Goal: Transaction & Acquisition: Download file/media

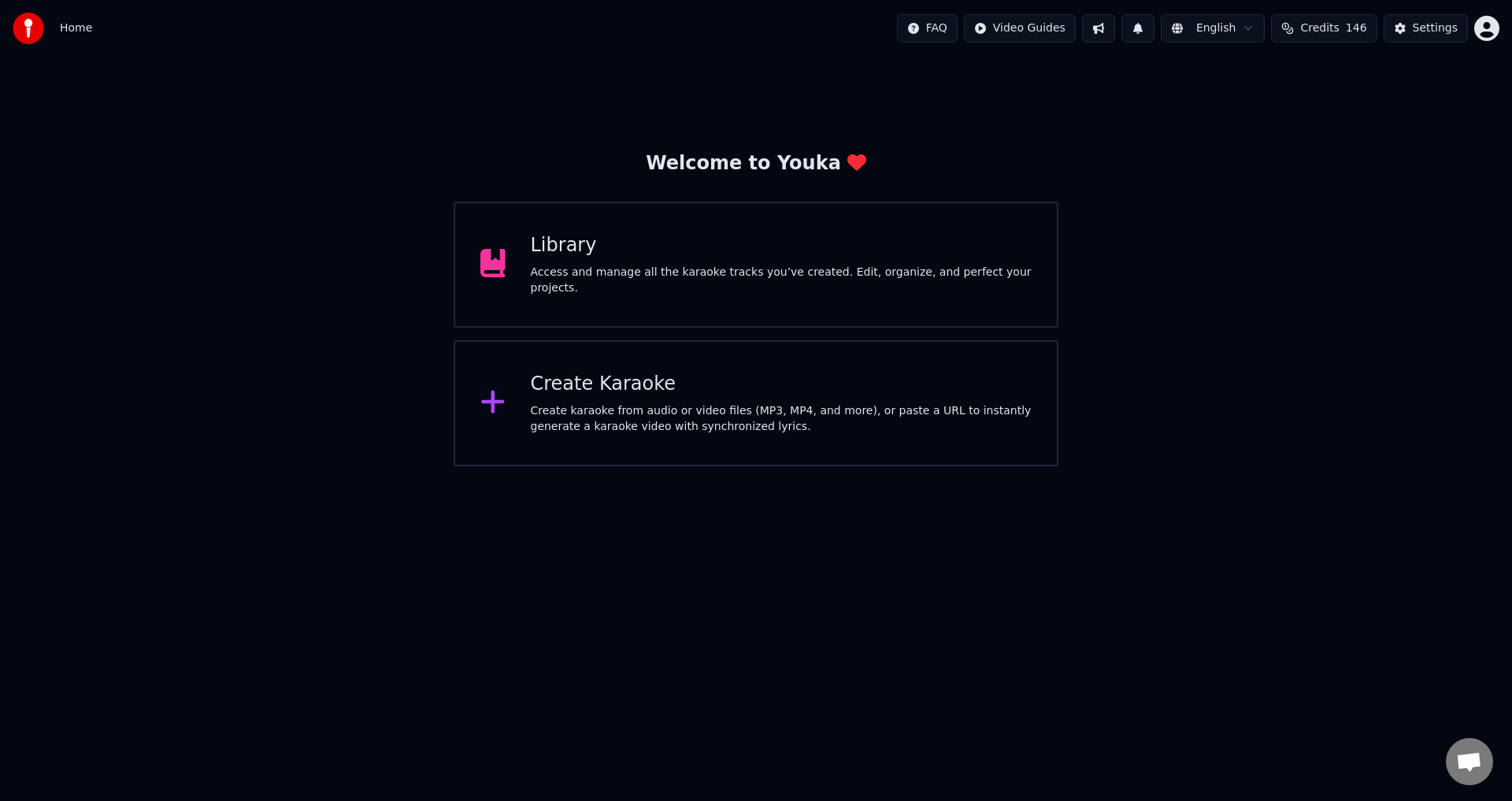
click at [830, 222] on div "Library Access and manage all the karaoke tracks you’ve created. Edit, organize…" at bounding box center [756, 264] width 605 height 126
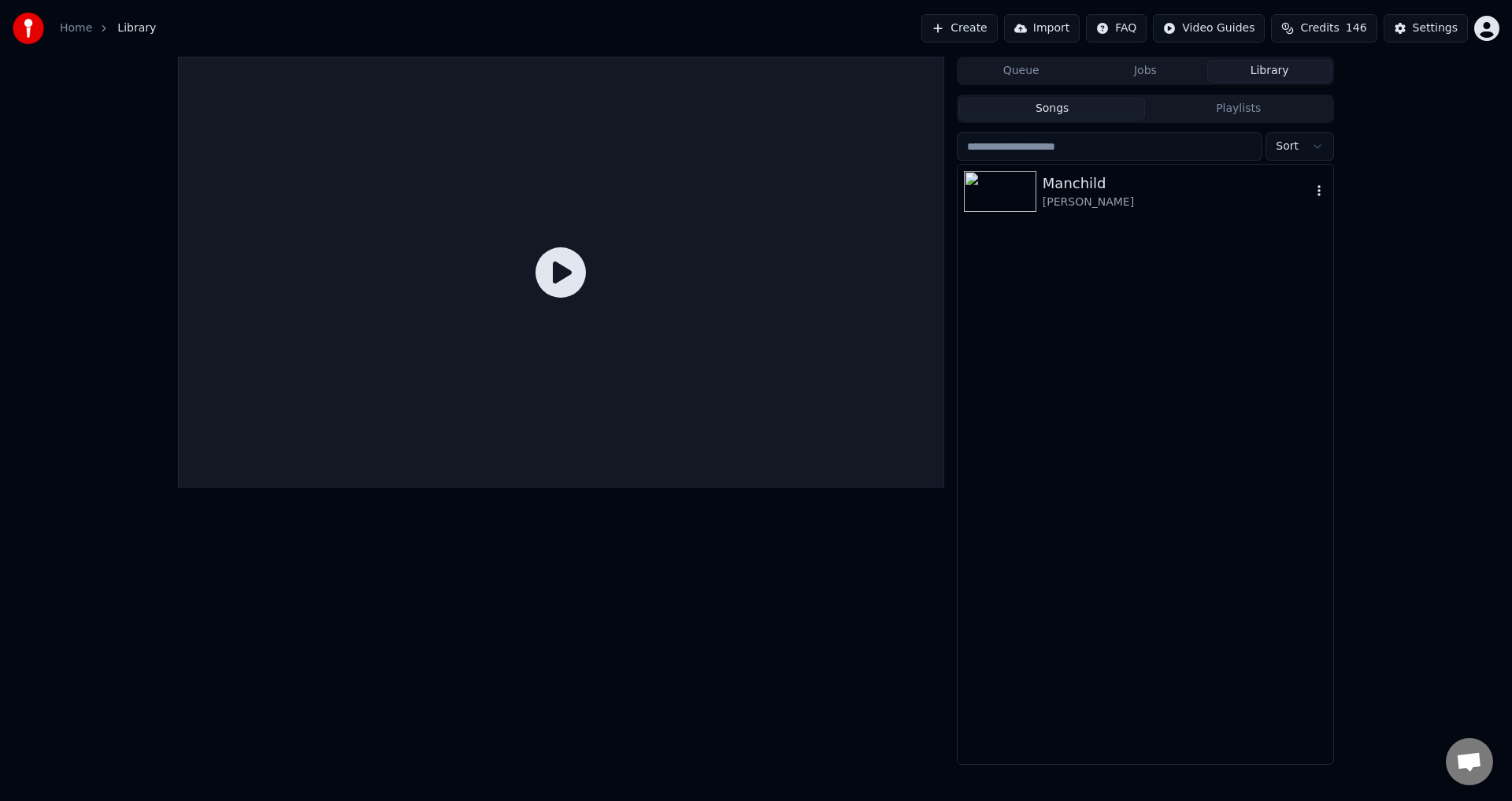
click at [1125, 214] on div "Manchild [PERSON_NAME]" at bounding box center [1145, 191] width 375 height 53
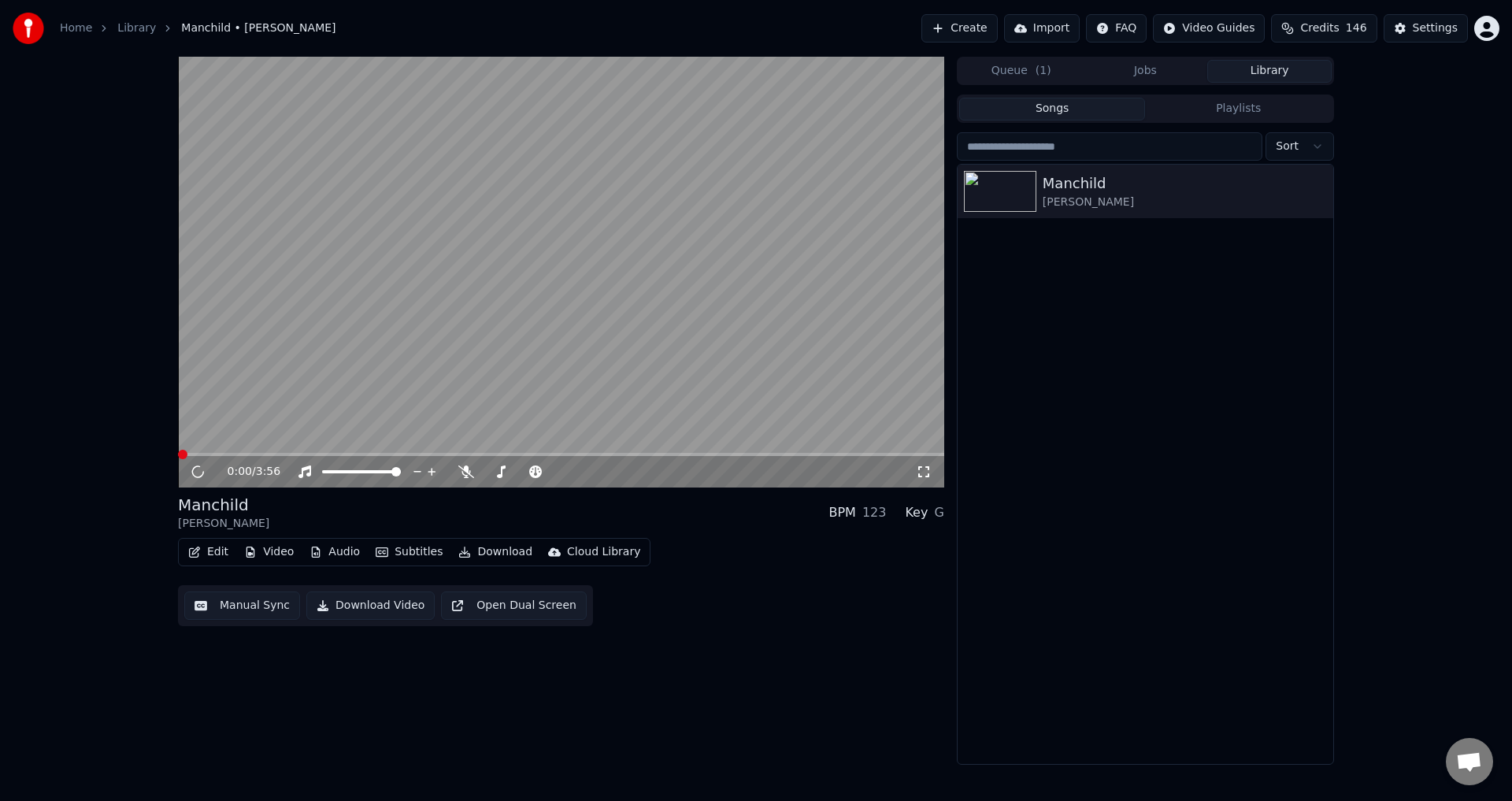
click at [206, 546] on button "Edit" at bounding box center [208, 551] width 52 height 22
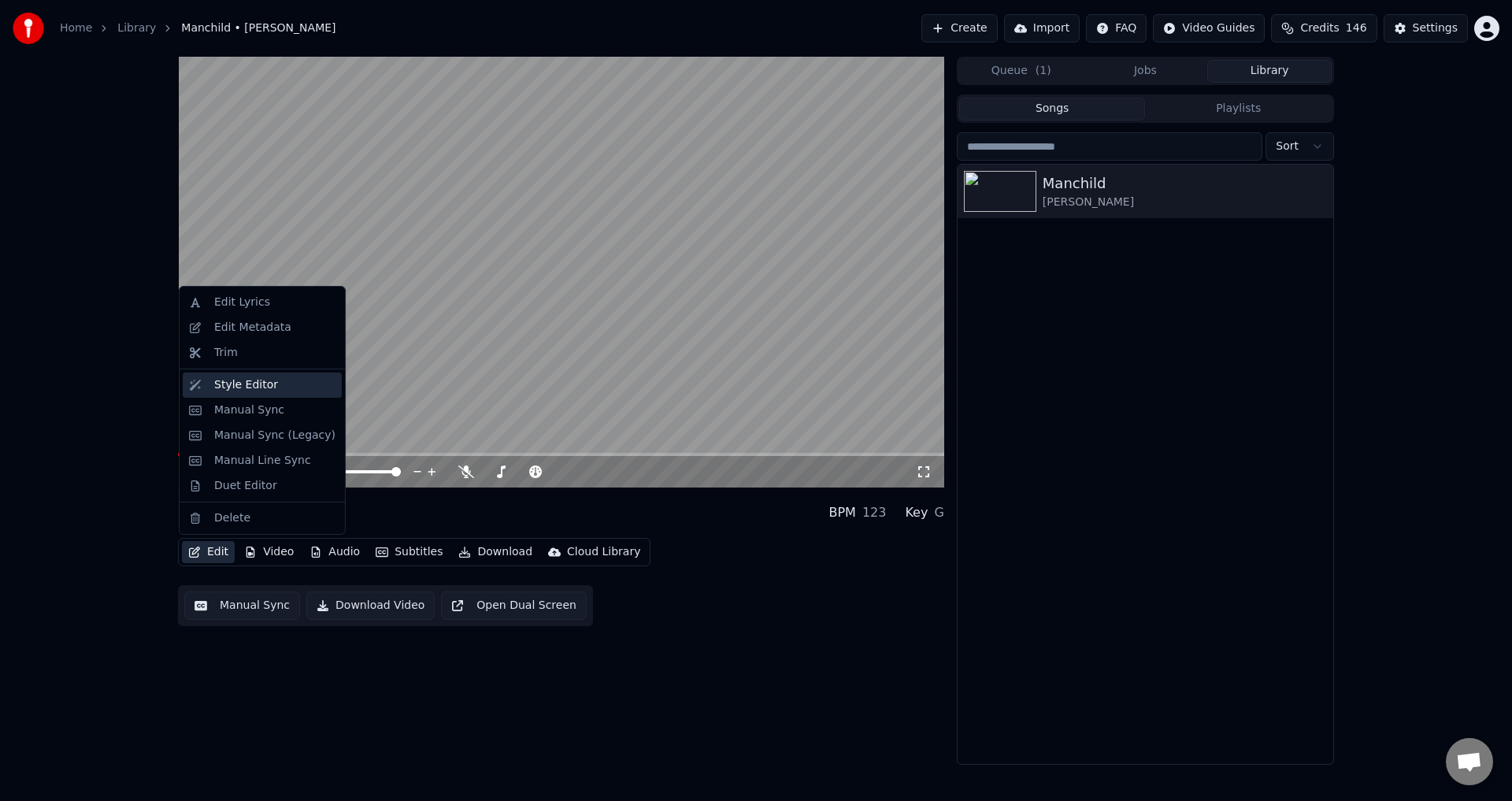
click at [235, 387] on div "Style Editor" at bounding box center [246, 384] width 64 height 15
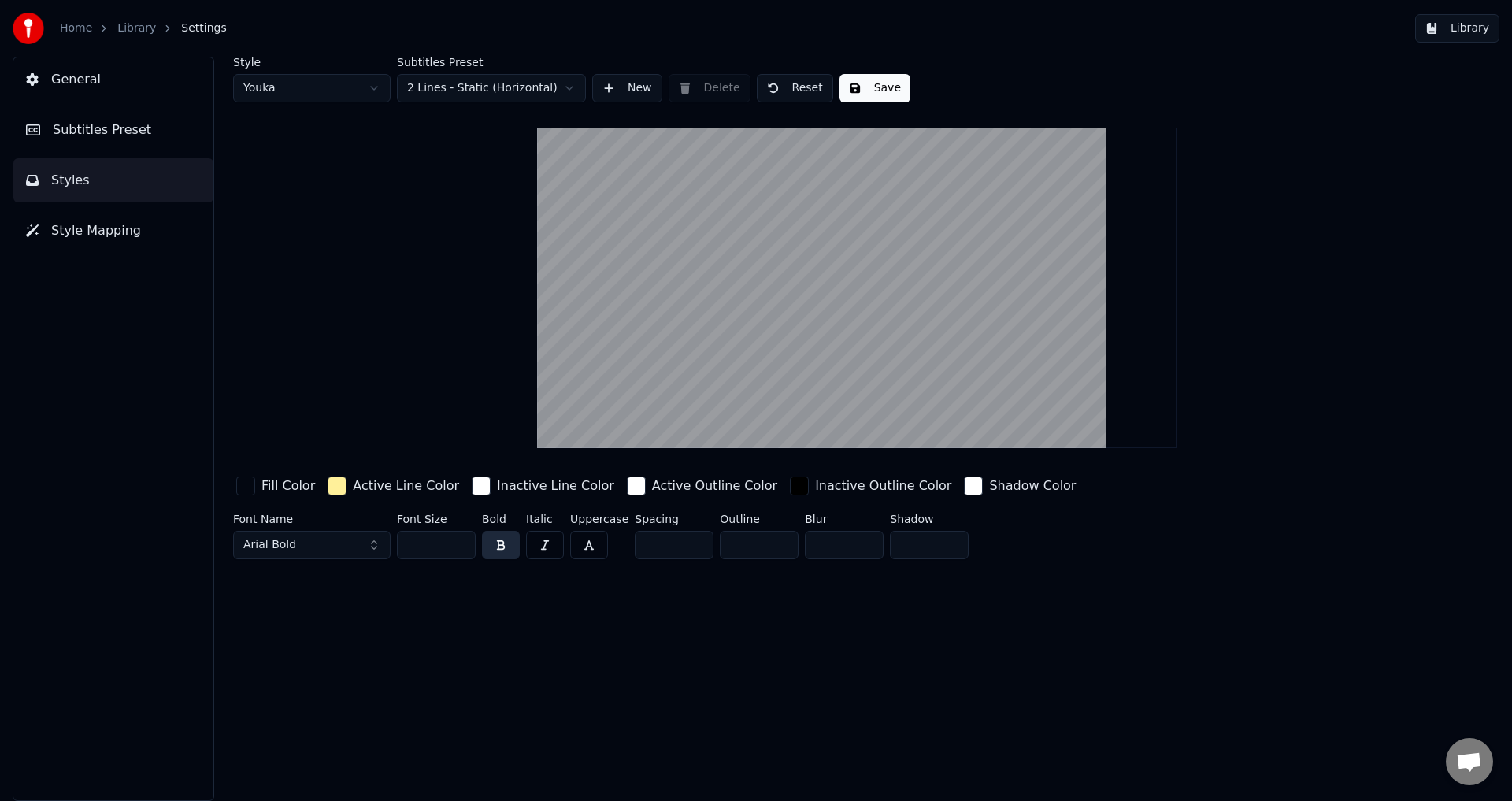
click at [437, 546] on input "**" at bounding box center [436, 544] width 79 height 28
drag, startPoint x: 437, startPoint y: 546, endPoint x: 369, endPoint y: 541, distance: 68.2
click at [369, 542] on div "Font Name Arial Bold Font Size ** Bold Italic Uppercase Spacing * Outline * Blu…" at bounding box center [762, 539] width 1058 height 52
drag, startPoint x: 430, startPoint y: 542, endPoint x: 345, endPoint y: 540, distance: 85.0
click at [346, 541] on div "Font Name Arial Bold Font Size *** Bold Italic Uppercase Spacing * Outline * Bl…" at bounding box center [762, 539] width 1058 height 52
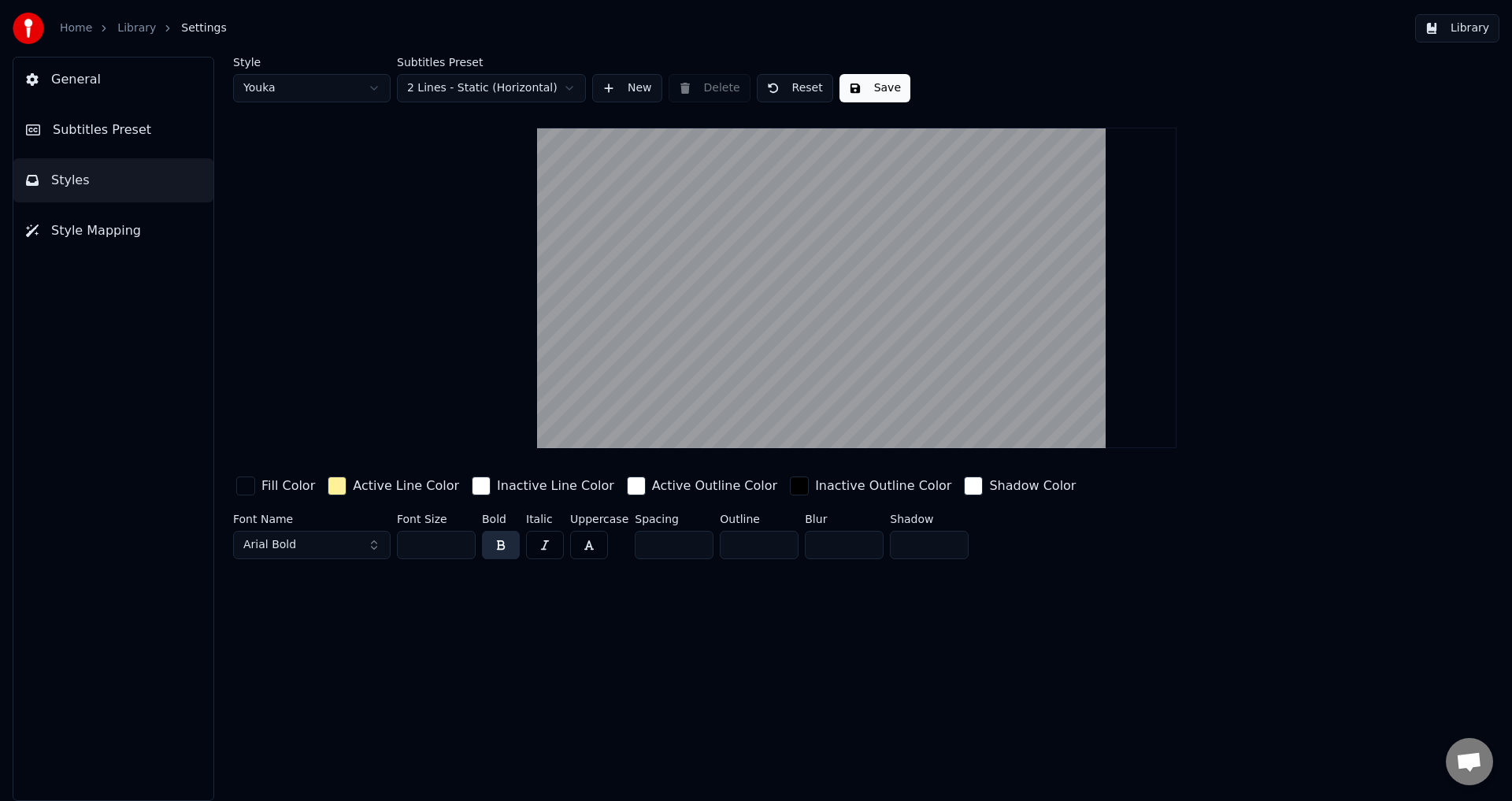
type input "***"
click at [676, 541] on input "*" at bounding box center [674, 544] width 79 height 28
drag, startPoint x: 639, startPoint y: 541, endPoint x: 593, endPoint y: 533, distance: 46.7
click at [595, 536] on div "Font Name Arial Bold Font Size *** Bold Italic Uppercase Spacing * Outline * Bl…" at bounding box center [762, 539] width 1058 height 52
type input "*"
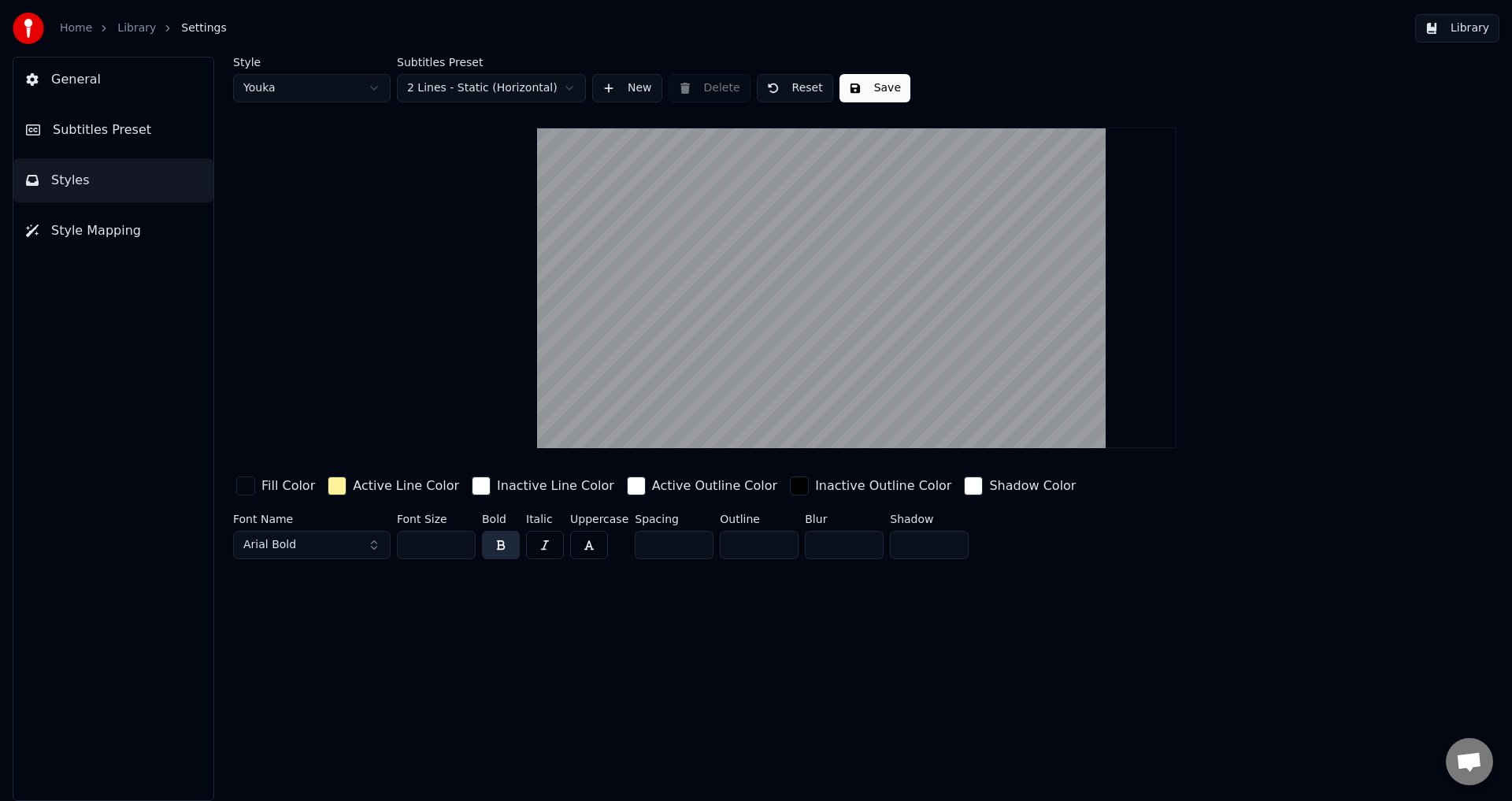
type input "*"
click at [639, 657] on div "Style Youka Subtitles Preset 2 Lines - Static (Horizontal) New Delete Reset Sav…" at bounding box center [856, 429] width 1310 height 744
click at [852, 91] on button "Save" at bounding box center [874, 88] width 71 height 28
click at [852, 91] on button "Done" at bounding box center [875, 88] width 73 height 28
click at [865, 90] on button "Done" at bounding box center [875, 88] width 73 height 28
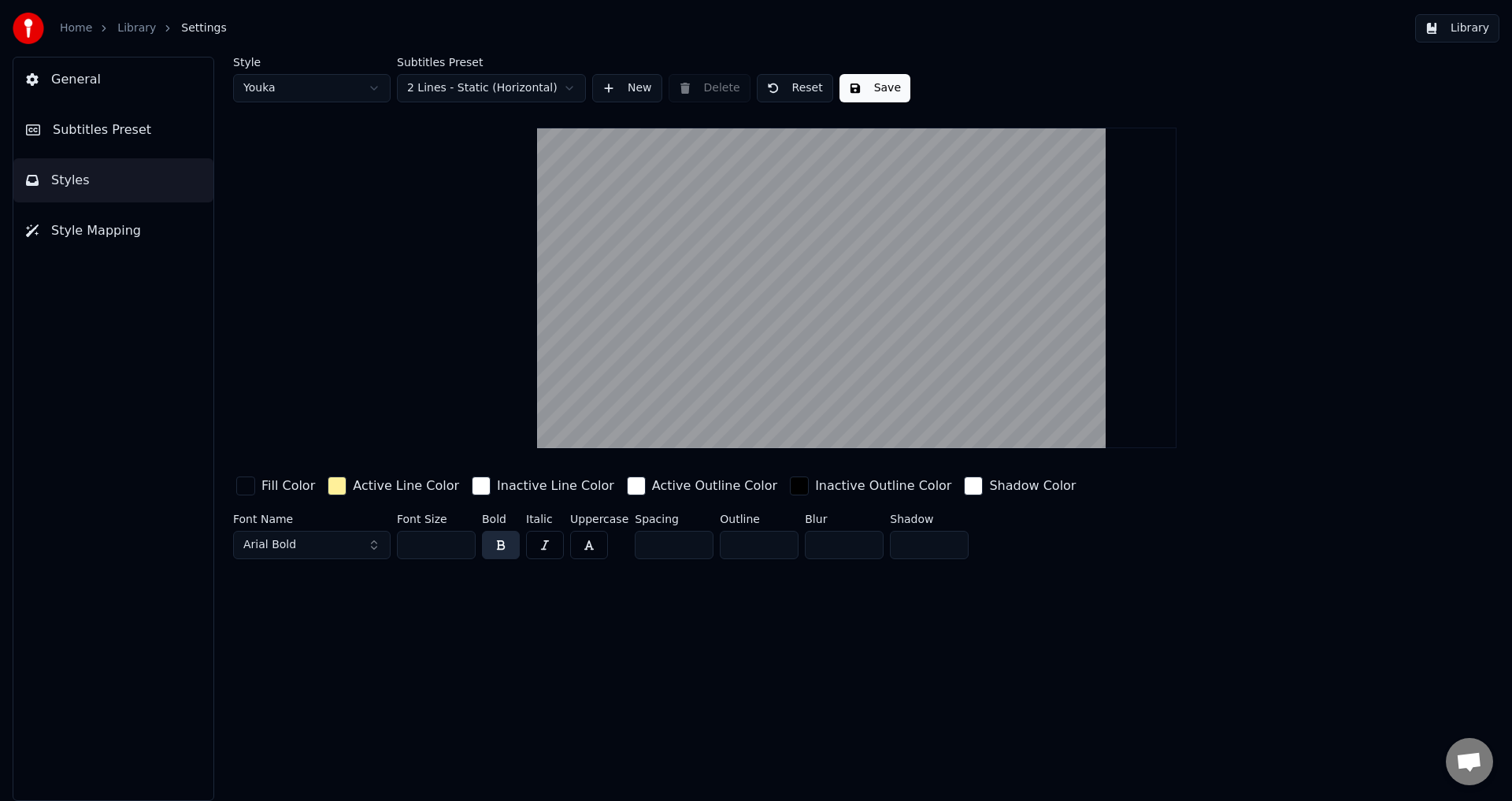
click at [1443, 27] on button "Library" at bounding box center [1457, 28] width 84 height 28
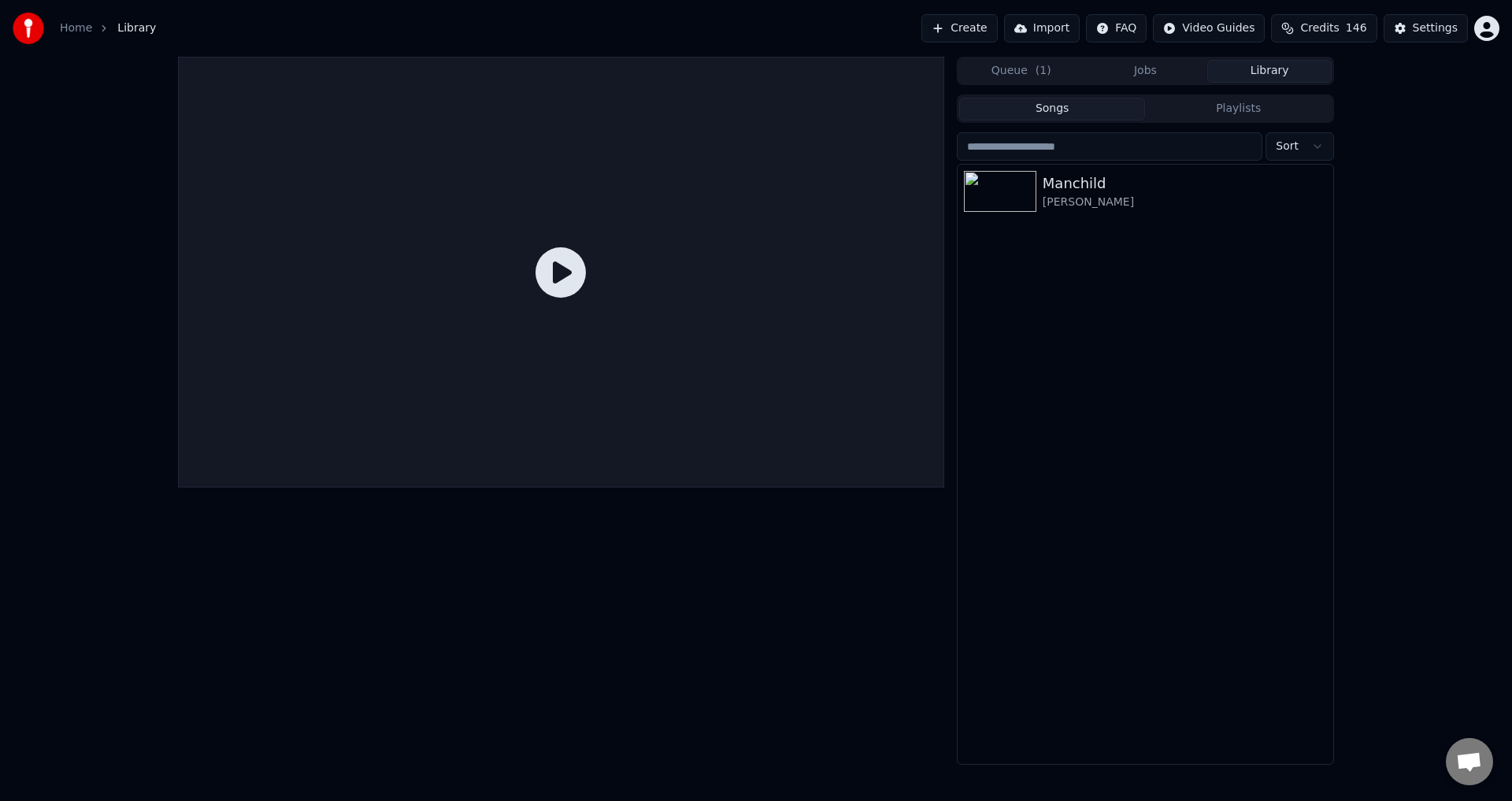
click at [564, 269] on icon at bounding box center [561, 272] width 51 height 51
click at [1110, 188] on div "Manchild" at bounding box center [1185, 184] width 284 height 22
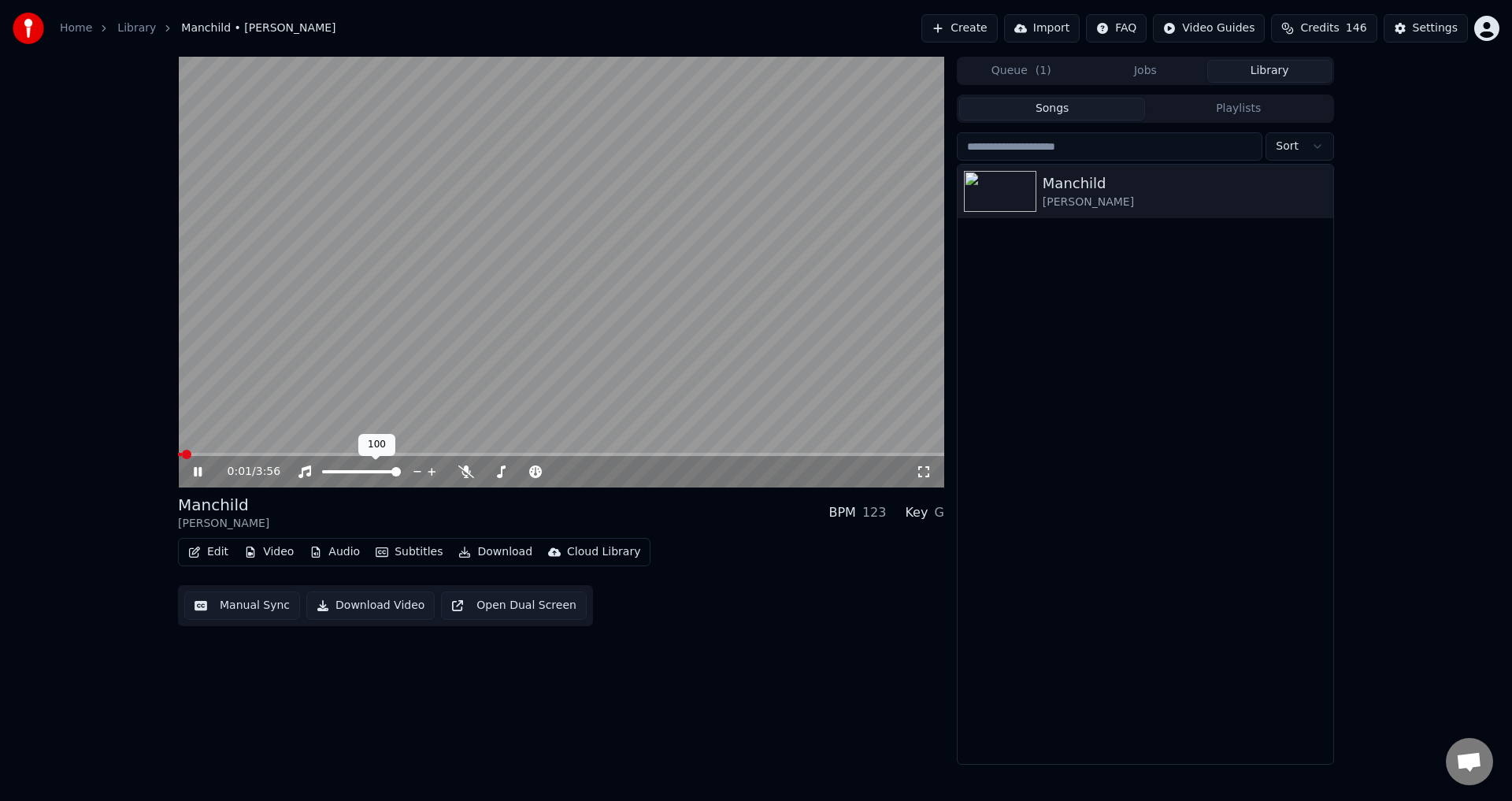
click at [414, 448] on video at bounding box center [561, 272] width 766 height 430
click at [418, 453] on span at bounding box center [561, 454] width 766 height 3
click at [430, 393] on video at bounding box center [561, 272] width 766 height 430
click at [192, 469] on icon at bounding box center [209, 472] width 37 height 13
click at [723, 231] on video at bounding box center [561, 272] width 766 height 430
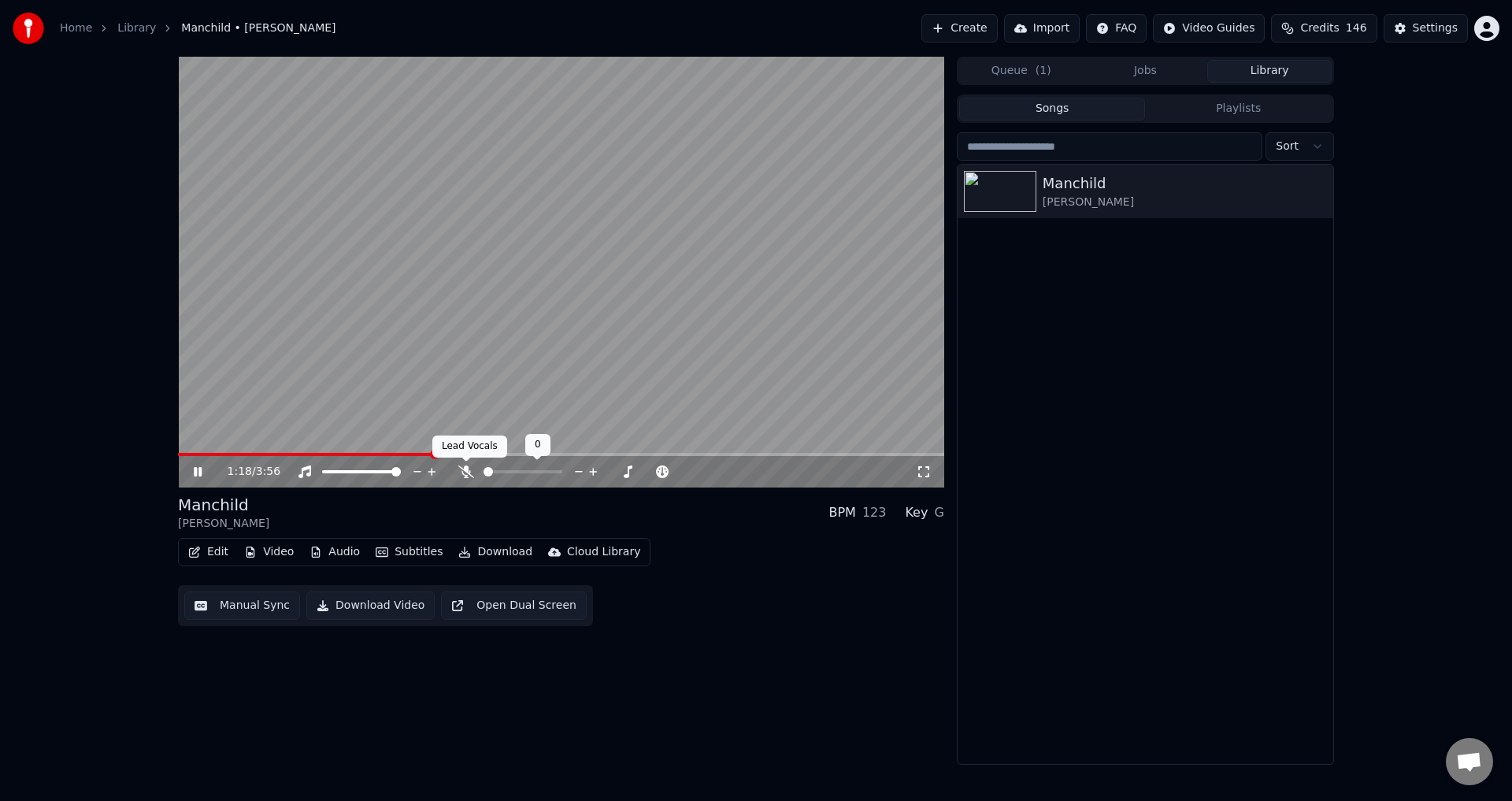
click at [467, 473] on icon at bounding box center [466, 472] width 15 height 13
click at [231, 452] on video at bounding box center [561, 272] width 766 height 430
click at [232, 455] on span at bounding box center [205, 454] width 55 height 3
click at [285, 311] on video at bounding box center [561, 272] width 766 height 430
click at [219, 546] on button "Edit" at bounding box center [208, 551] width 52 height 22
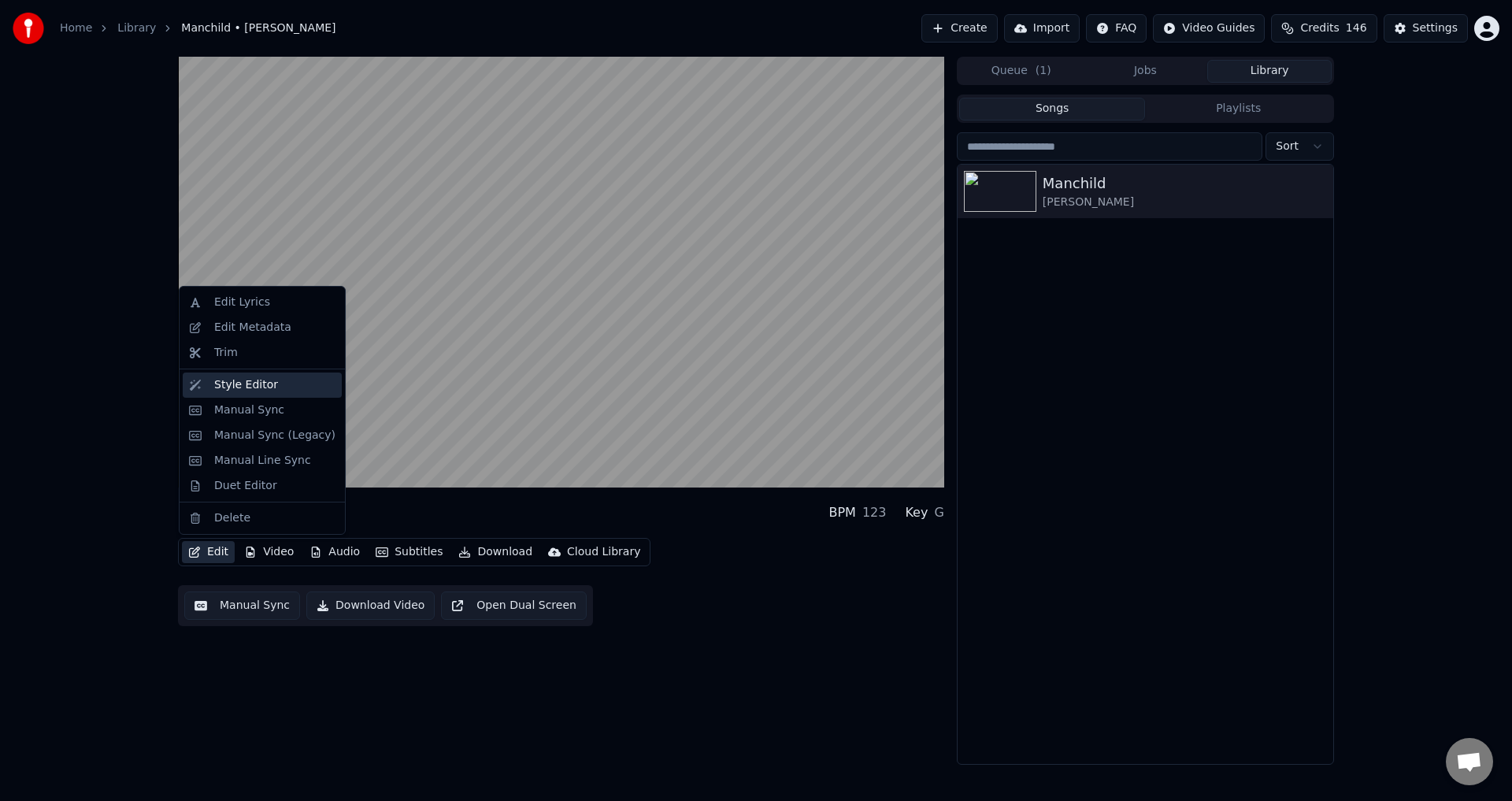
click at [232, 389] on div "Style Editor" at bounding box center [246, 384] width 64 height 15
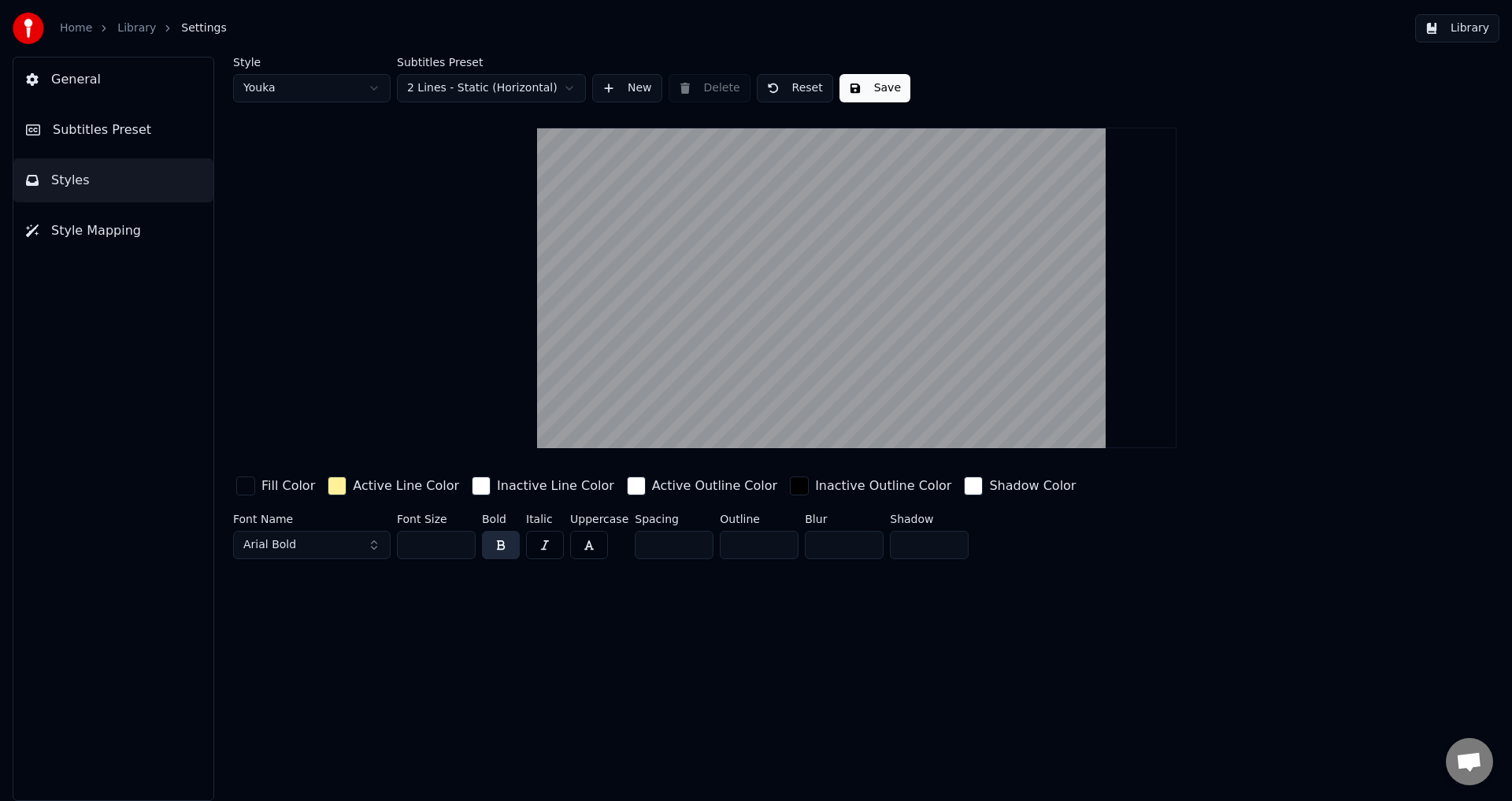
click at [444, 545] on input "***" at bounding box center [436, 544] width 79 height 28
type input "***"
click at [1262, 560] on div "Font Name Arial Bold Font Size *** Bold Italic Uppercase Spacing * Outline * Bl…" at bounding box center [762, 539] width 1058 height 52
click at [851, 89] on button "Save" at bounding box center [874, 88] width 71 height 28
click at [1427, 33] on button "Library" at bounding box center [1457, 28] width 84 height 28
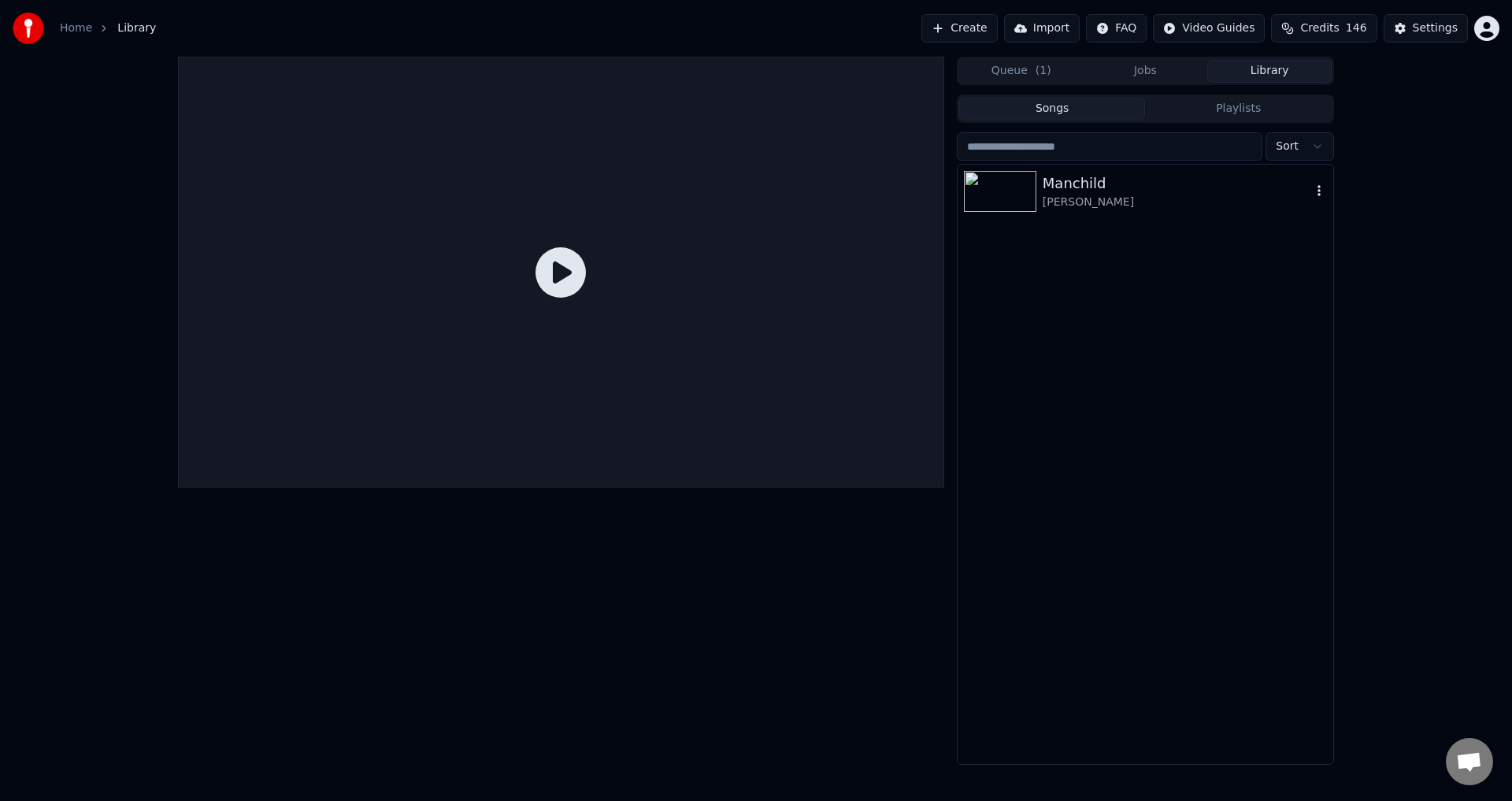
click at [1107, 190] on div "Manchild" at bounding box center [1177, 184] width 269 height 22
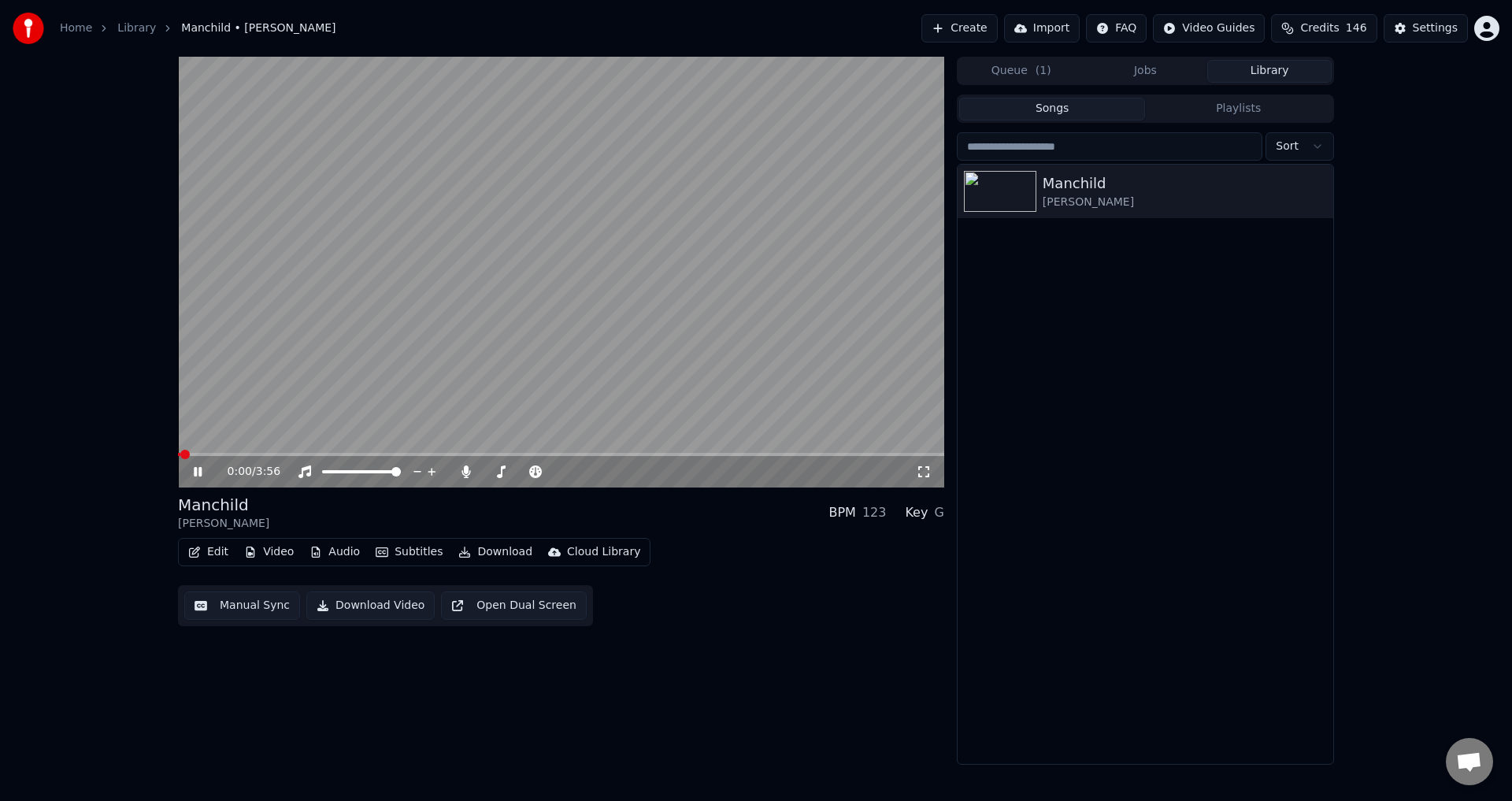
click at [437, 451] on video at bounding box center [561, 272] width 766 height 430
click at [430, 455] on span at bounding box center [561, 454] width 766 height 3
click at [429, 377] on video at bounding box center [561, 272] width 766 height 430
click at [415, 455] on span at bounding box center [297, 454] width 237 height 3
click at [940, 514] on div "G" at bounding box center [939, 513] width 9 height 19
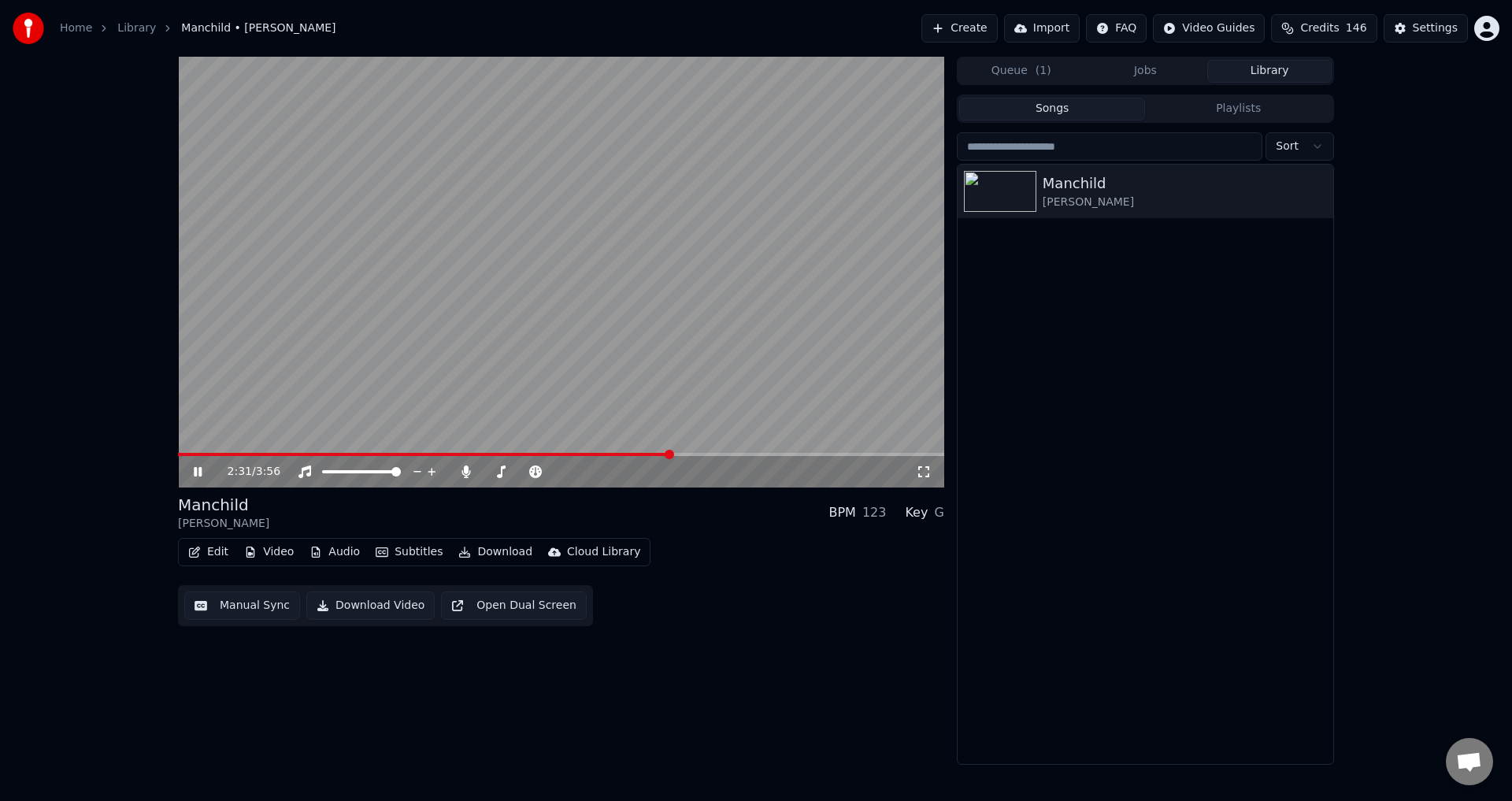
click at [919, 473] on icon at bounding box center [923, 472] width 15 height 13
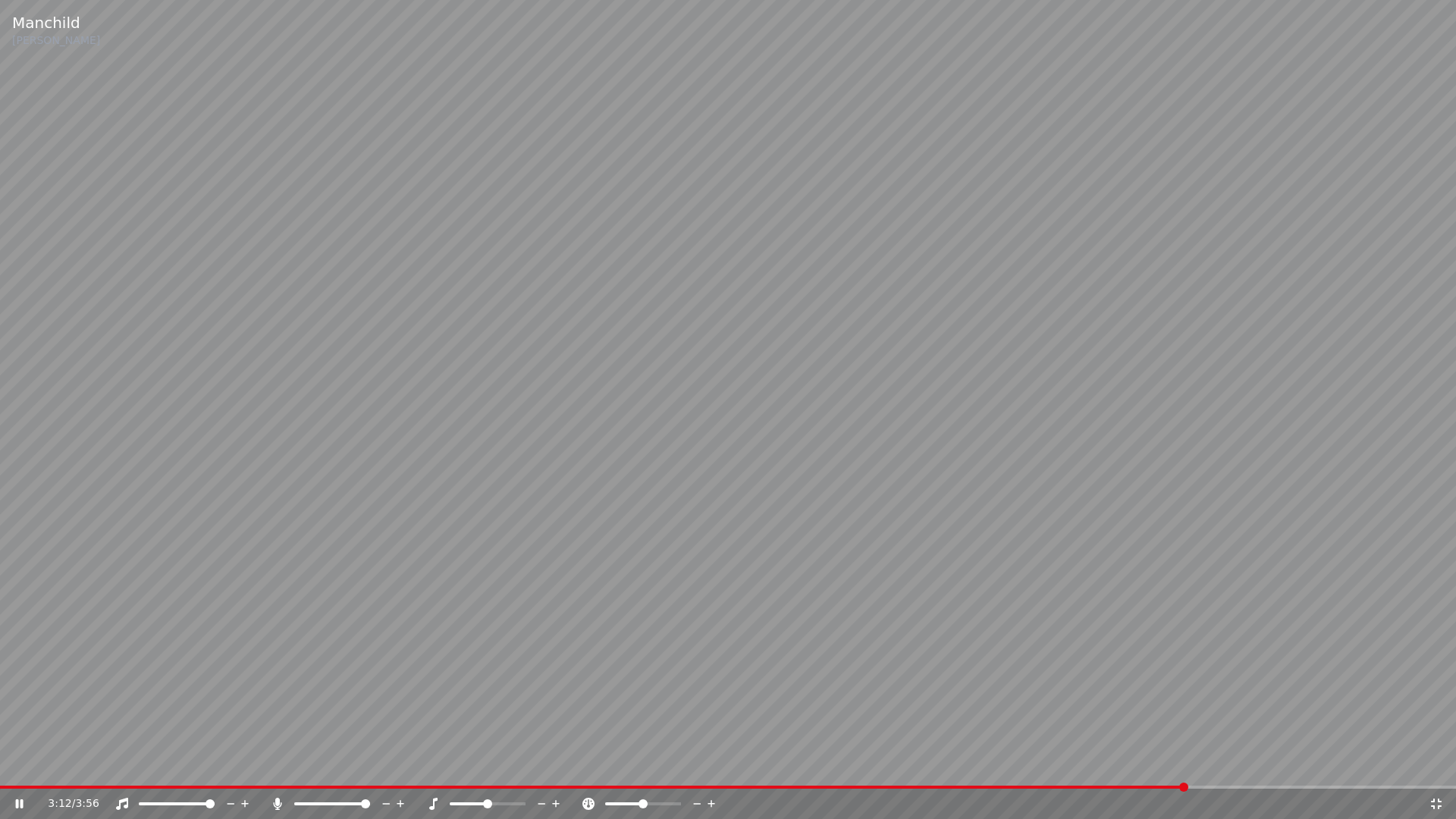
click at [1439, 770] on icon at bounding box center [1436, 803] width 10 height 10
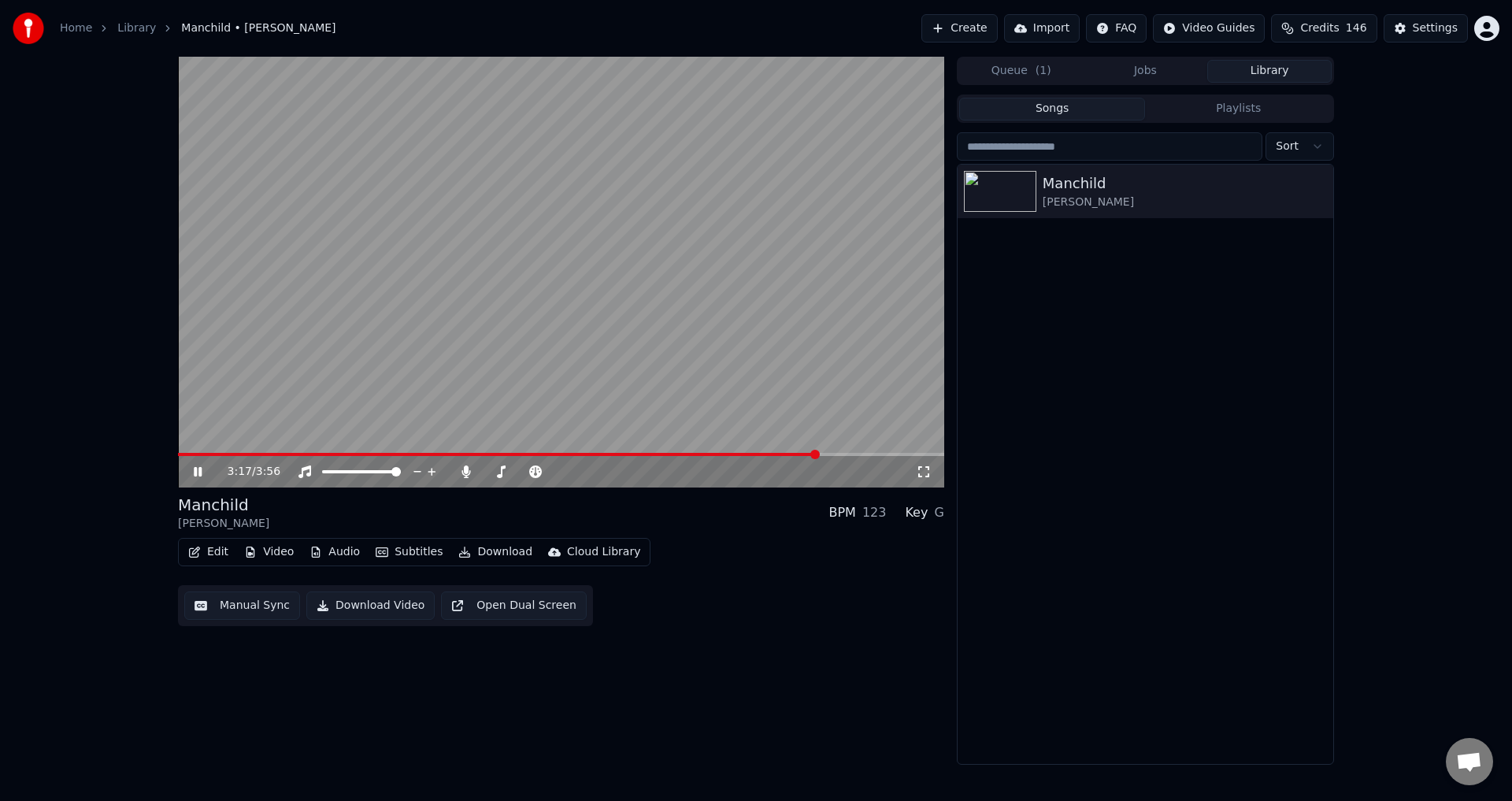
click at [198, 468] on icon at bounding box center [209, 472] width 37 height 13
click at [250, 548] on icon "button" at bounding box center [251, 551] width 9 height 11
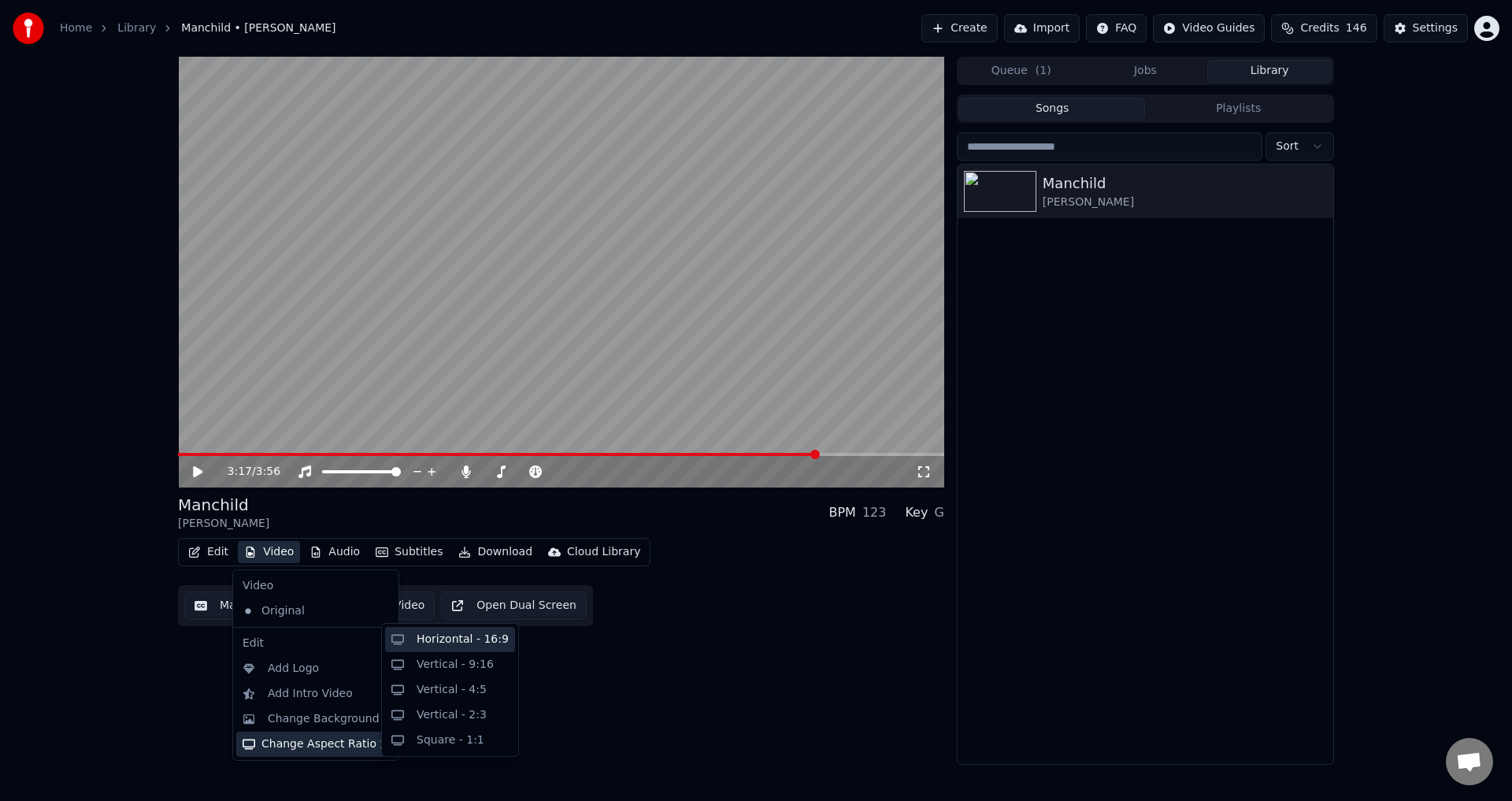
click at [490, 644] on div "Horizontal - 16:9" at bounding box center [463, 638] width 92 height 15
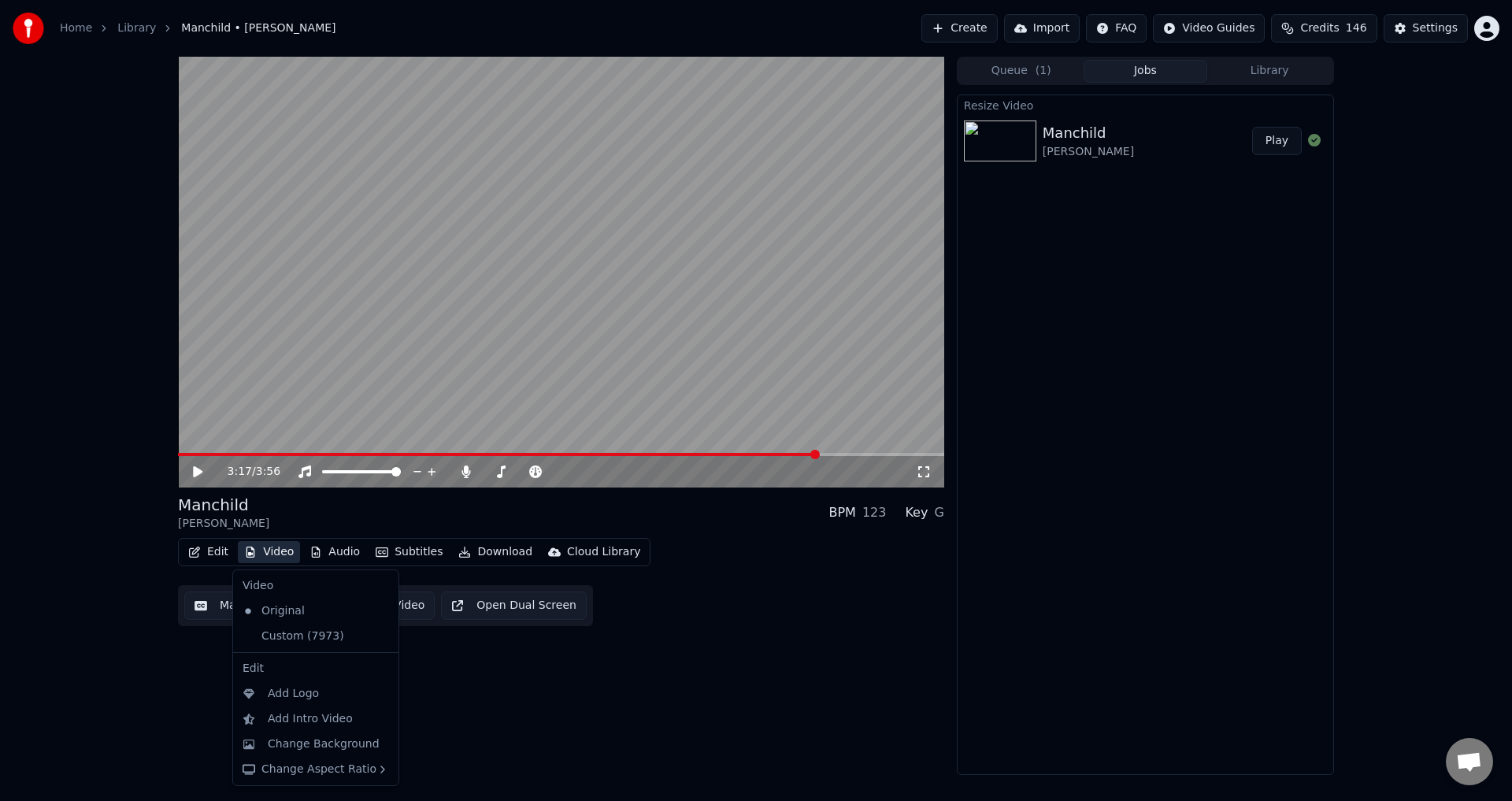
click at [265, 555] on button "Video" at bounding box center [269, 551] width 62 height 22
click at [330, 635] on div "Custom (7973)" at bounding box center [304, 636] width 136 height 25
click at [275, 552] on button "Video" at bounding box center [269, 551] width 62 height 22
click at [301, 610] on div "Original" at bounding box center [304, 611] width 136 height 25
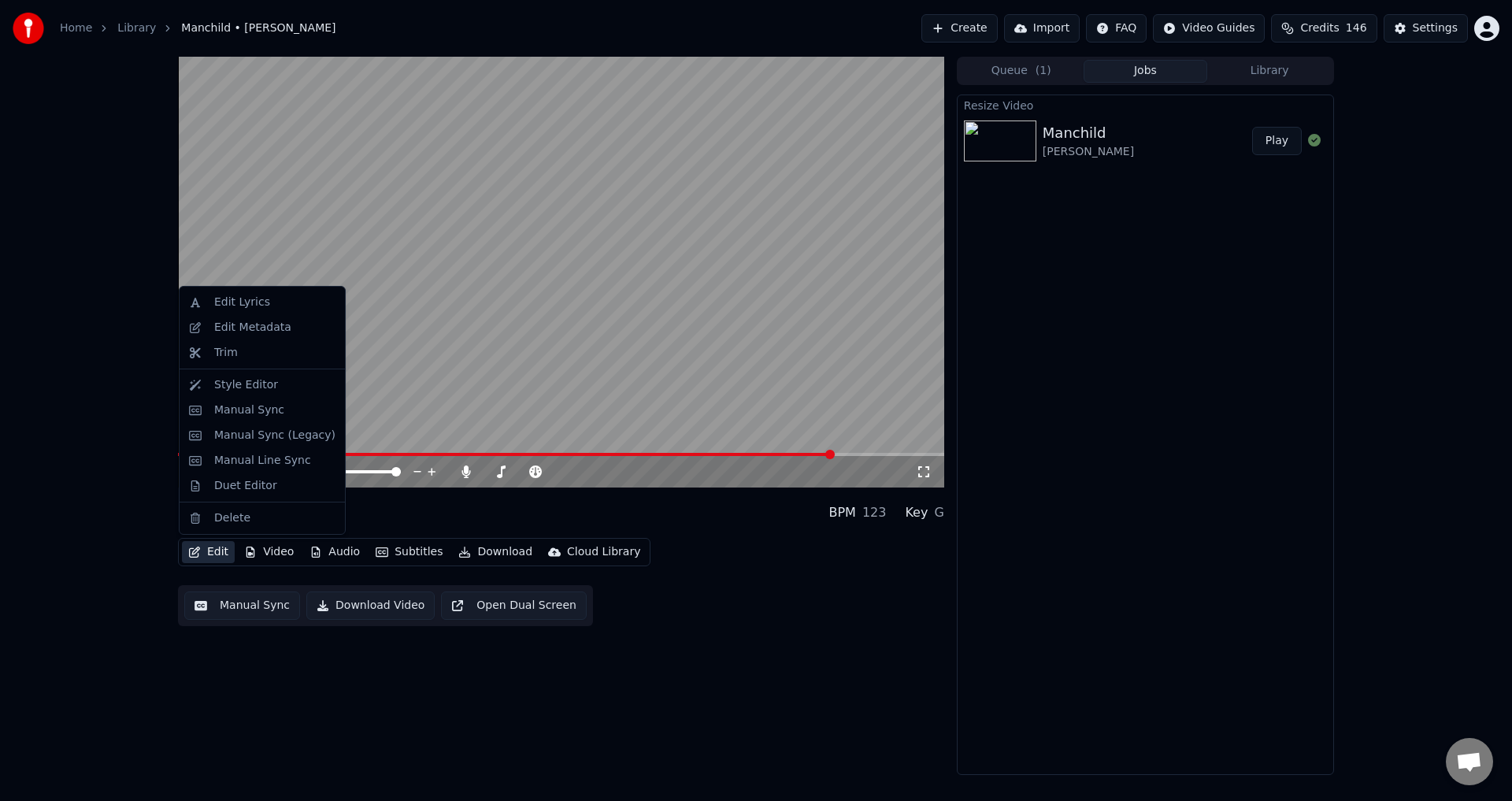
click at [211, 552] on button "Edit" at bounding box center [208, 551] width 52 height 22
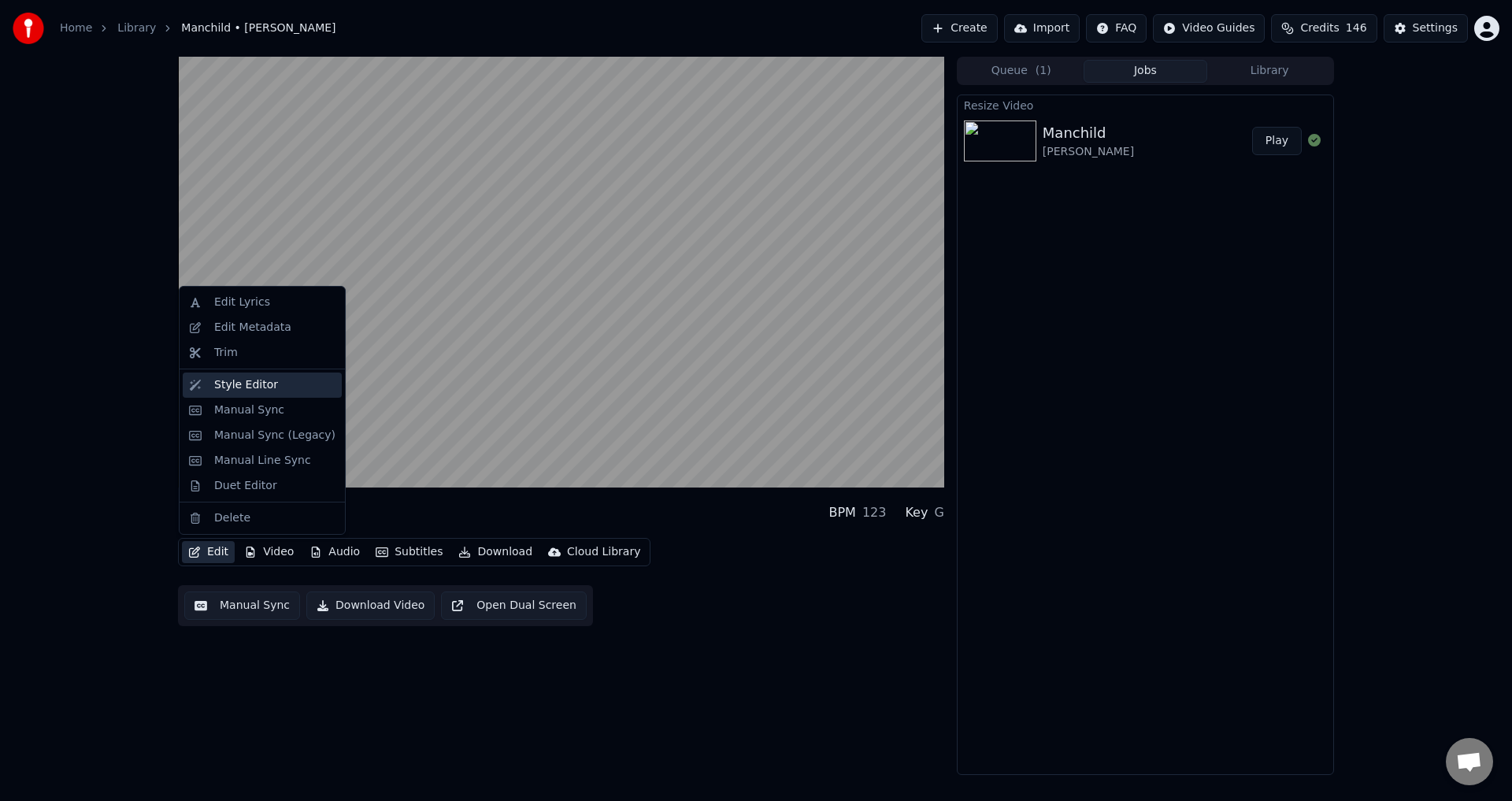
click at [261, 387] on div "Style Editor" at bounding box center [246, 384] width 64 height 15
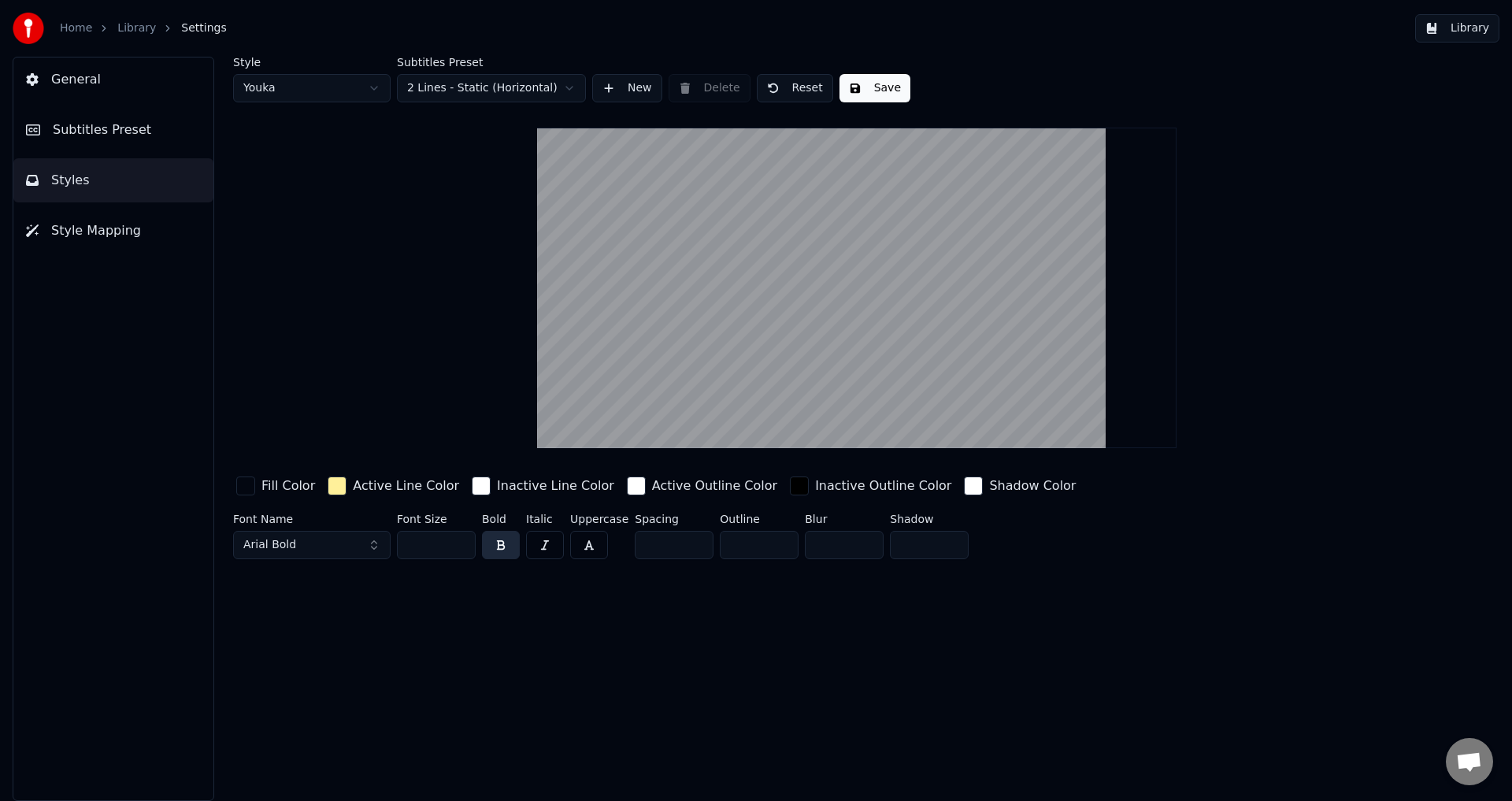
click at [112, 67] on button "General" at bounding box center [113, 80] width 200 height 44
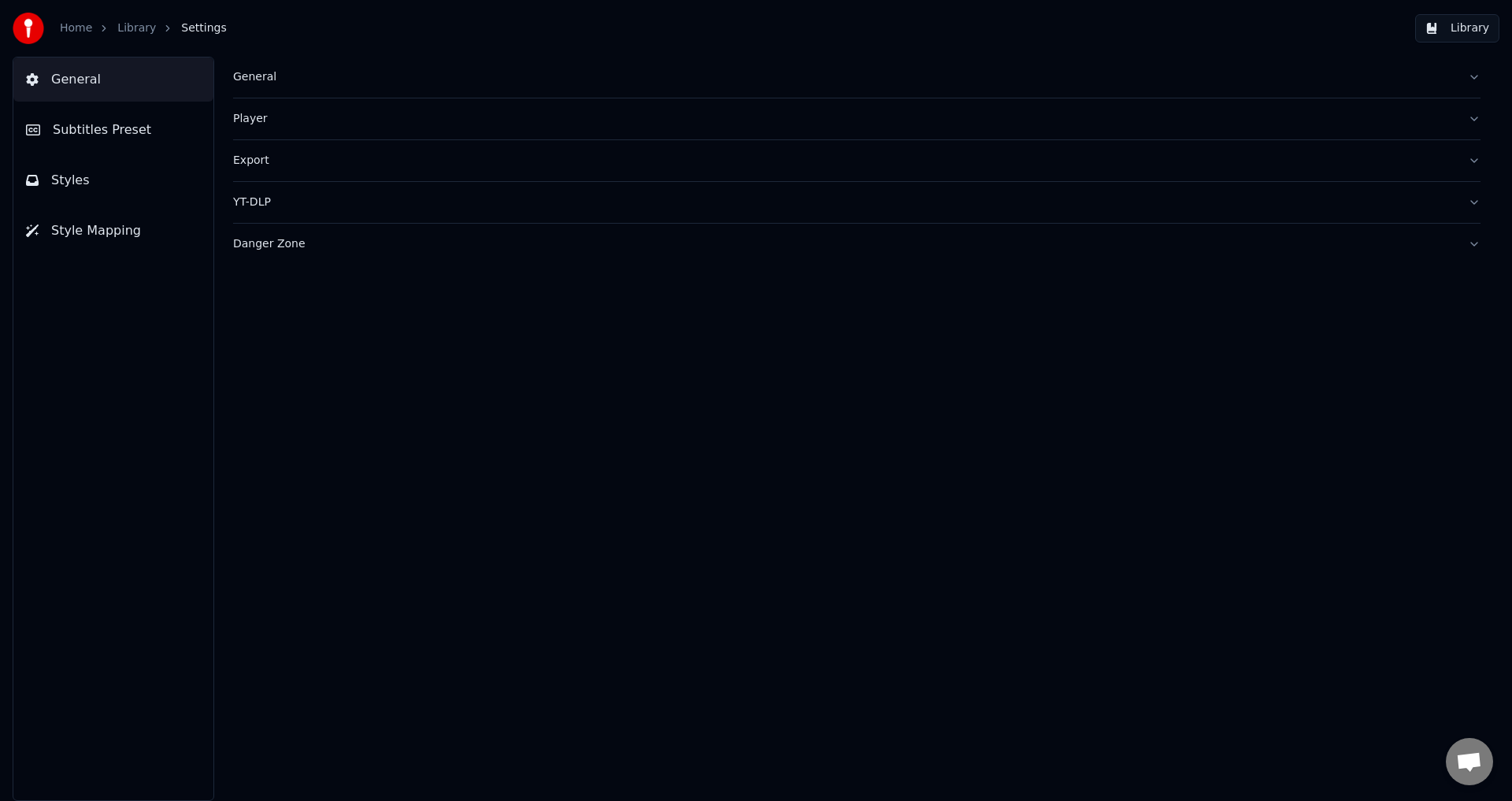
click at [298, 77] on div "General" at bounding box center [845, 77] width 1223 height 15
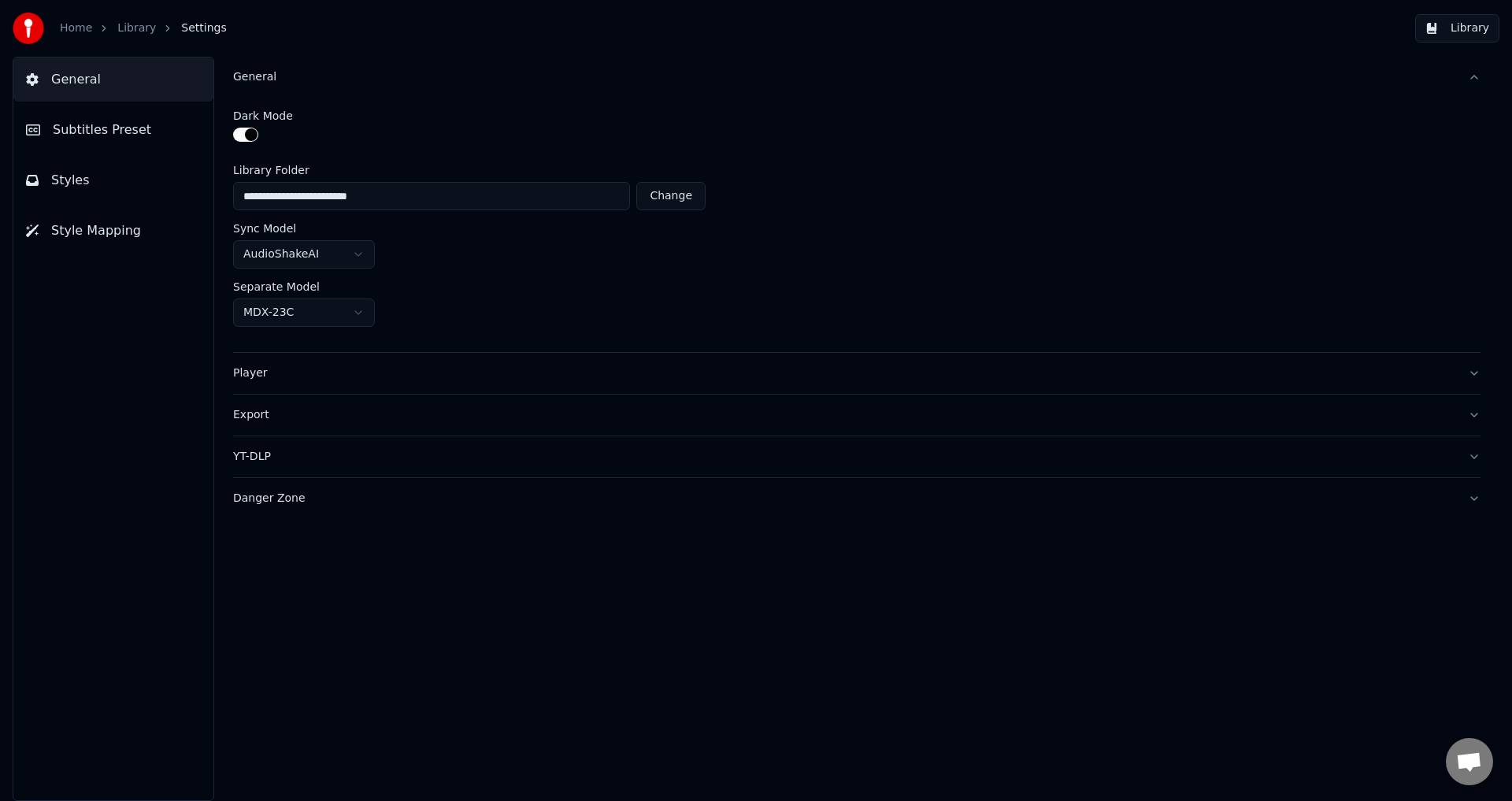
click at [307, 77] on div "General" at bounding box center [845, 77] width 1223 height 15
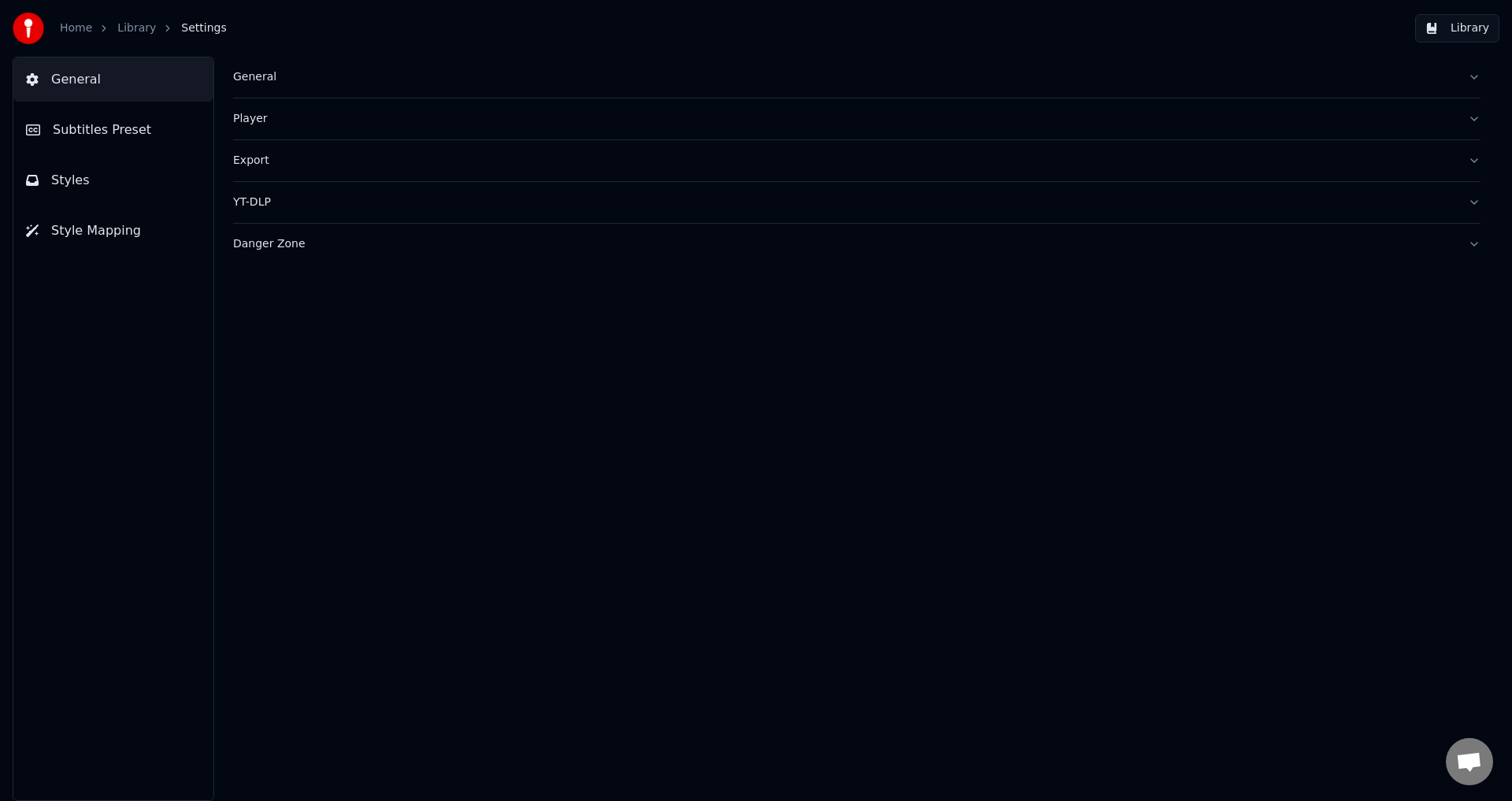
click at [278, 126] on div "Player" at bounding box center [845, 118] width 1223 height 15
click at [314, 132] on button "Player" at bounding box center [857, 118] width 1248 height 41
click at [295, 89] on button "General" at bounding box center [857, 77] width 1248 height 41
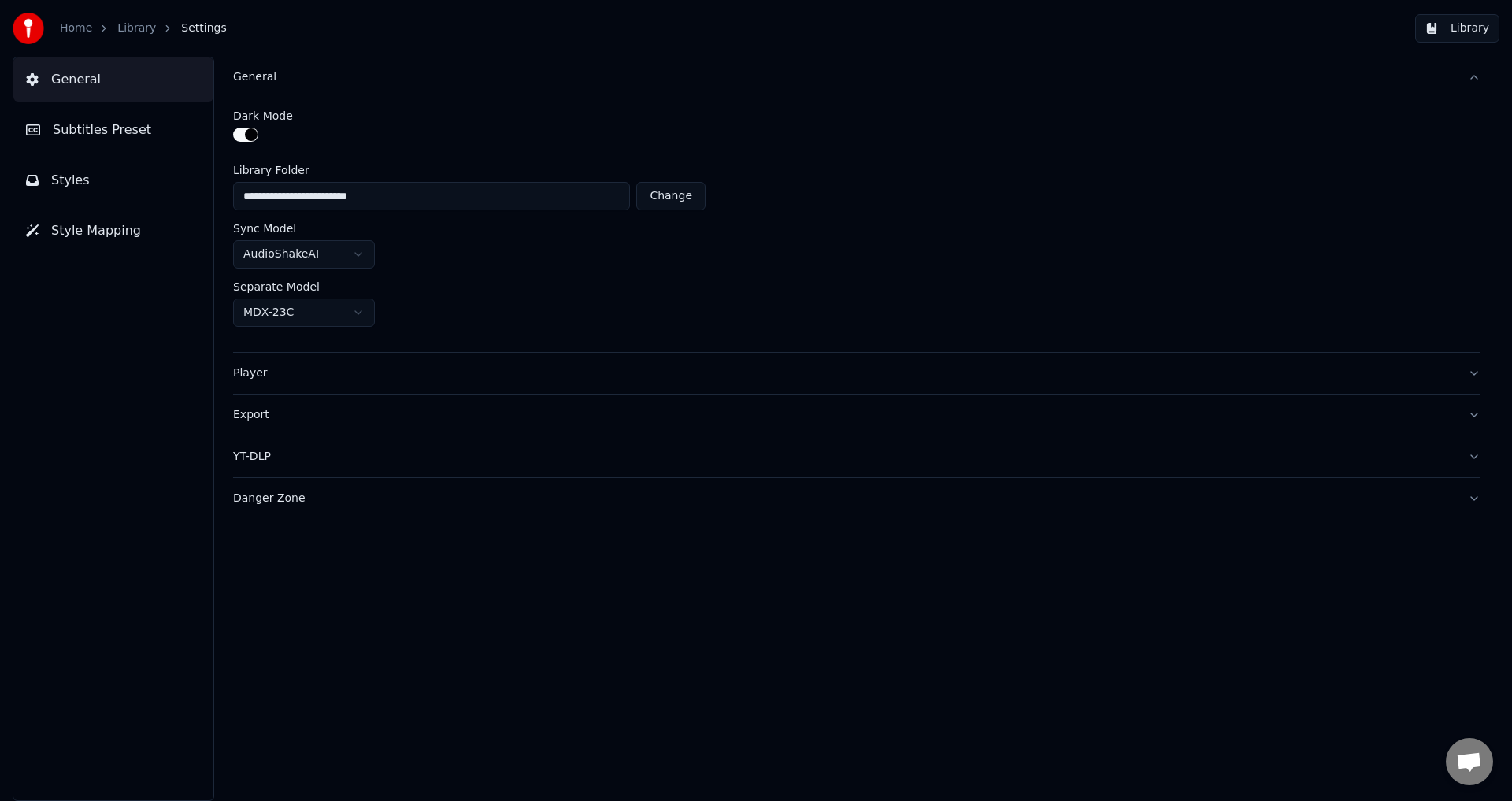
click at [347, 382] on button "Player" at bounding box center [857, 372] width 1248 height 41
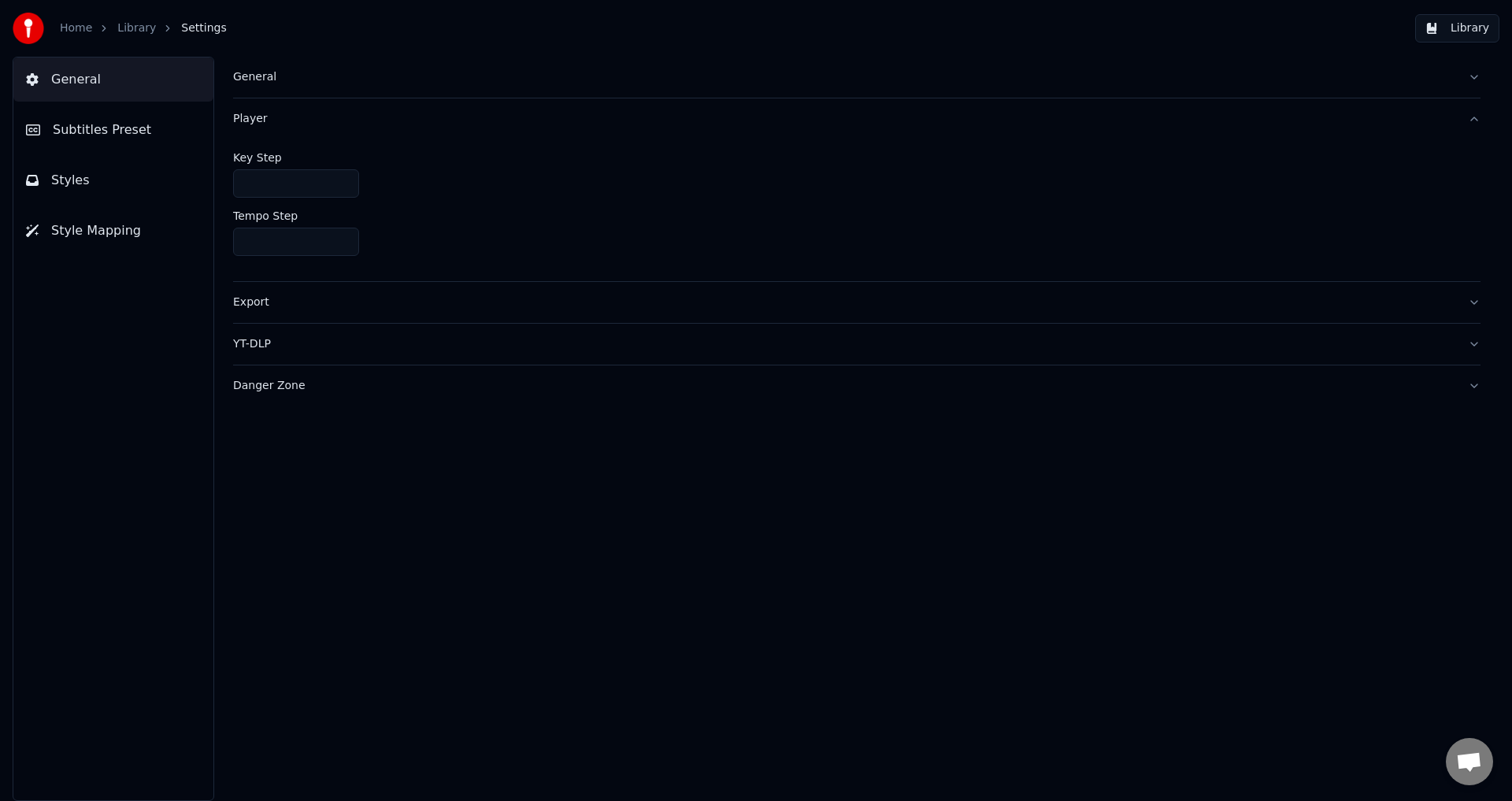
click at [327, 306] on div "Export" at bounding box center [845, 302] width 1223 height 15
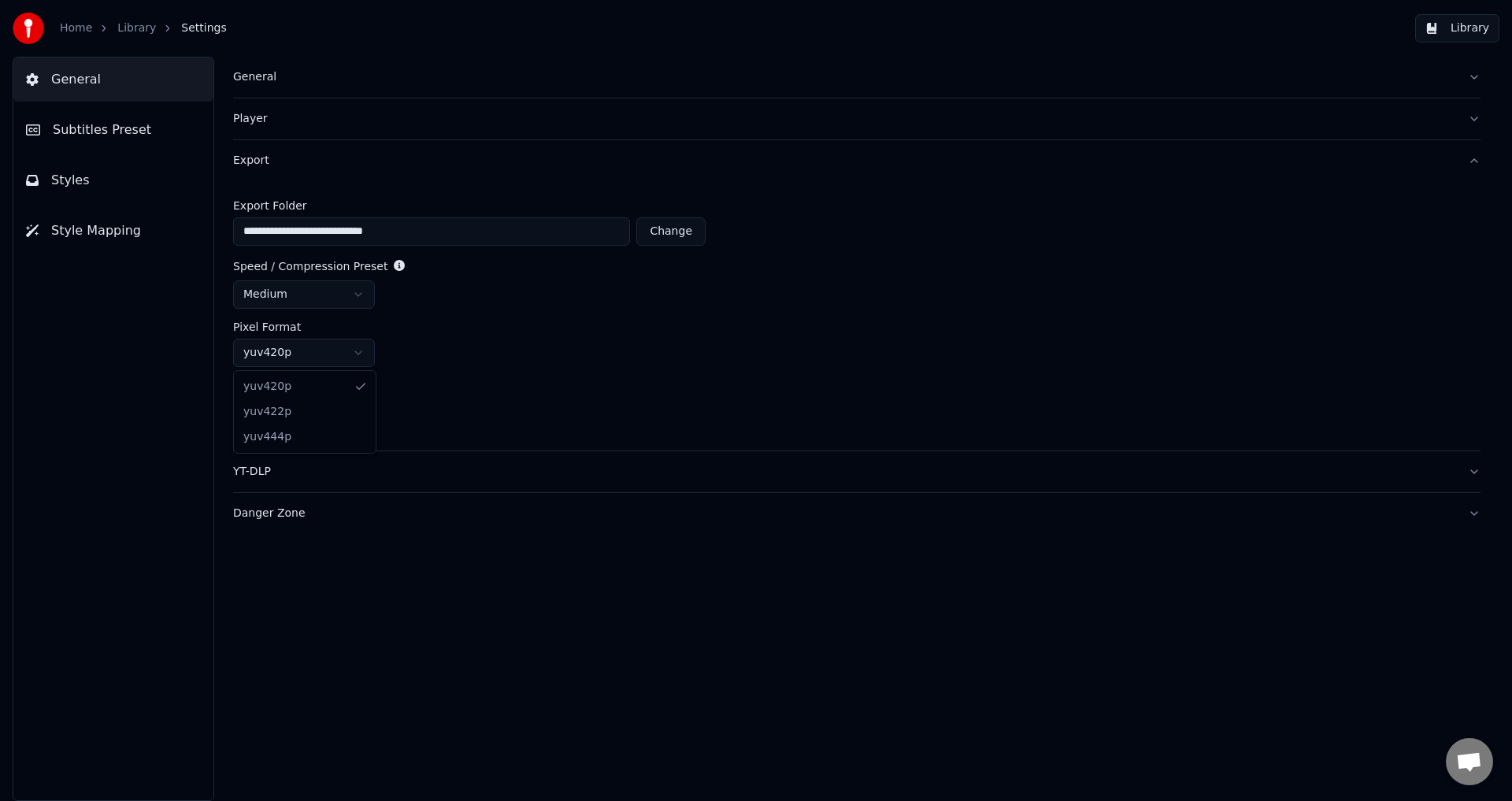
click at [362, 345] on html "**********" at bounding box center [756, 400] width 1512 height 801
click at [469, 341] on html "**********" at bounding box center [756, 400] width 1512 height 801
click at [355, 357] on html "**********" at bounding box center [756, 400] width 1512 height 801
click at [582, 325] on html "**********" at bounding box center [756, 400] width 1512 height 801
click at [400, 458] on button "YT-DLP" at bounding box center [857, 471] width 1248 height 41
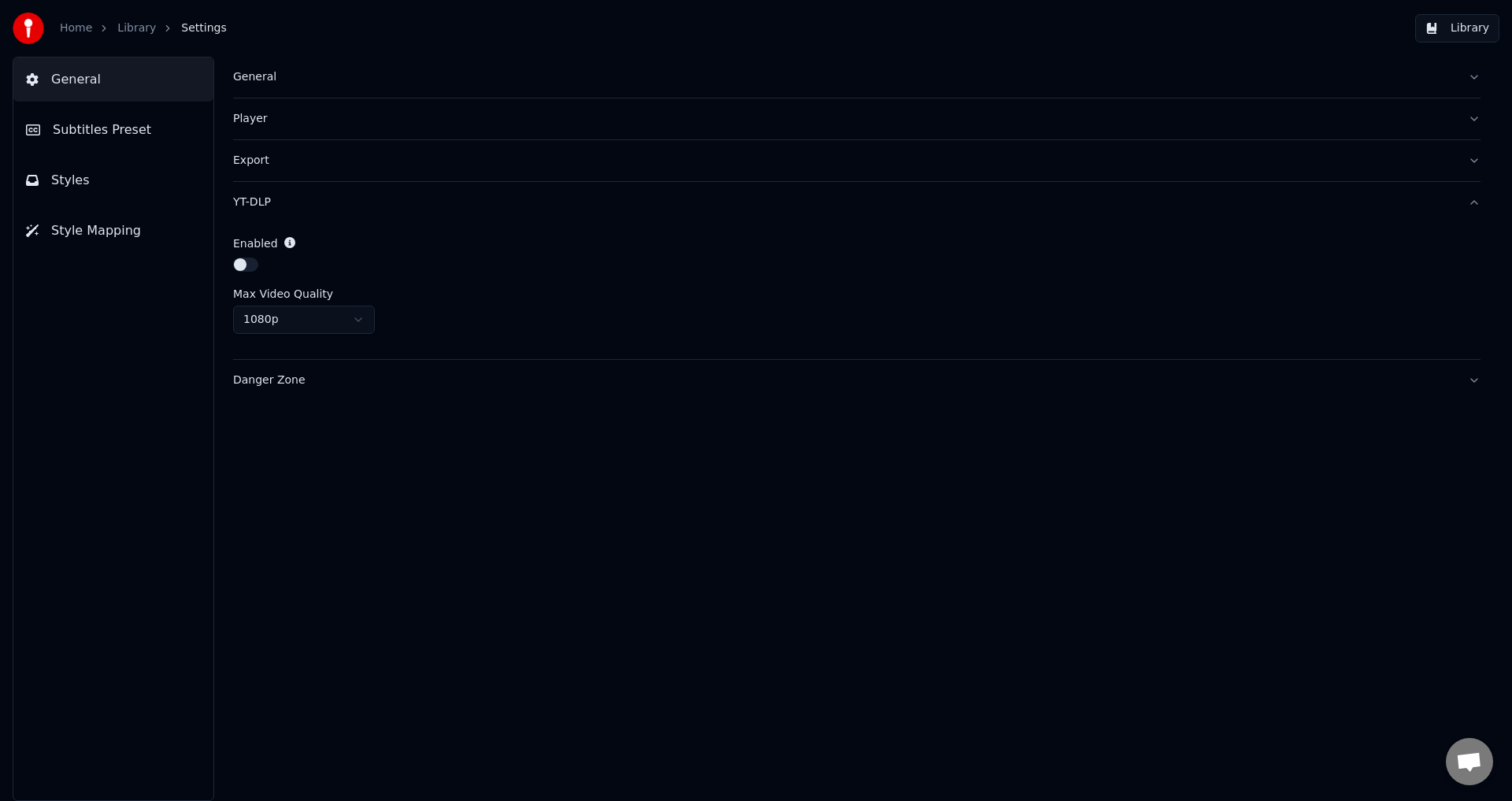
click at [251, 263] on button "button" at bounding box center [246, 265] width 25 height 14
click at [344, 315] on html "Home Library Settings Library General Subtitles Preset Styles Style Mapping Gen…" at bounding box center [756, 400] width 1512 height 801
click at [349, 320] on html "Home Library Settings Library General Subtitles Preset Styles Style Mapping Gen…" at bounding box center [756, 400] width 1512 height 801
click at [607, 379] on div "Danger Zone" at bounding box center [845, 380] width 1223 height 15
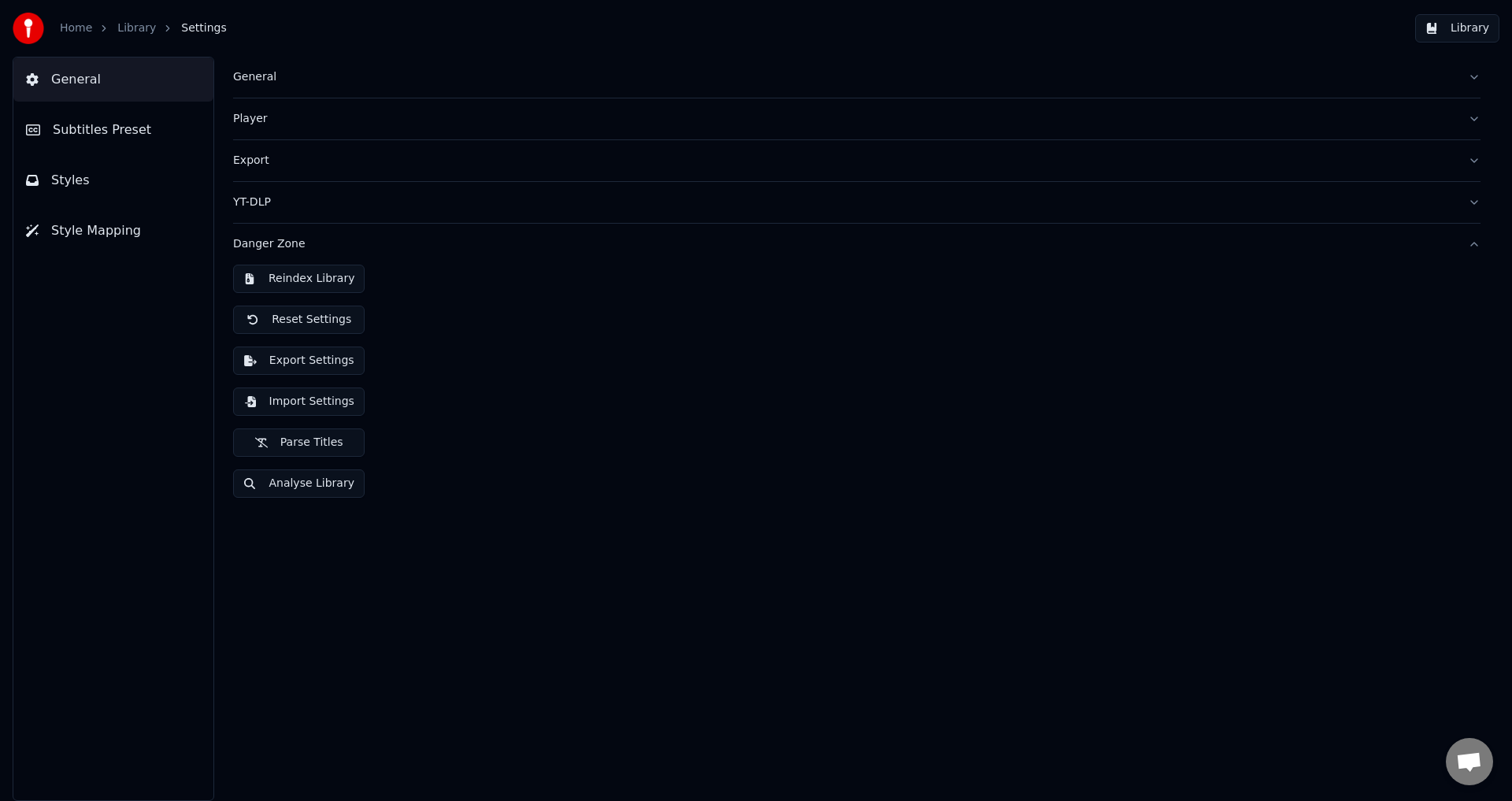
click at [460, 244] on div "Danger Zone" at bounding box center [845, 243] width 1223 height 15
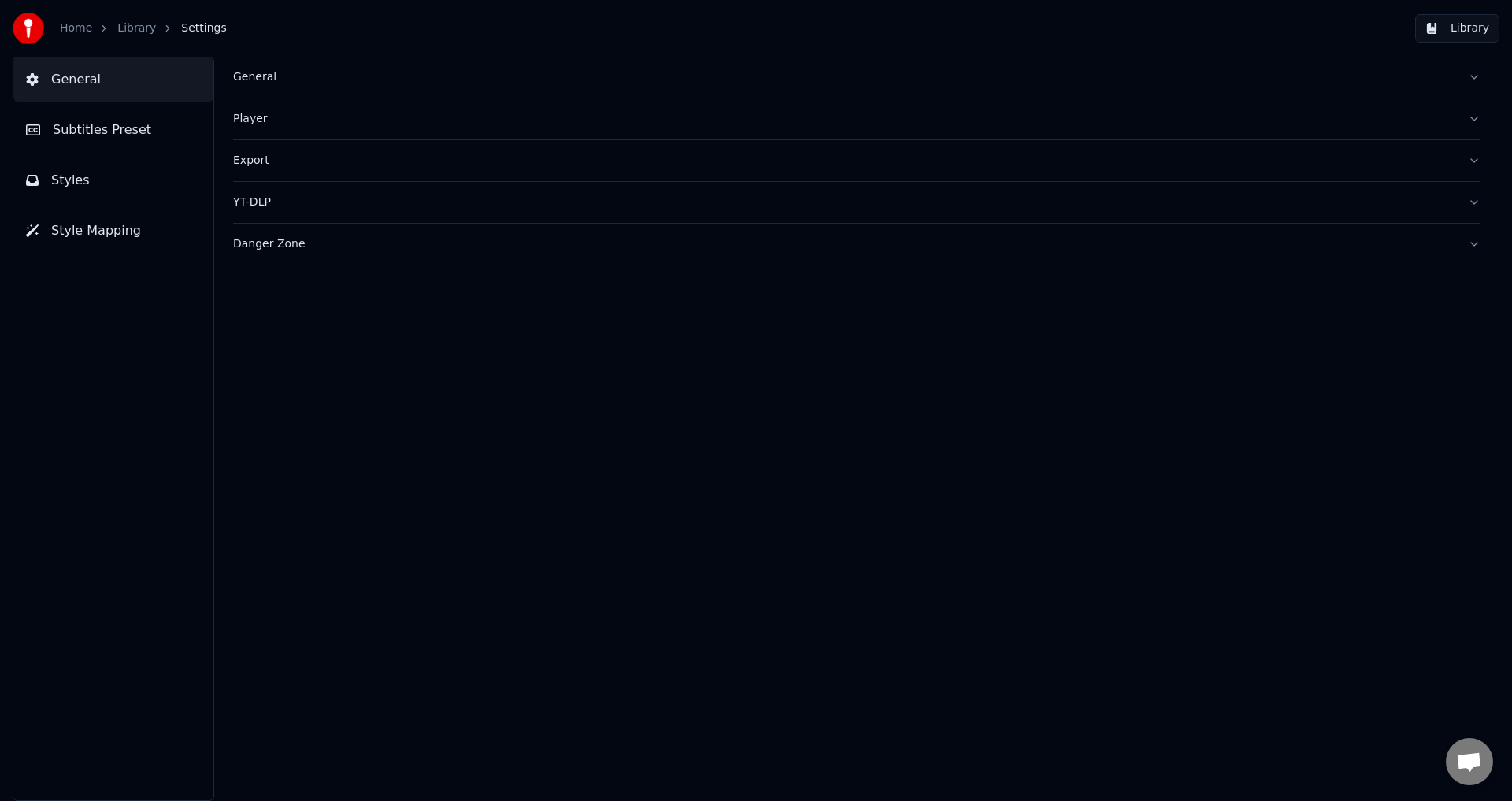
click at [122, 133] on span "Subtitles Preset" at bounding box center [101, 129] width 99 height 19
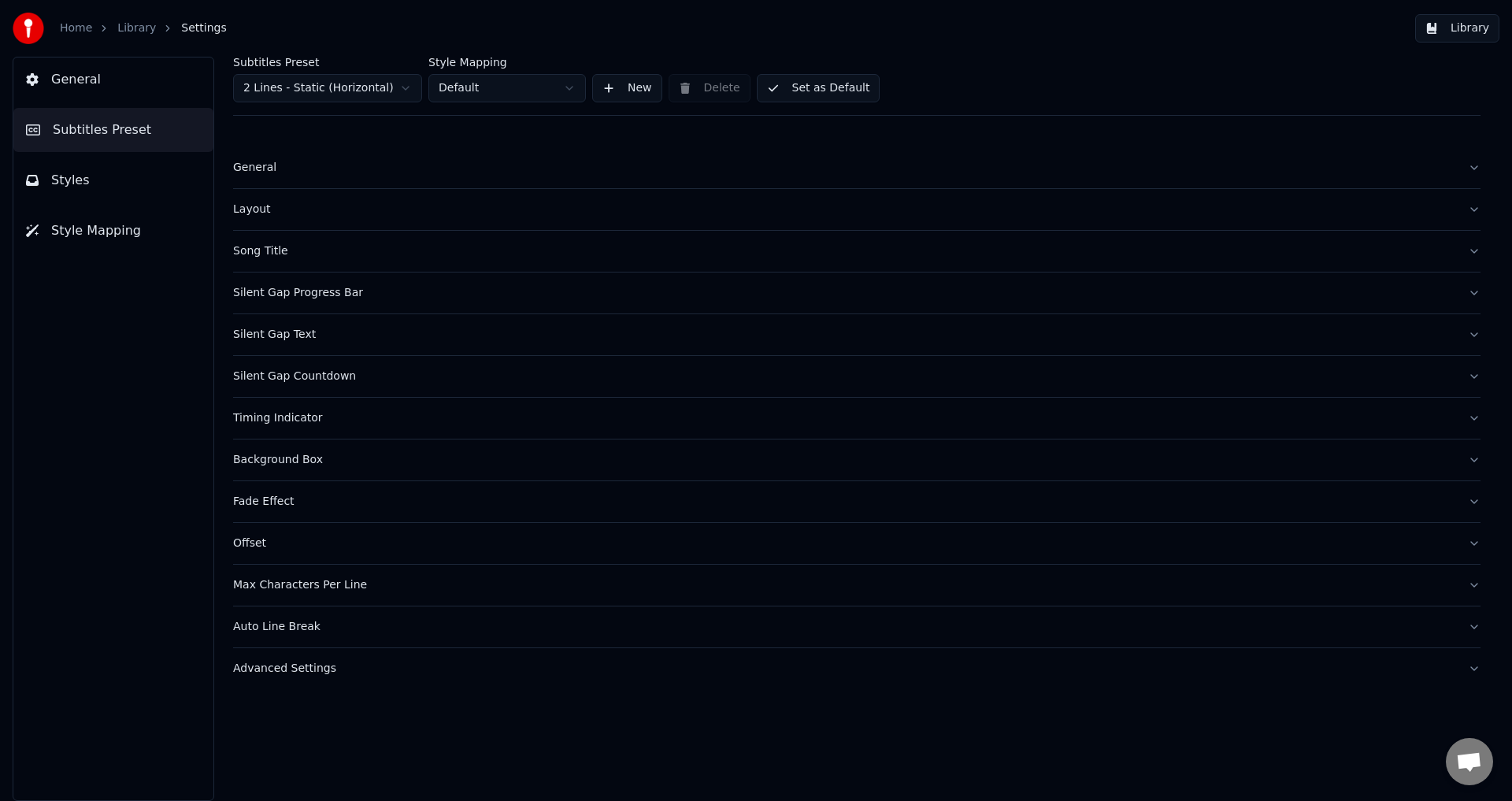
click at [76, 180] on span "Styles" at bounding box center [71, 180] width 39 height 19
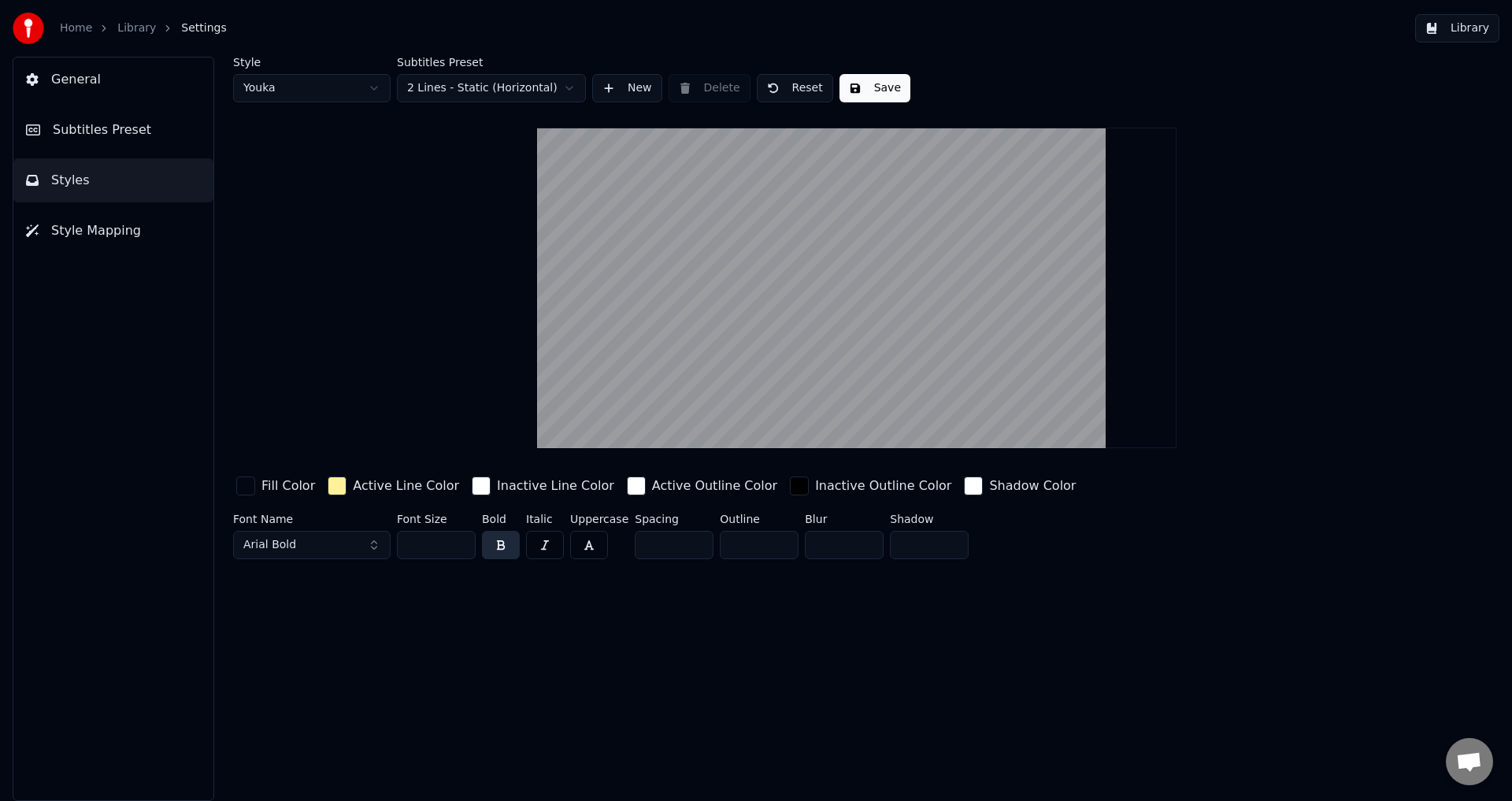
click at [119, 241] on button "Style Mapping" at bounding box center [113, 231] width 200 height 44
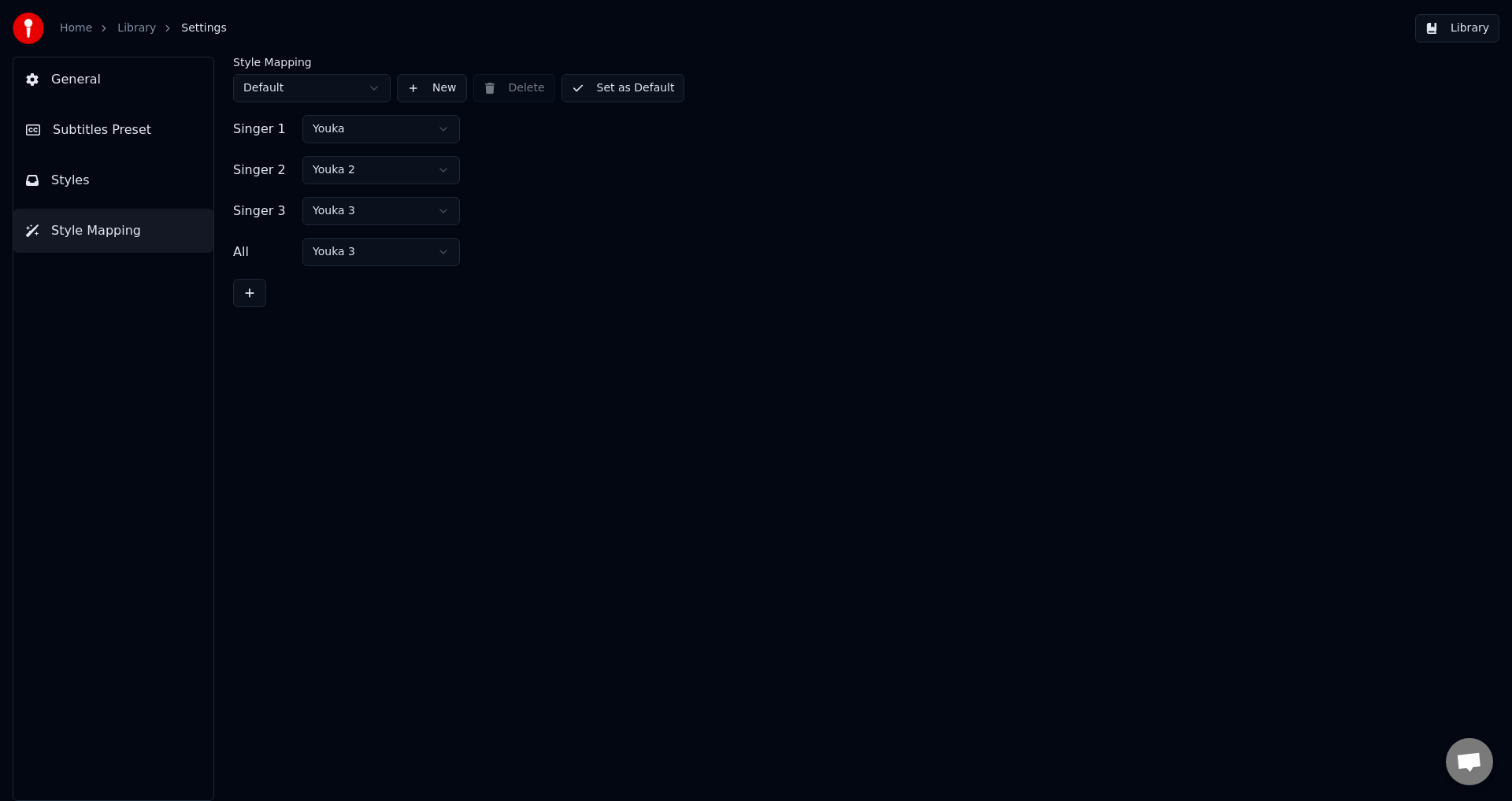
click at [102, 58] on button "General" at bounding box center [113, 80] width 200 height 44
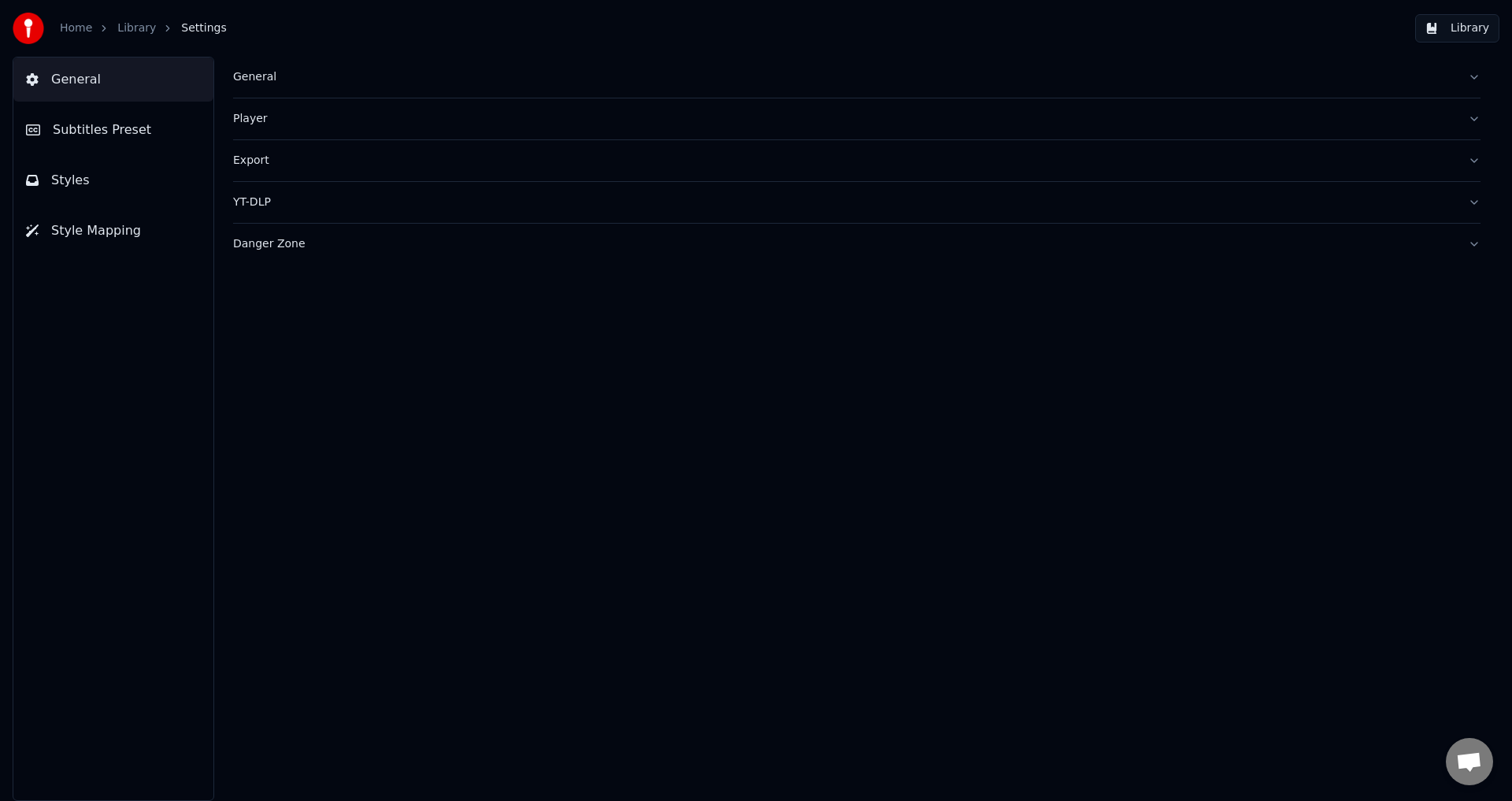
click at [326, 80] on div "General" at bounding box center [845, 77] width 1223 height 15
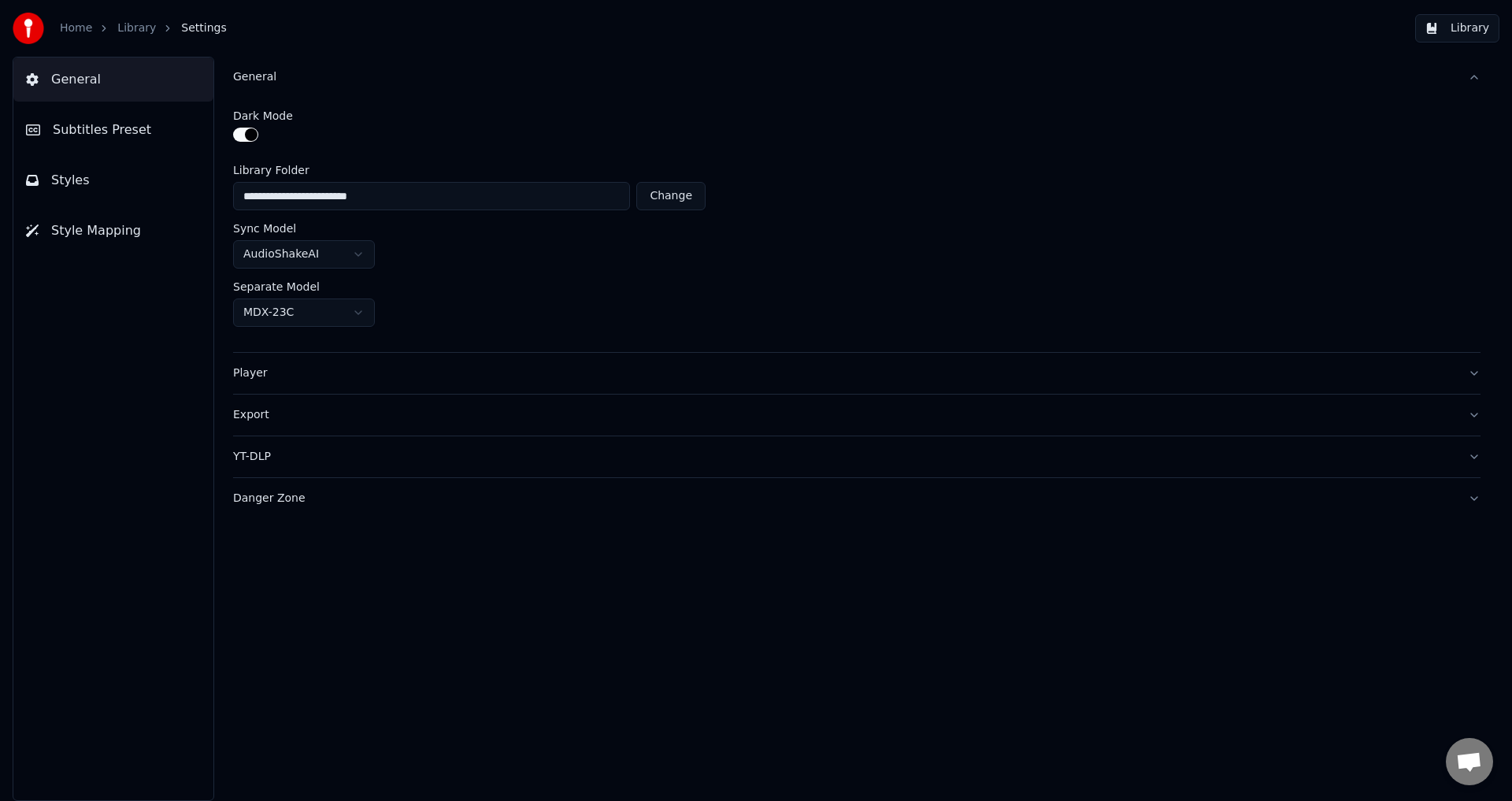
click at [326, 80] on div "General" at bounding box center [845, 77] width 1223 height 15
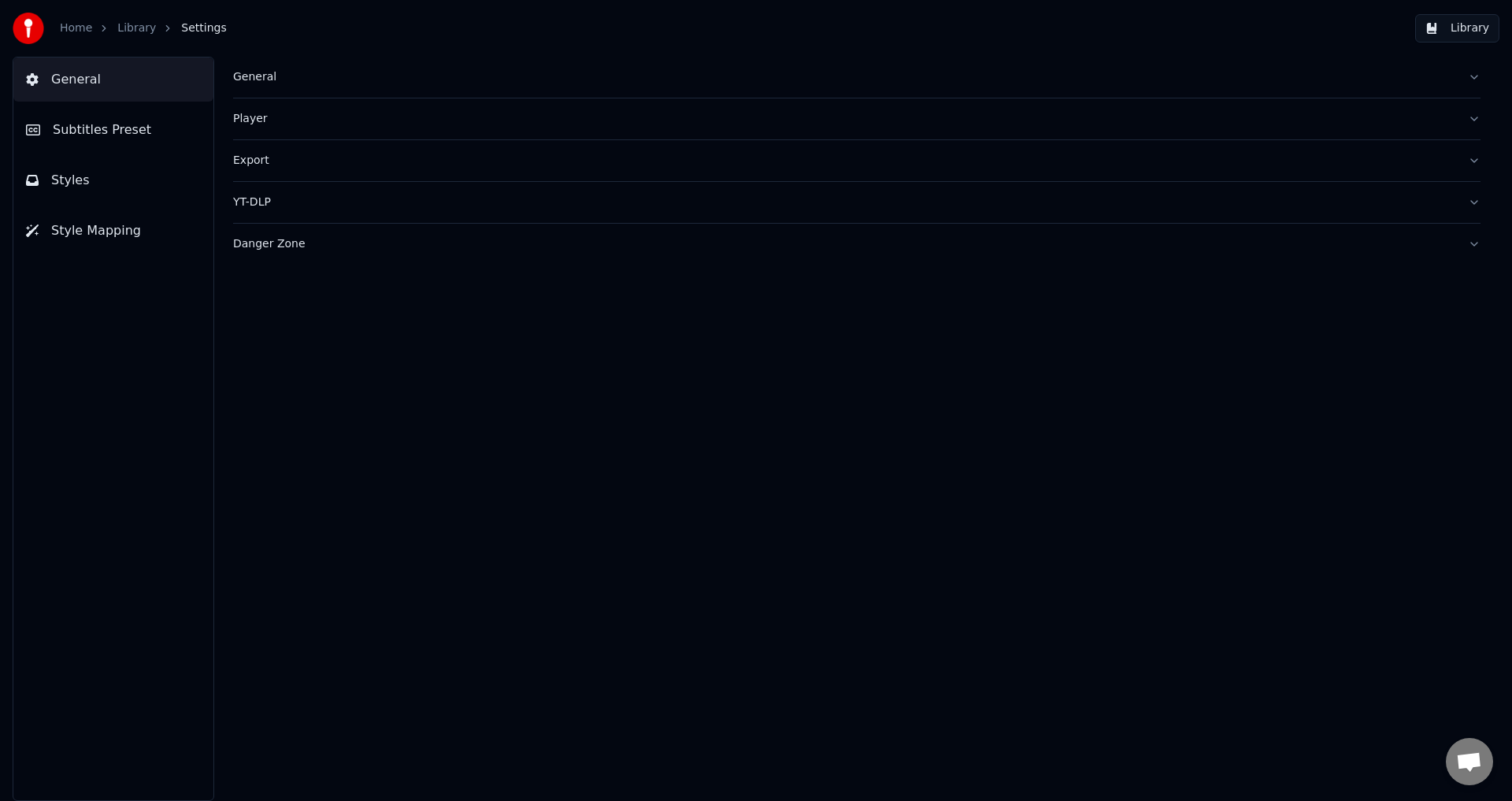
click at [109, 134] on span "Subtitles Preset" at bounding box center [101, 129] width 99 height 19
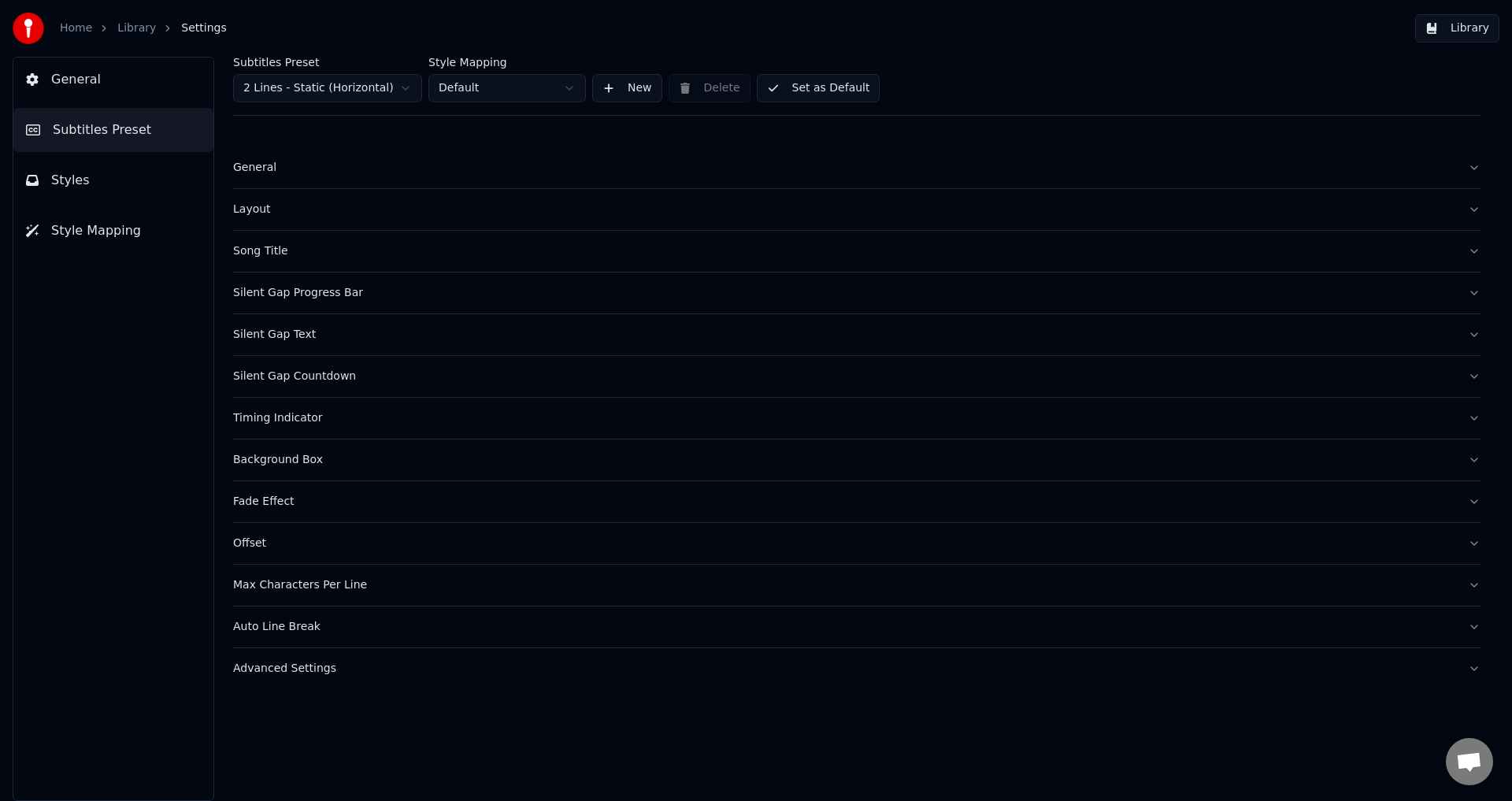
click at [100, 84] on button "General" at bounding box center [113, 80] width 200 height 44
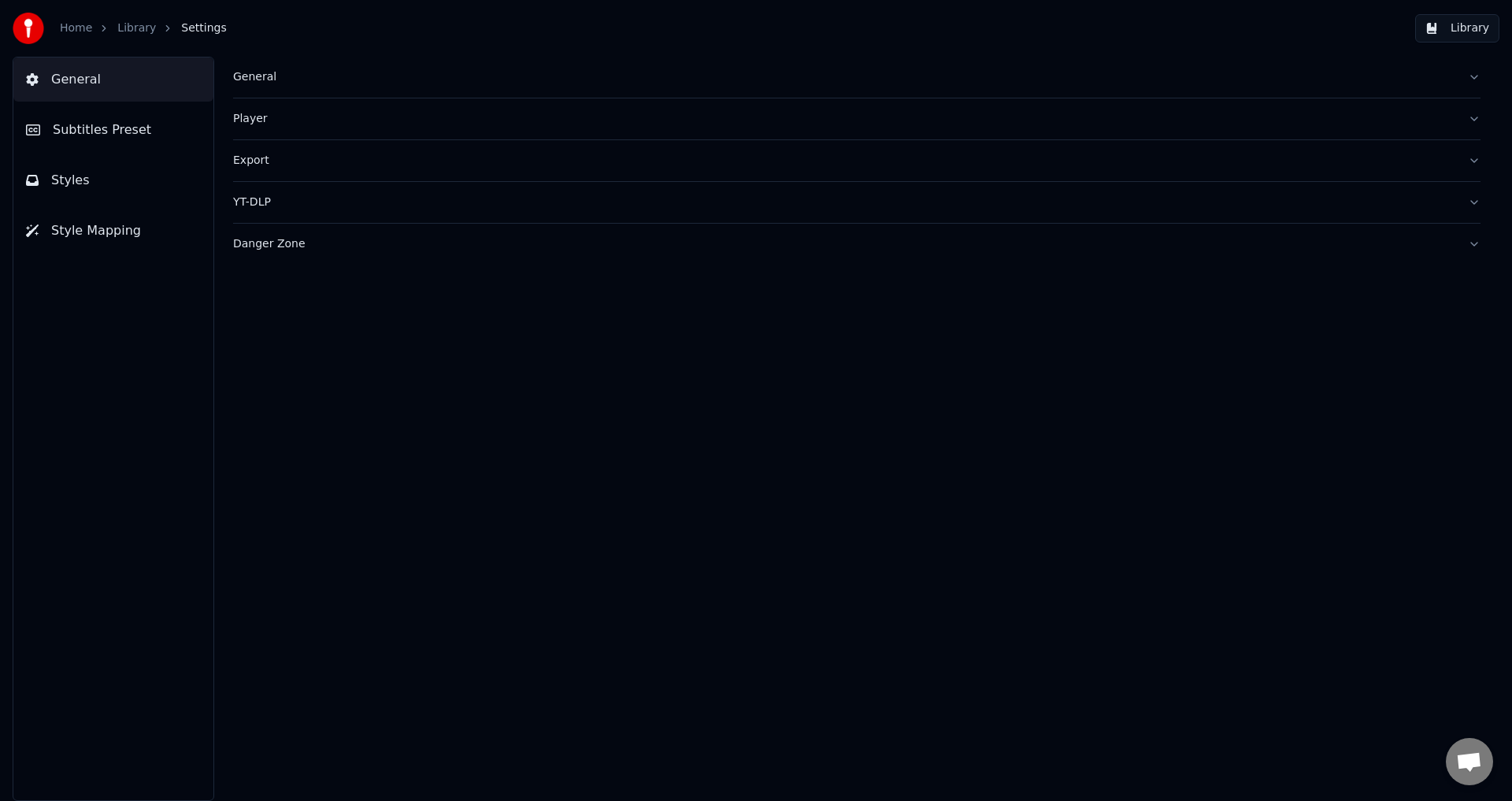
click at [131, 34] on link "Library" at bounding box center [137, 28] width 39 height 15
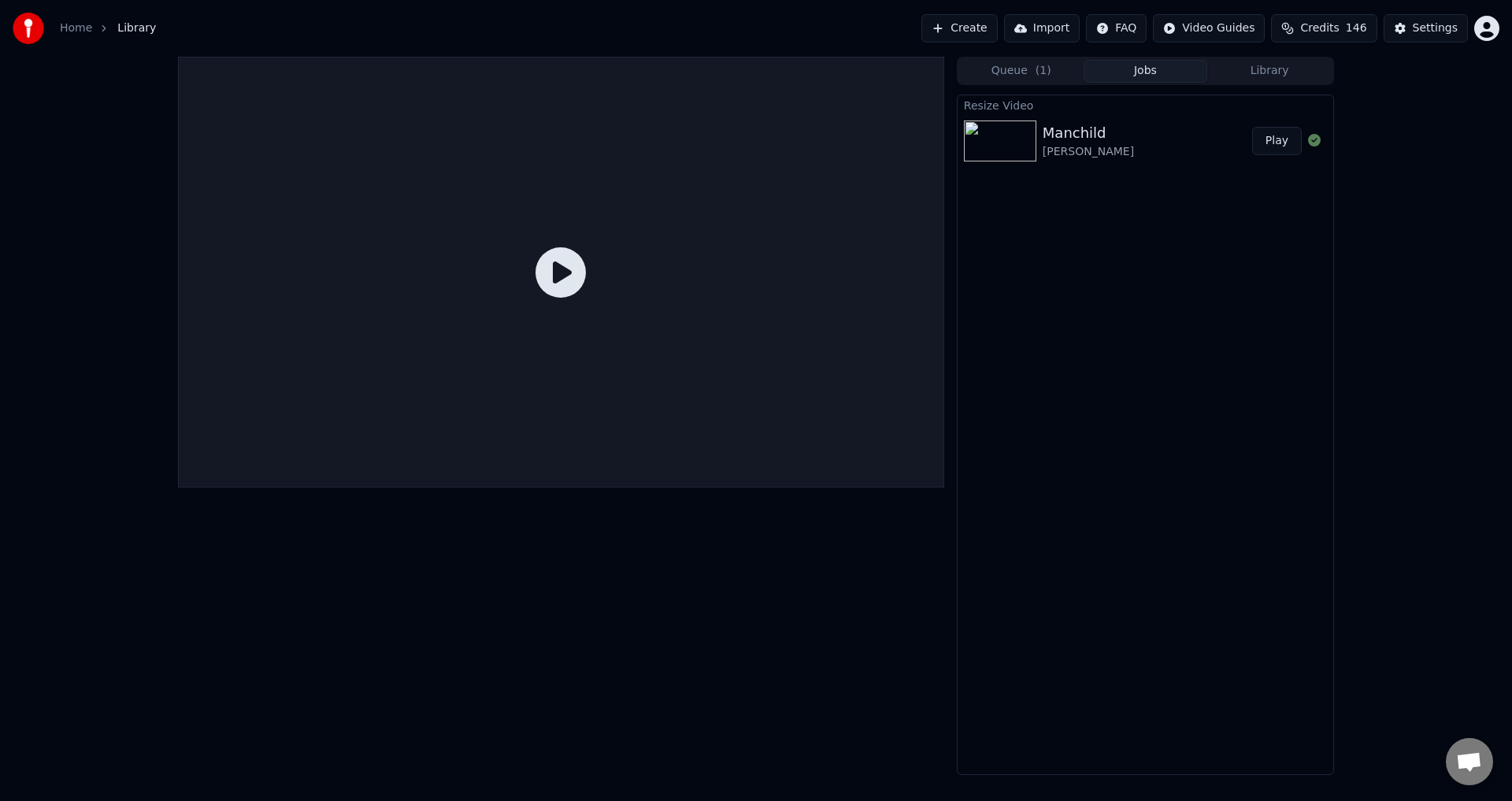
click at [1101, 153] on div "[PERSON_NAME]" at bounding box center [1088, 151] width 91 height 15
click at [1157, 150] on div "Manchild [PERSON_NAME]" at bounding box center [1148, 141] width 210 height 38
click at [1424, 160] on div "Queue ( 1 ) Jobs Library Resize Video Manchild [PERSON_NAME] Play" at bounding box center [756, 416] width 1512 height 718
click at [1282, 142] on button "Play" at bounding box center [1277, 140] width 50 height 28
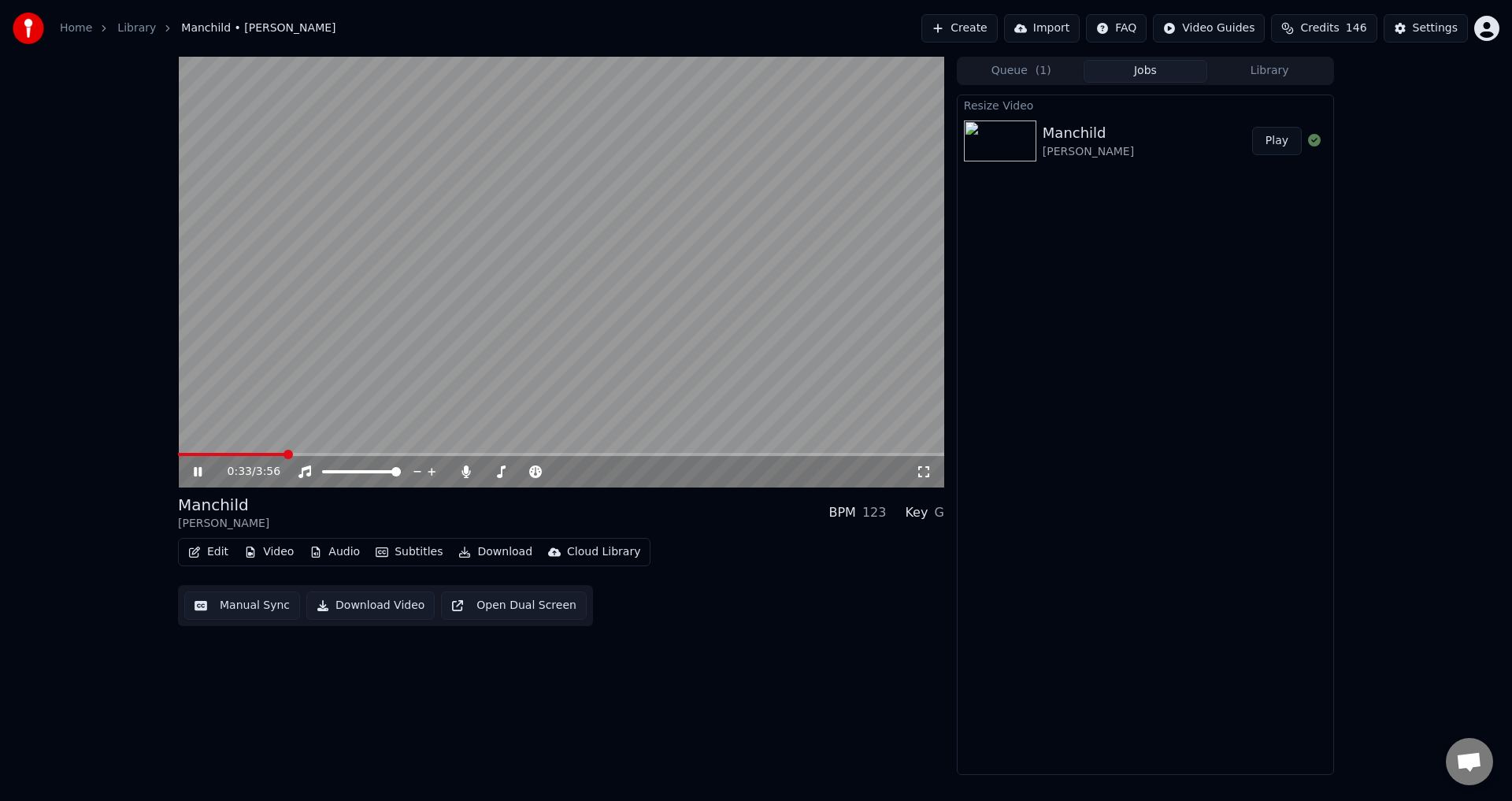
click at [286, 453] on span at bounding box center [561, 454] width 766 height 3
click at [198, 471] on icon at bounding box center [209, 472] width 37 height 13
click at [261, 557] on button "Video" at bounding box center [269, 551] width 62 height 22
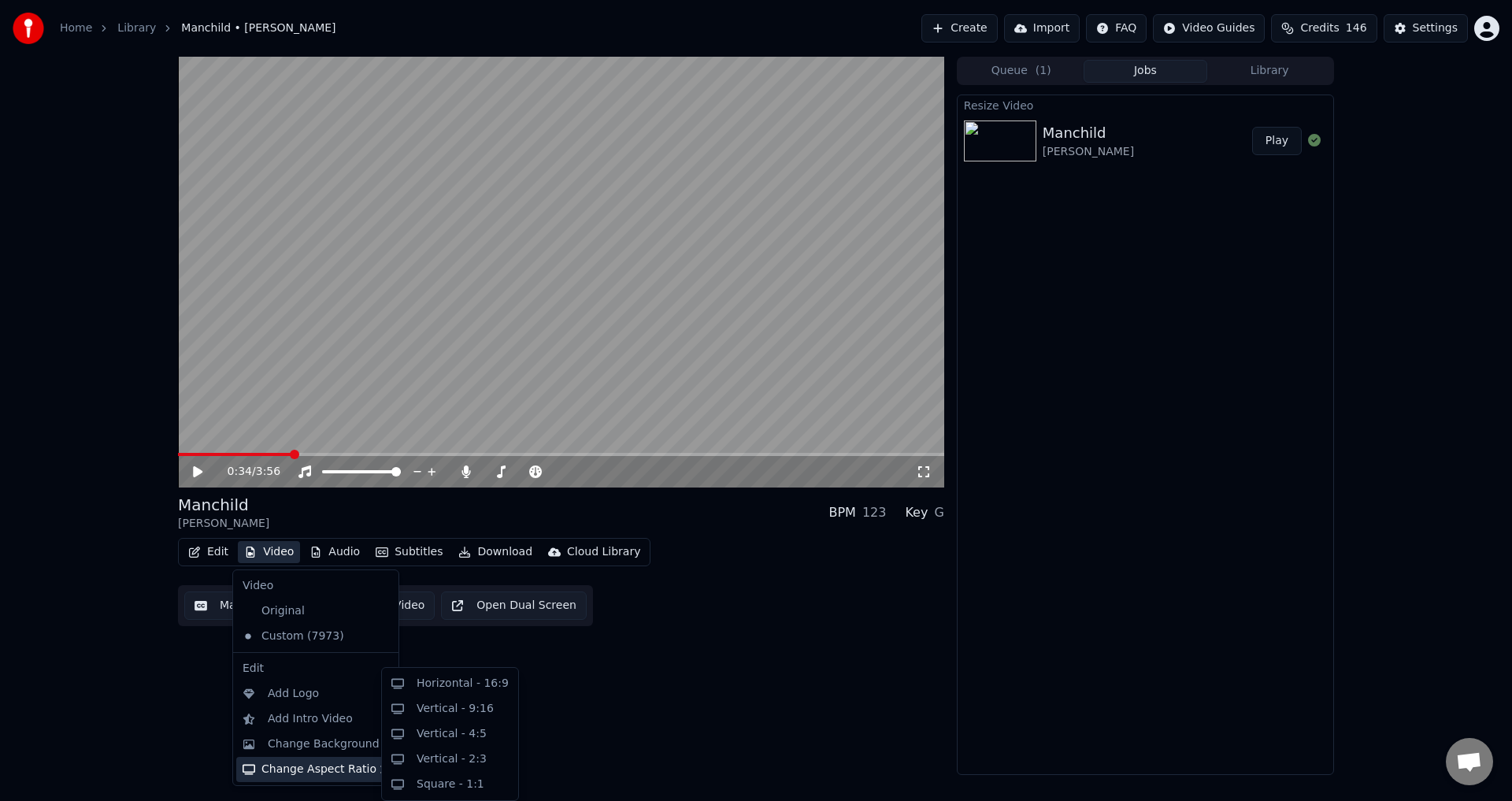
click at [345, 765] on div "Change Aspect Ratio" at bounding box center [316, 769] width 159 height 25
click at [461, 705] on div "Vertical - 9:16" at bounding box center [455, 708] width 77 height 15
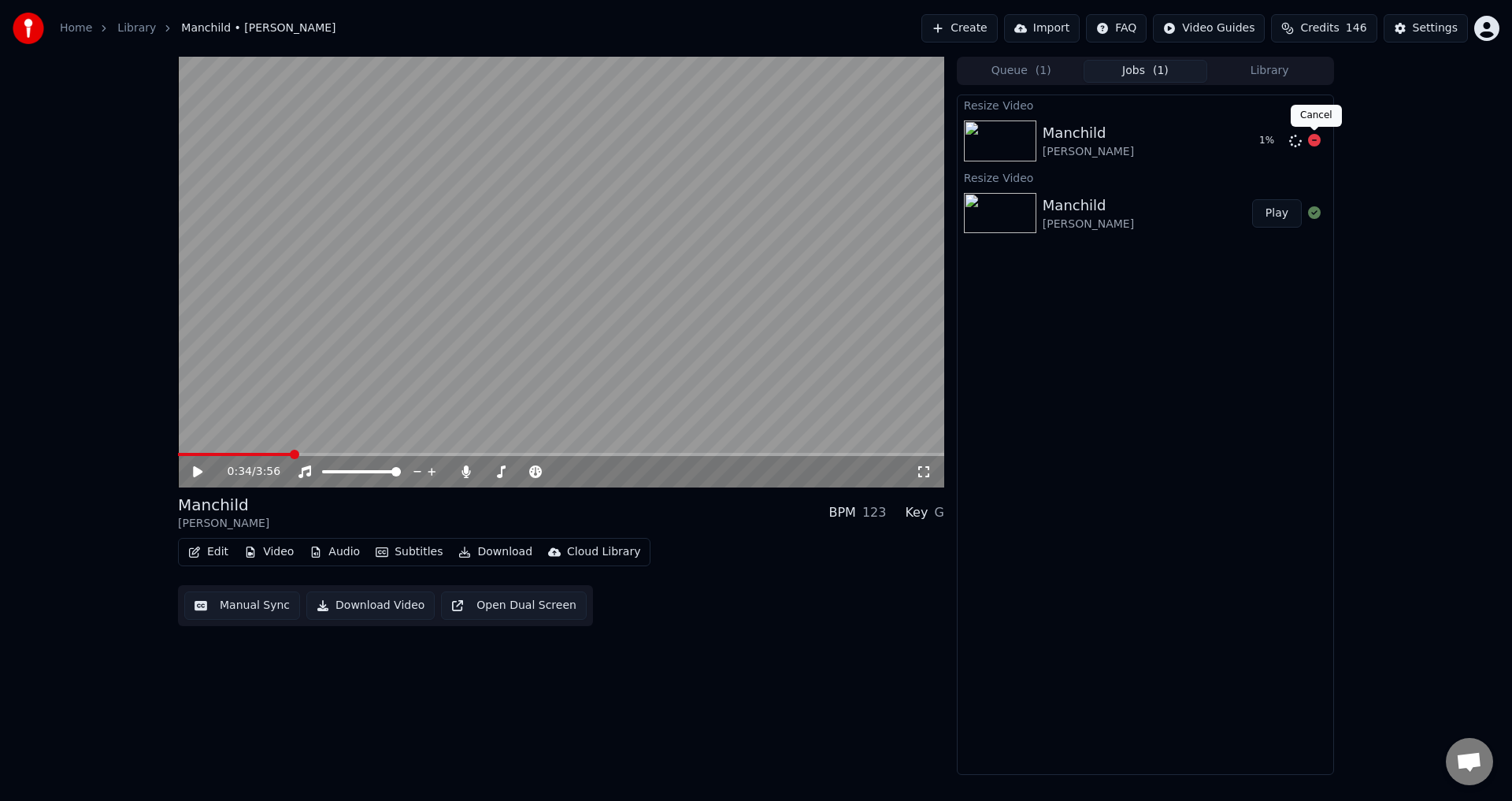
click at [1313, 143] on icon at bounding box center [1315, 140] width 13 height 13
click at [1311, 141] on icon at bounding box center [1315, 140] width 13 height 13
click at [1320, 142] on icon at bounding box center [1315, 140] width 13 height 13
click at [1317, 142] on icon at bounding box center [1315, 140] width 13 height 13
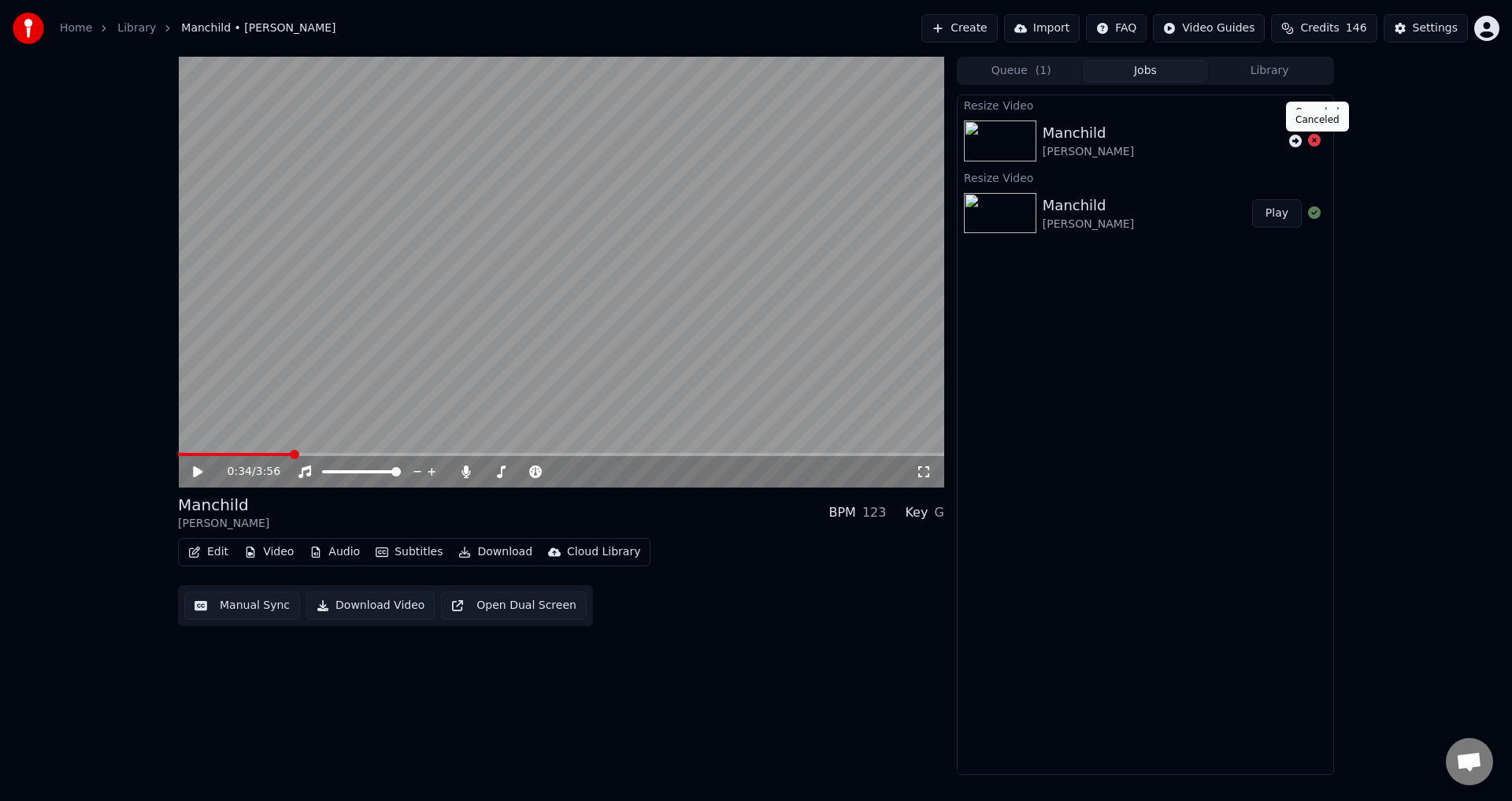
click at [1313, 140] on icon at bounding box center [1315, 140] width 13 height 13
click at [131, 27] on link "Library" at bounding box center [137, 28] width 39 height 15
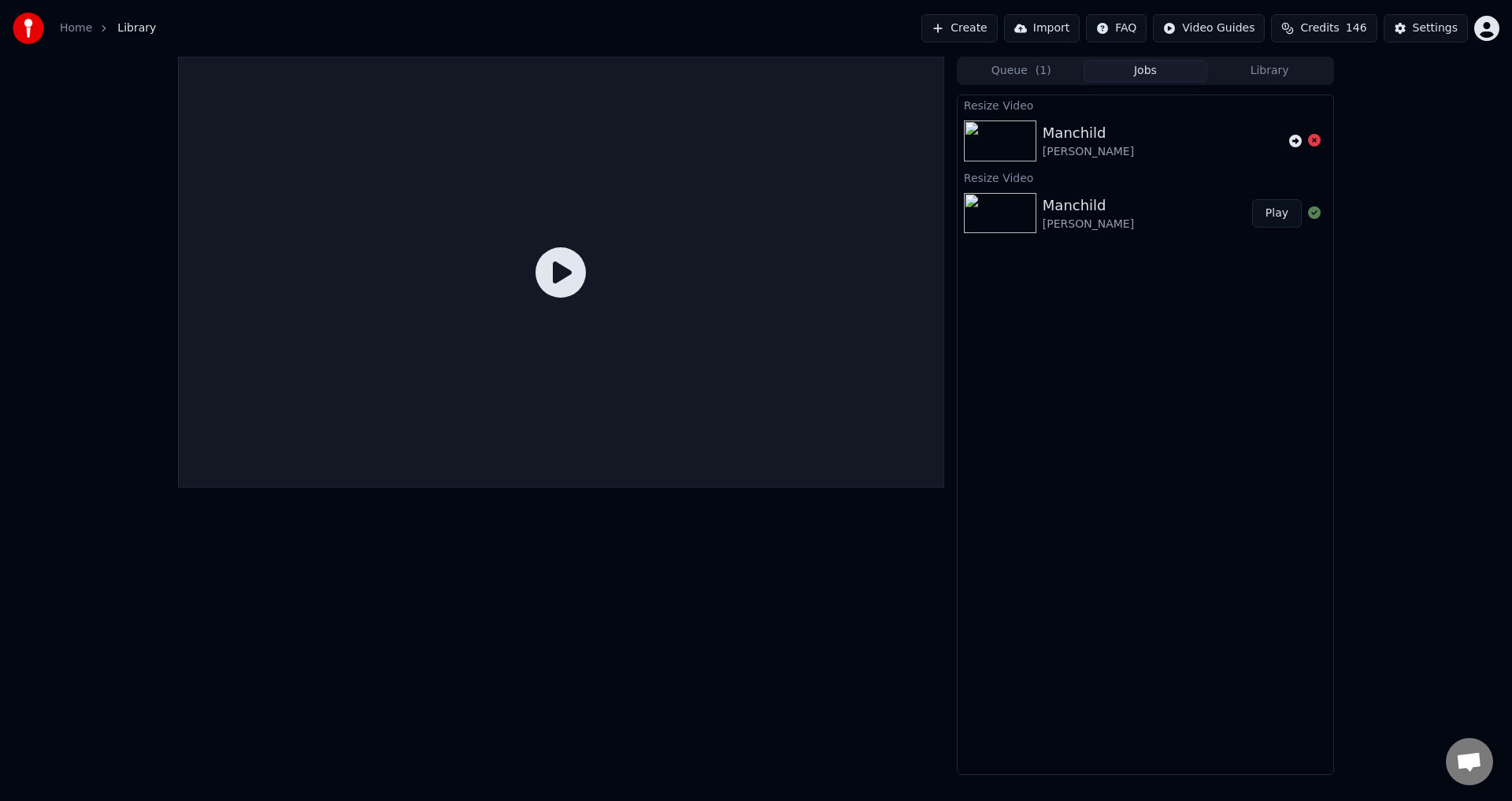
click at [1297, 214] on button "Play" at bounding box center [1277, 212] width 50 height 28
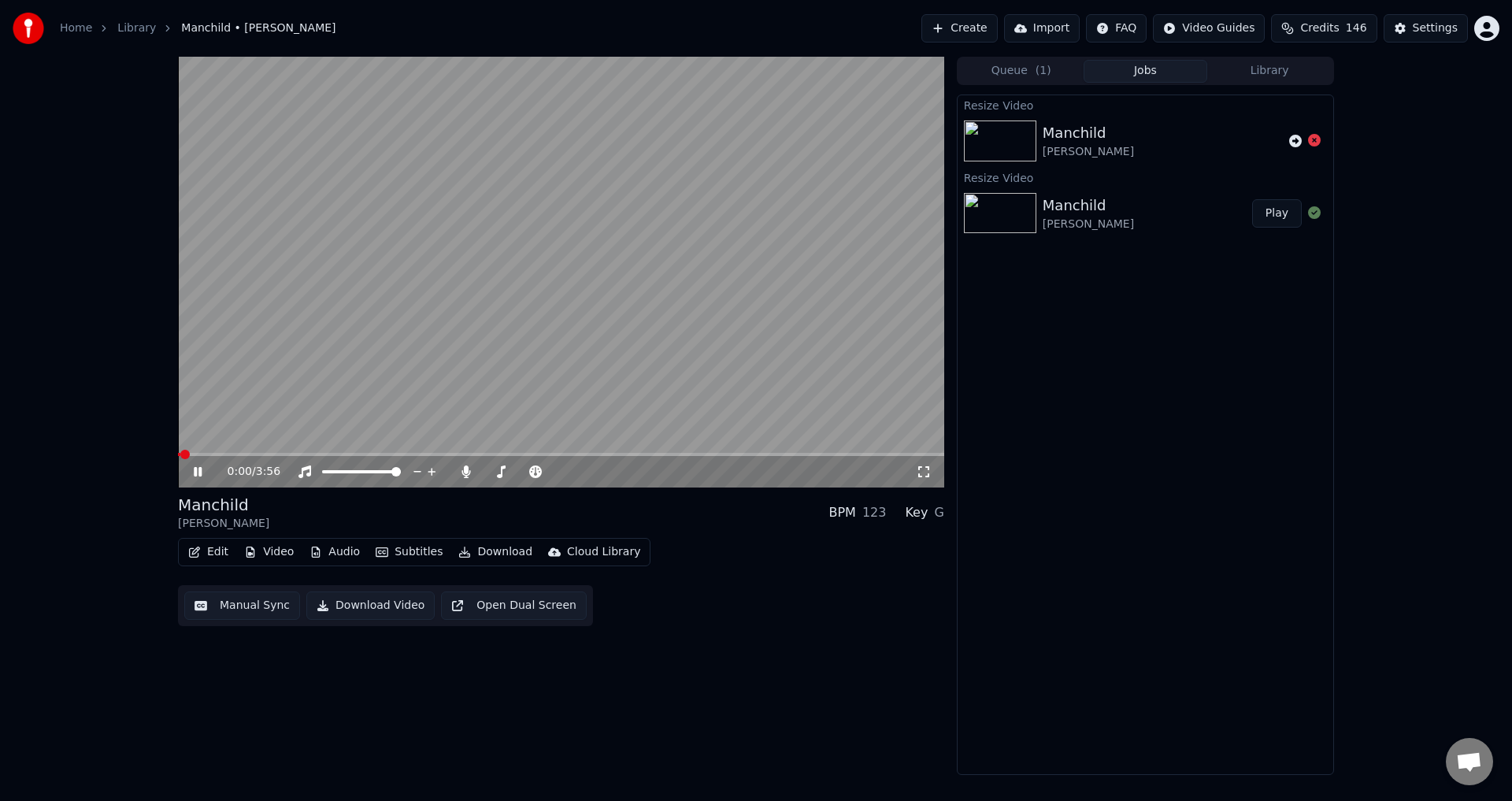
click at [507, 448] on video at bounding box center [561, 272] width 766 height 430
click at [502, 454] on span at bounding box center [561, 454] width 766 height 3
click at [617, 398] on video at bounding box center [561, 272] width 766 height 430
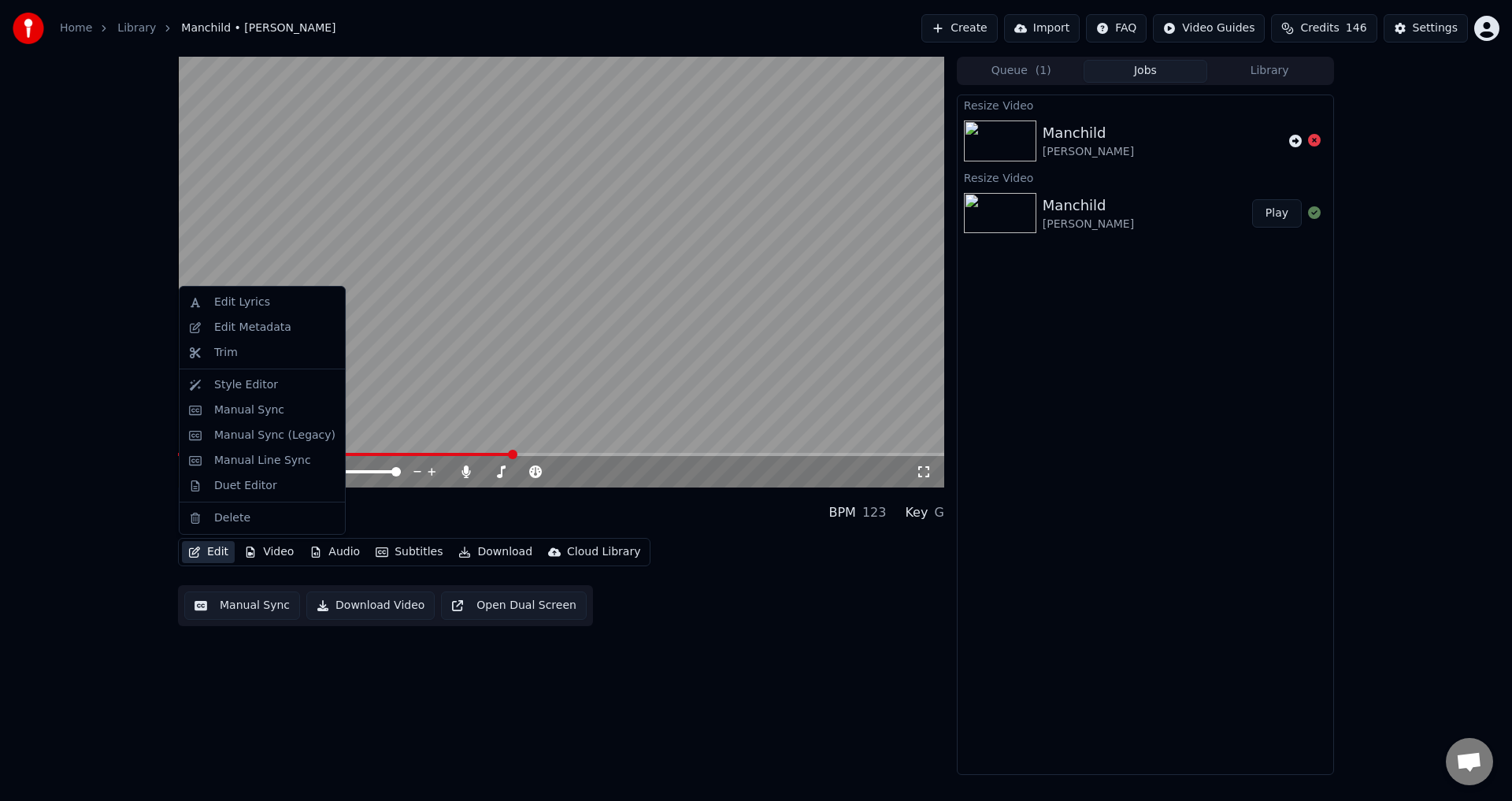
click at [215, 545] on button "Edit" at bounding box center [208, 551] width 52 height 22
click at [253, 392] on div "Style Editor" at bounding box center [246, 384] width 64 height 15
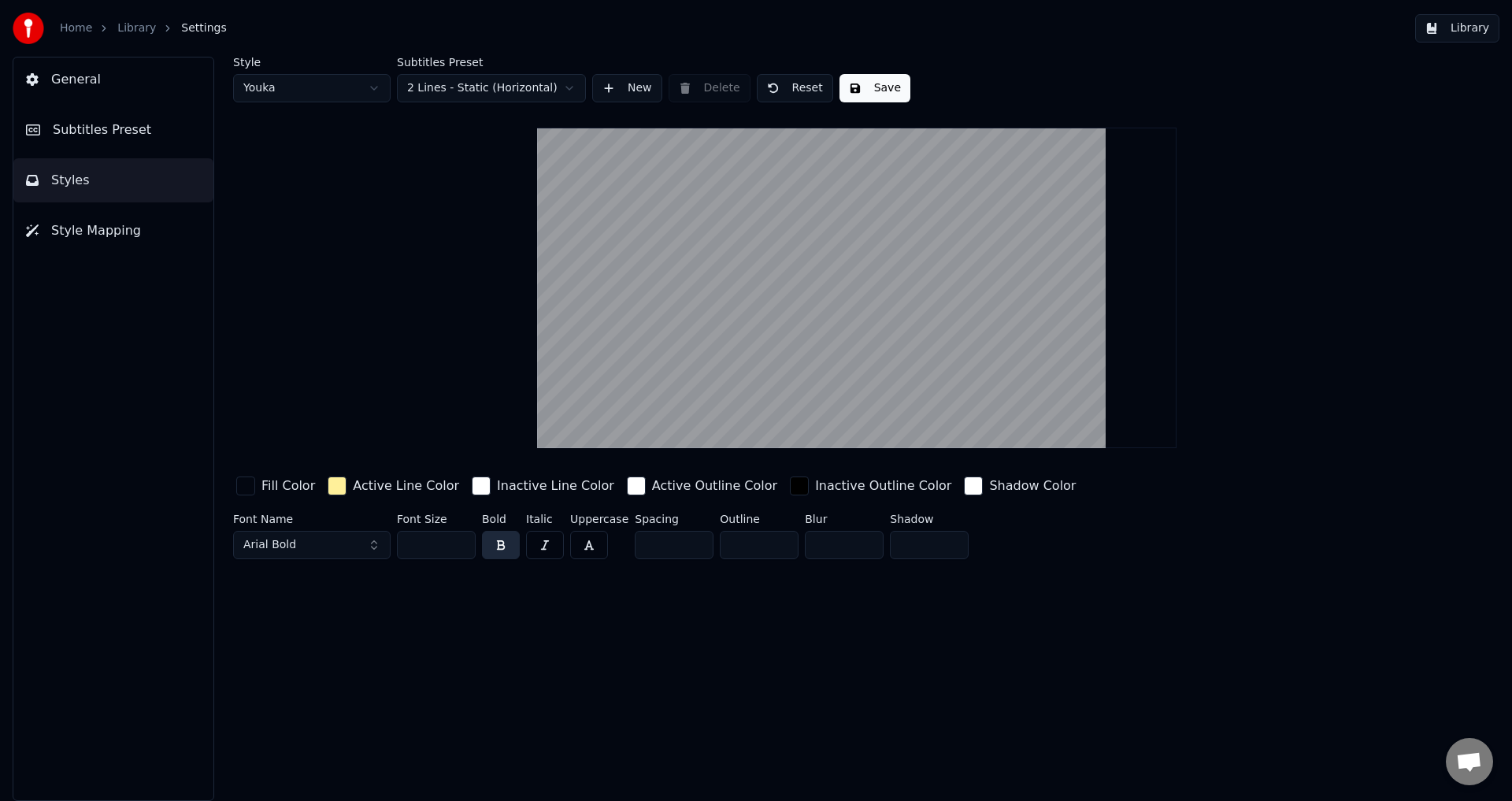
click at [113, 179] on button "Styles" at bounding box center [113, 180] width 200 height 44
click at [1478, 30] on button "Library" at bounding box center [1457, 28] width 84 height 28
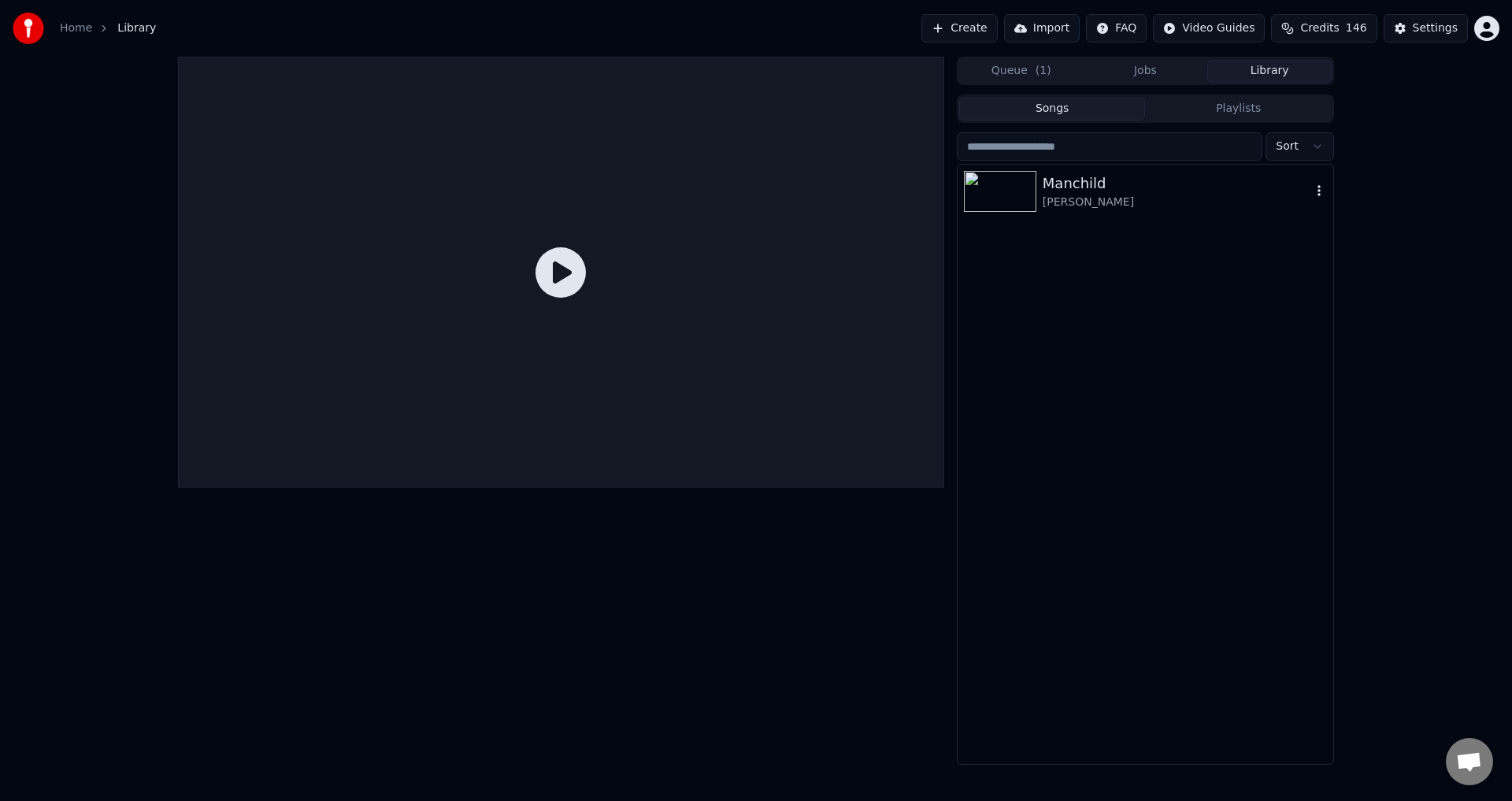
click at [1093, 204] on div "[PERSON_NAME]" at bounding box center [1177, 202] width 269 height 15
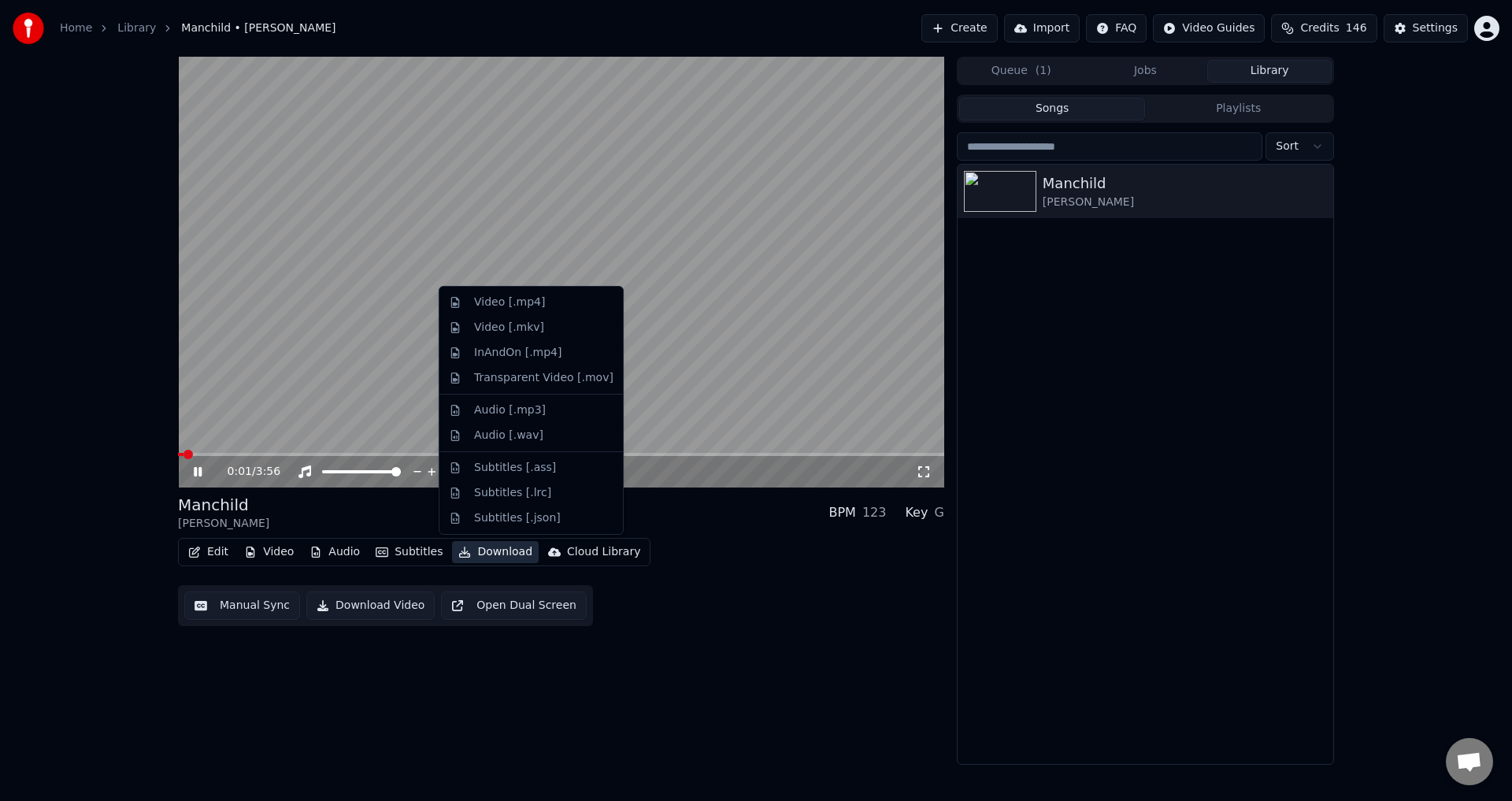
click at [474, 552] on button "Download" at bounding box center [496, 551] width 87 height 22
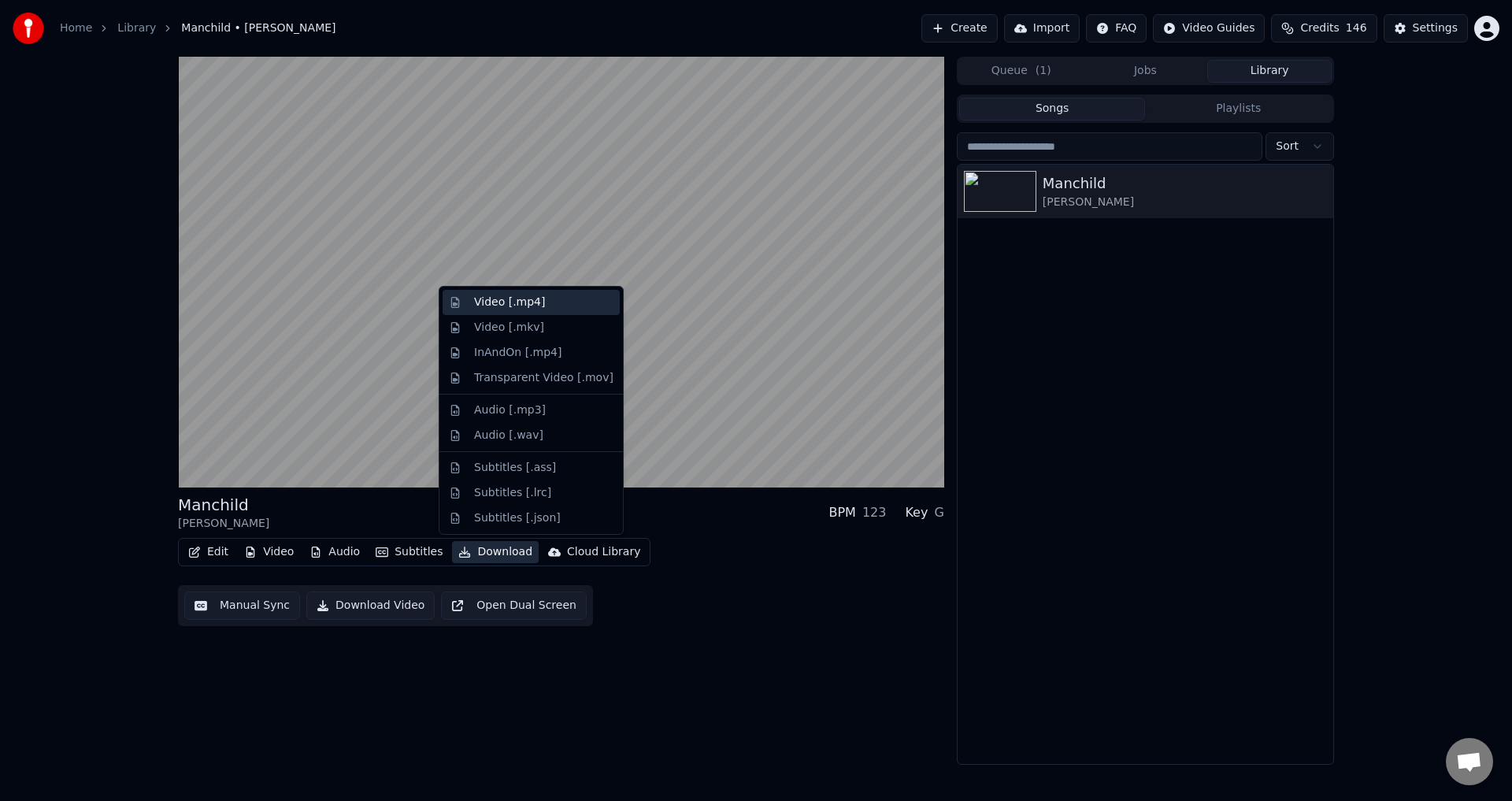
click at [560, 301] on div "Video [.mp4]" at bounding box center [543, 302] width 139 height 15
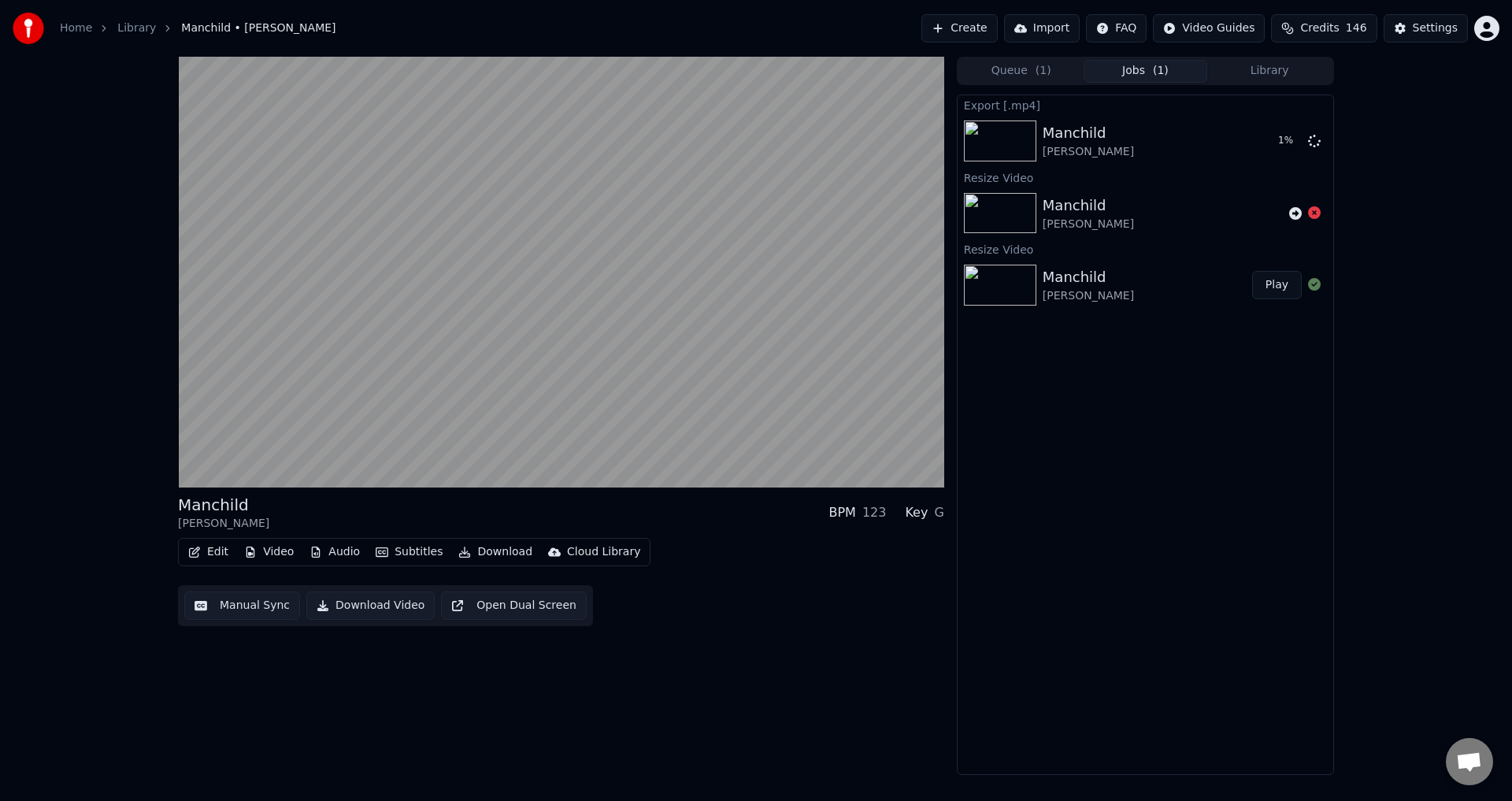
click at [384, 612] on button "Download Video" at bounding box center [371, 605] width 128 height 28
click at [1314, 142] on icon at bounding box center [1315, 140] width 13 height 13
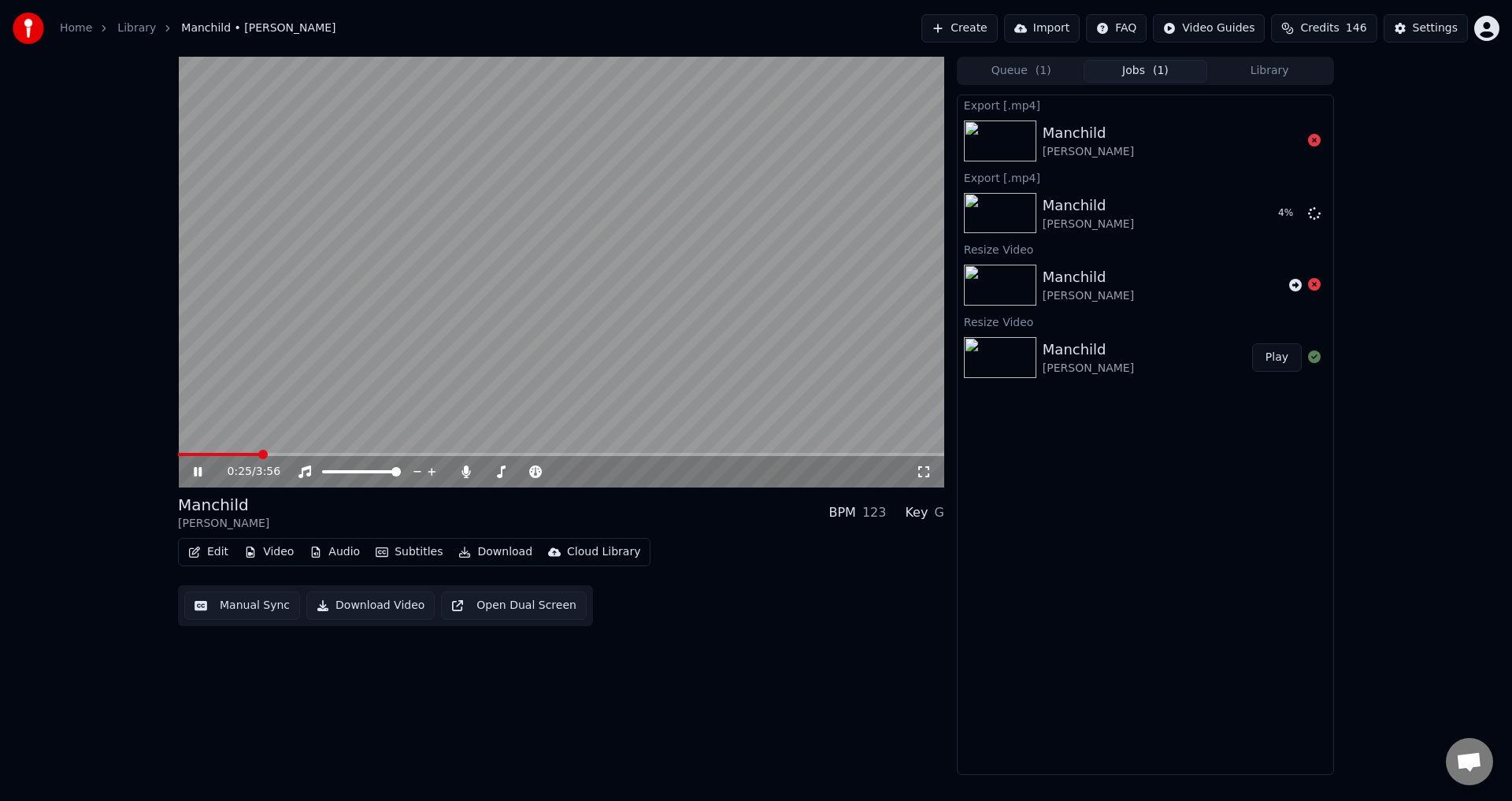
click at [188, 472] on div "0:25 / 3:56" at bounding box center [561, 471] width 753 height 15
click at [199, 468] on icon at bounding box center [197, 471] width 8 height 9
click at [1262, 213] on button "Show" at bounding box center [1273, 212] width 57 height 28
click at [1194, 537] on div "Export [.mp4] Manchild [PERSON_NAME] Export [.mp4] Manchild [PERSON_NAME] Show …" at bounding box center [1145, 435] width 377 height 680
click at [1315, 284] on icon at bounding box center [1315, 284] width 13 height 13
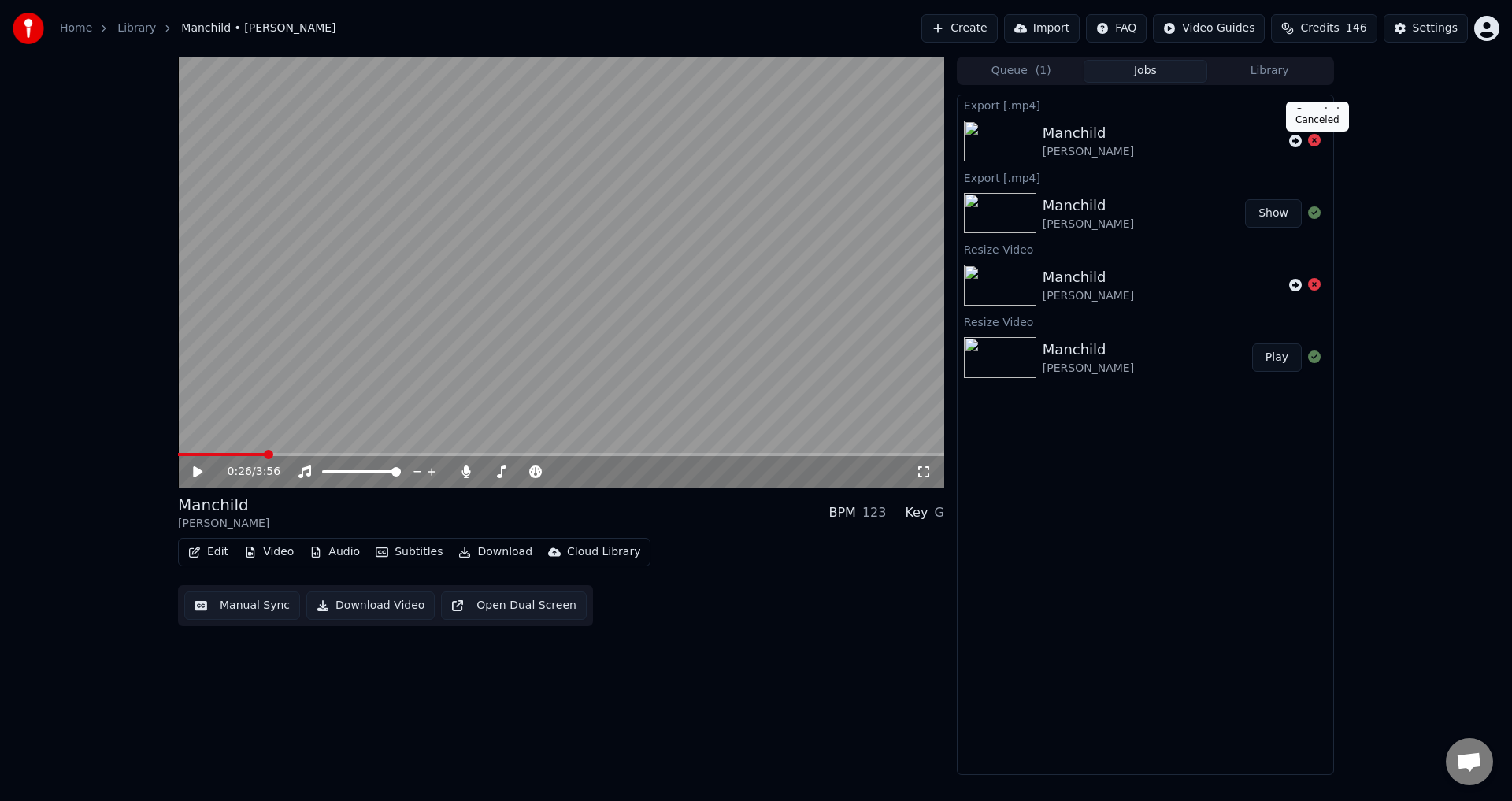
click at [1312, 138] on icon at bounding box center [1315, 140] width 13 height 13
click at [1260, 71] on button "Library" at bounding box center [1270, 71] width 125 height 23
click at [1155, 70] on button "Jobs" at bounding box center [1146, 71] width 125 height 23
click at [1046, 72] on span "( 1 )" at bounding box center [1043, 71] width 15 height 15
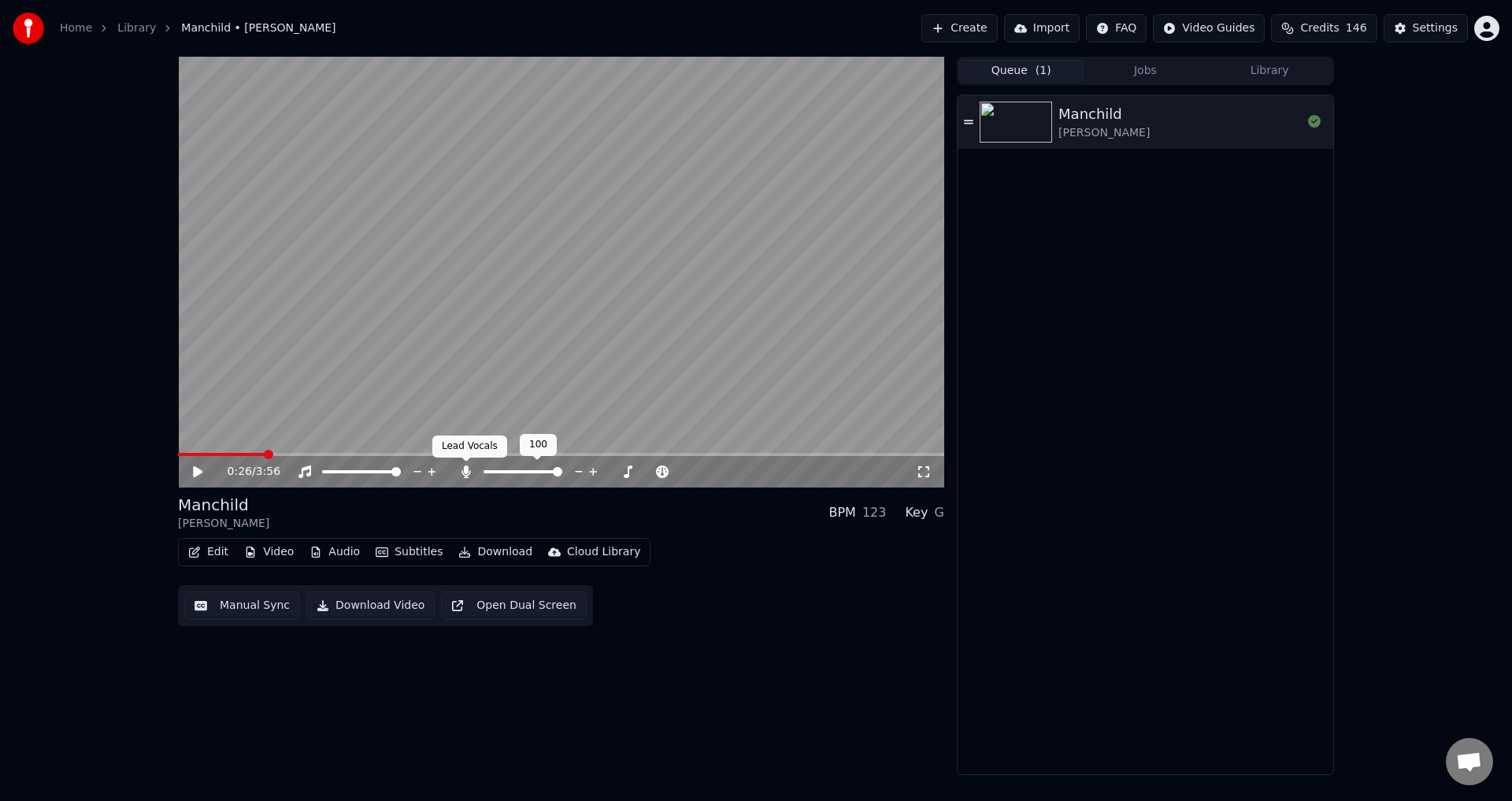
click at [468, 470] on icon at bounding box center [466, 472] width 15 height 13
click at [401, 468] on span at bounding box center [396, 471] width 9 height 9
click at [374, 600] on button "Download Video" at bounding box center [371, 605] width 128 height 28
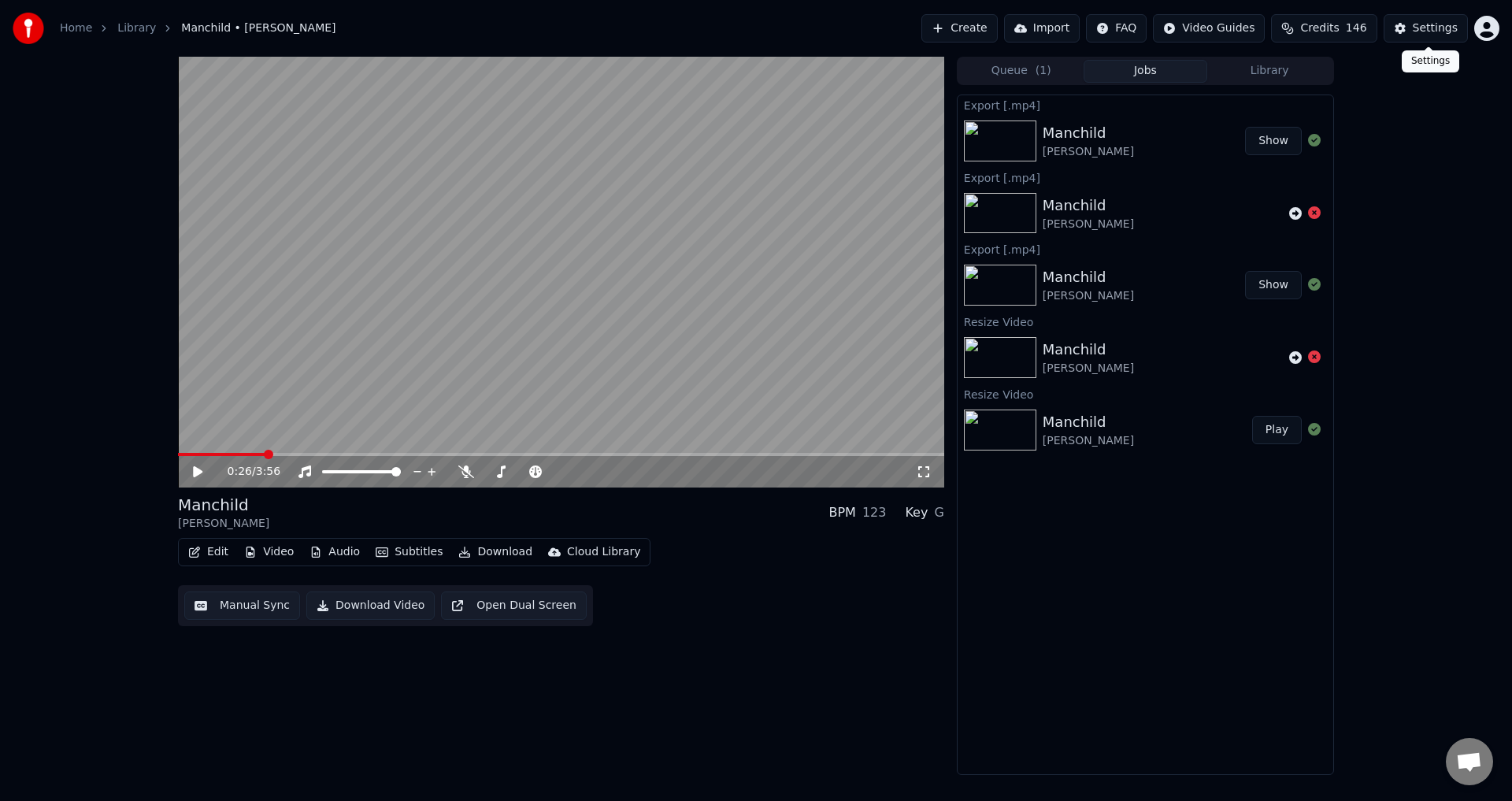
click at [1437, 25] on div "Settings" at bounding box center [1435, 28] width 45 height 15
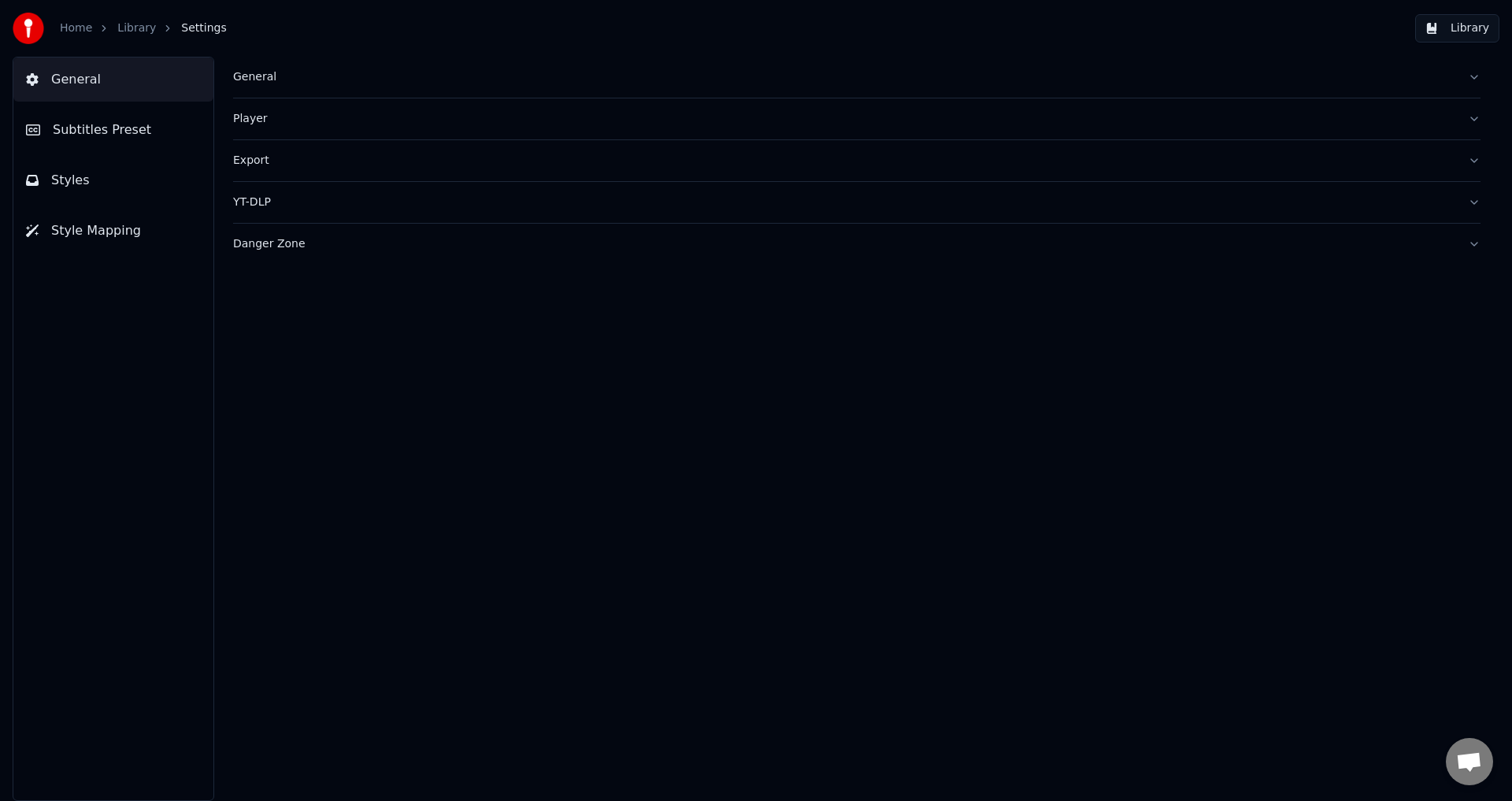
click at [1478, 24] on button "Library" at bounding box center [1457, 28] width 84 height 28
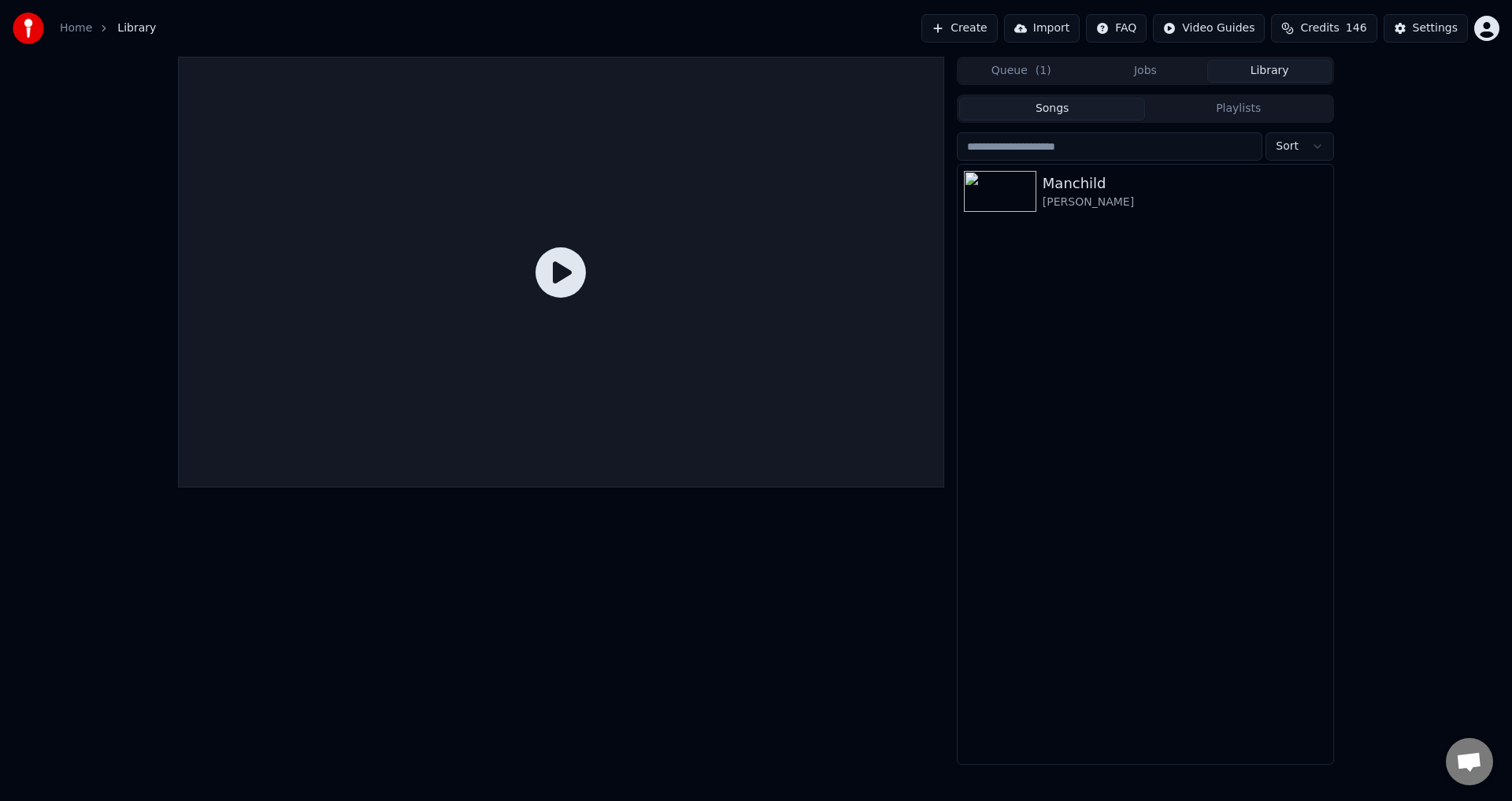
click at [1503, 26] on div "Home Library Create Import FAQ Video Guides Credits 146 Settings" at bounding box center [756, 28] width 1512 height 57
click at [1492, 26] on html "Home Library Create Import FAQ Video Guides Credits 146 Settings Queue ( 1 ) Jo…" at bounding box center [756, 400] width 1512 height 801
